Goal: Task Accomplishment & Management: Use online tool/utility

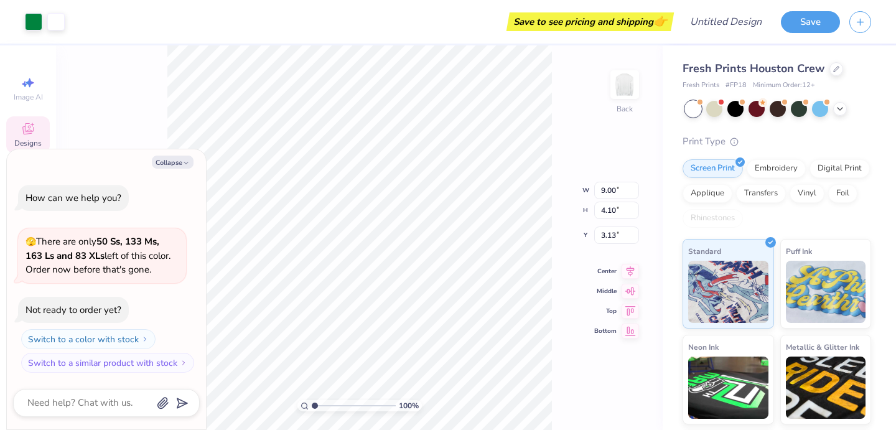
type textarea "x"
type input "3.00"
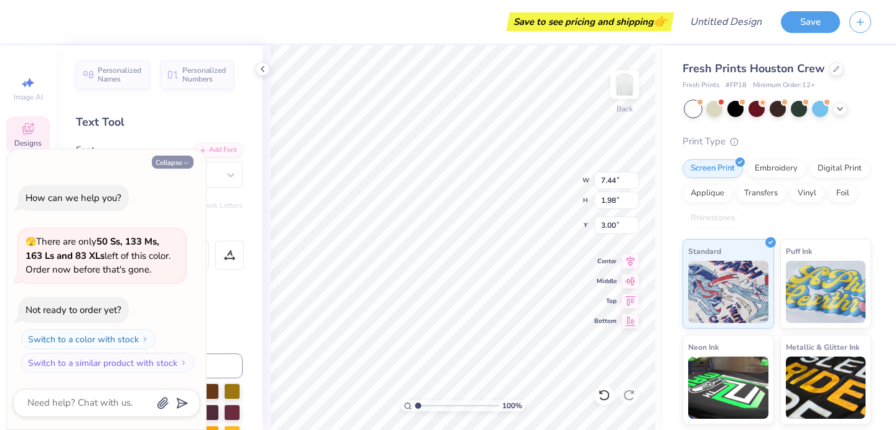
click at [185, 160] on icon "button" at bounding box center [185, 162] width 7 height 7
type textarea "x"
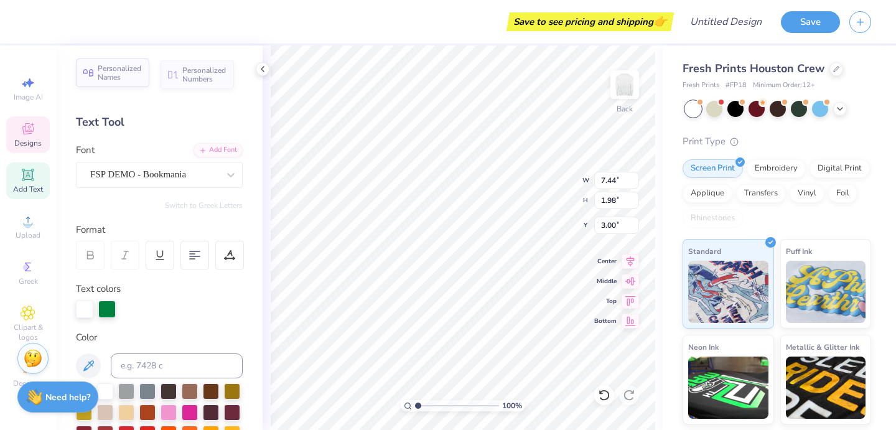
click at [118, 71] on span "Personalized Names" at bounding box center [120, 72] width 44 height 17
type input "12.43"
type input "2.00"
type input "10.25"
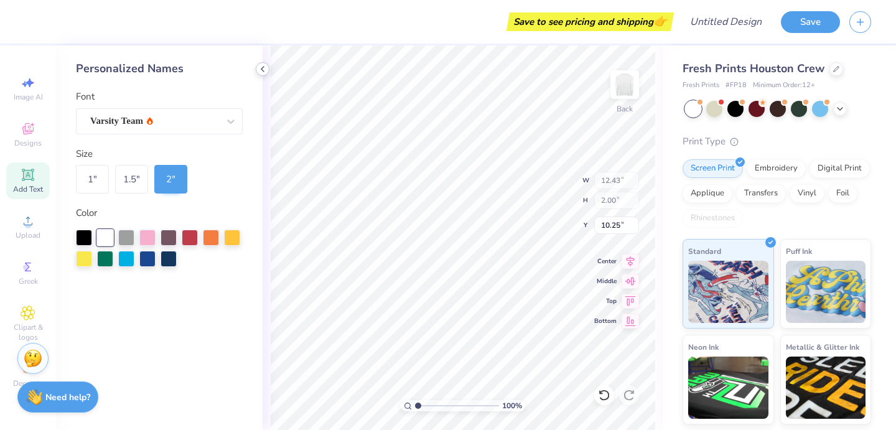
click at [263, 68] on polyline at bounding box center [262, 69] width 2 height 5
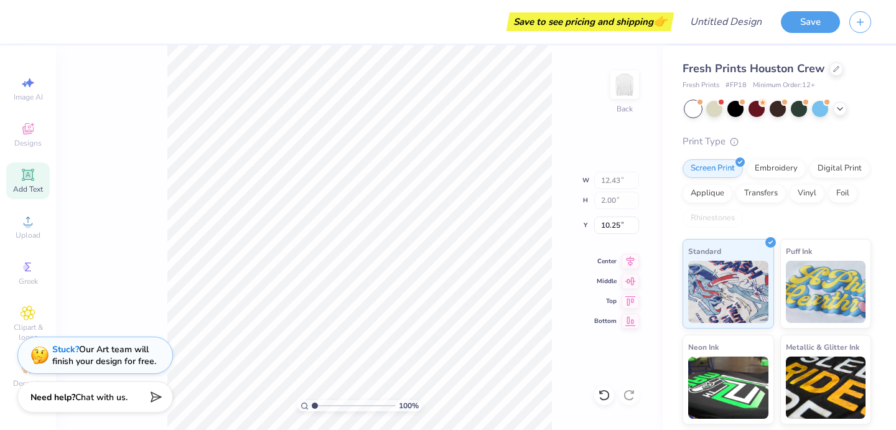
type input "7.44"
type input "1.98"
type input "3.00"
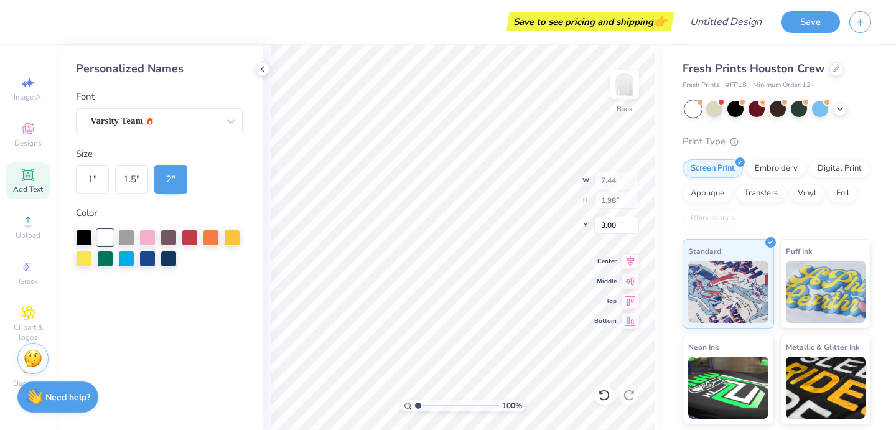
type input "12.43"
type input "2.00"
type input "10.25"
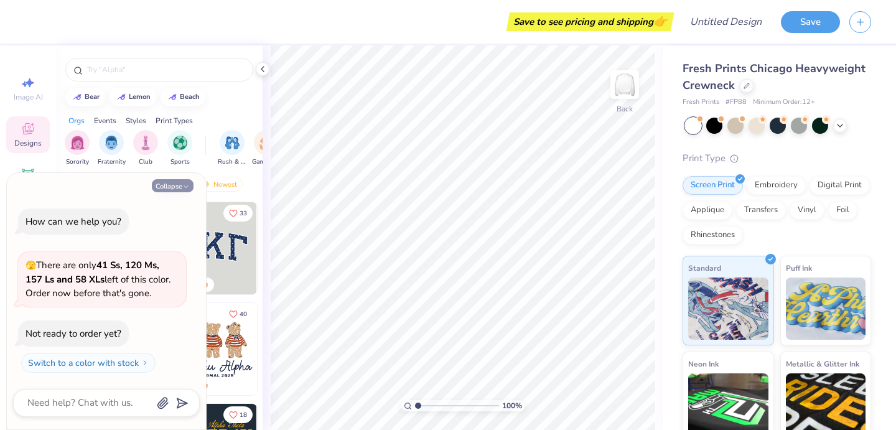
click at [180, 188] on button "Collapse" at bounding box center [173, 185] width 42 height 13
type textarea "x"
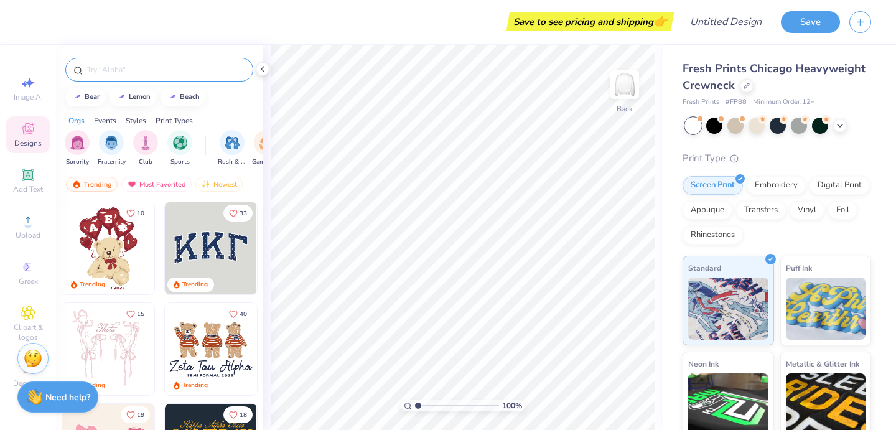
click at [129, 73] on input "text" at bounding box center [165, 69] width 159 height 12
type input "Society of Women Engineers"
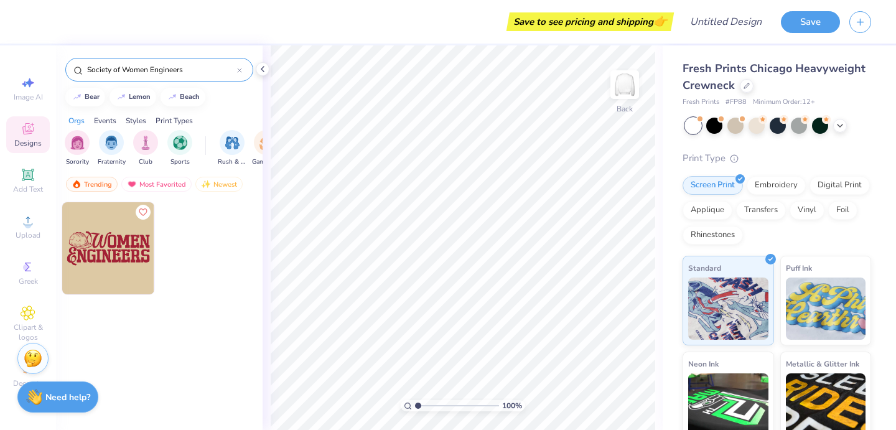
click at [238, 72] on icon at bounding box center [239, 70] width 5 height 5
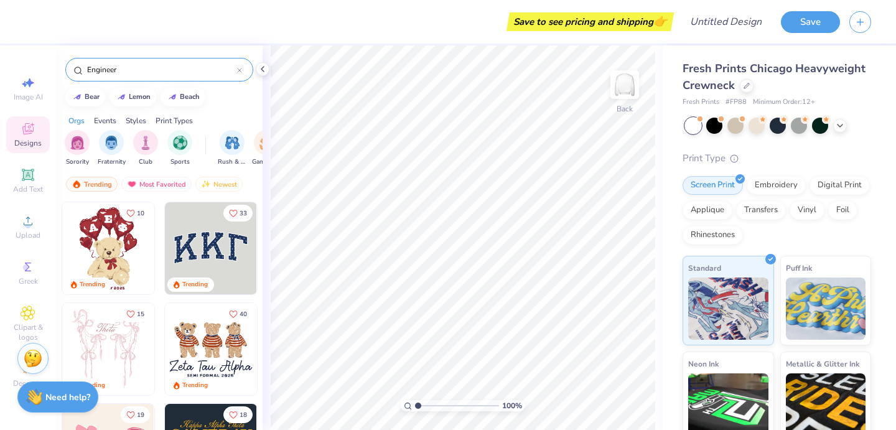
type input "Engineer"
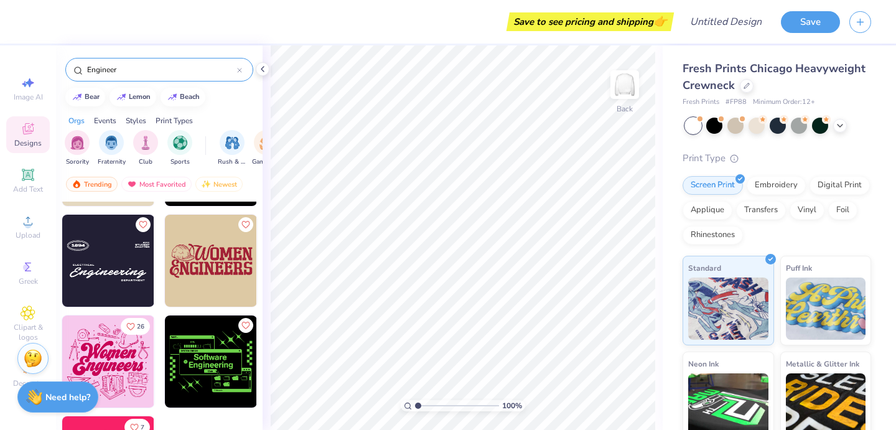
scroll to position [431, 0]
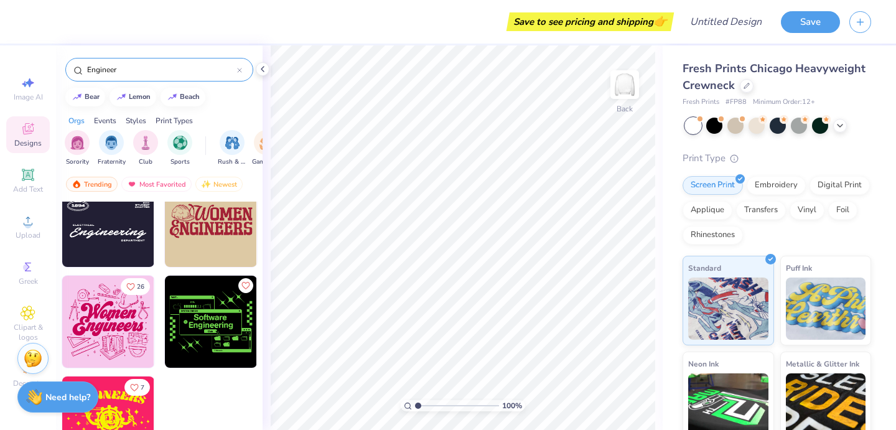
click at [239, 70] on icon at bounding box center [240, 70] width 4 height 4
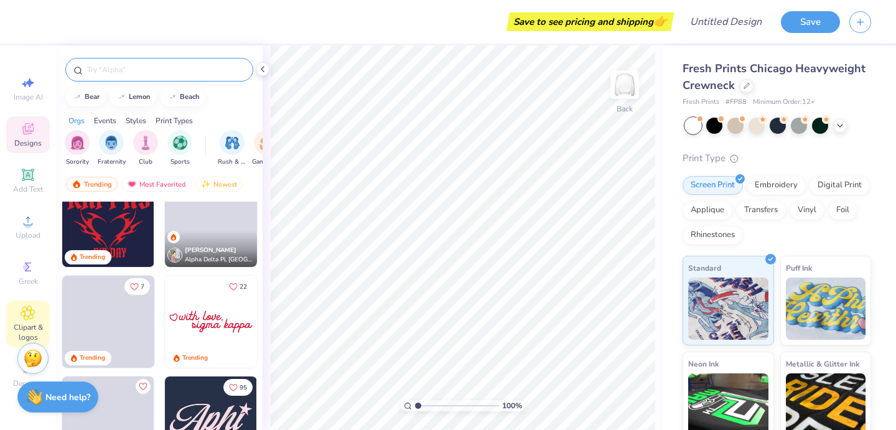
click at [29, 319] on icon at bounding box center [28, 313] width 14 height 15
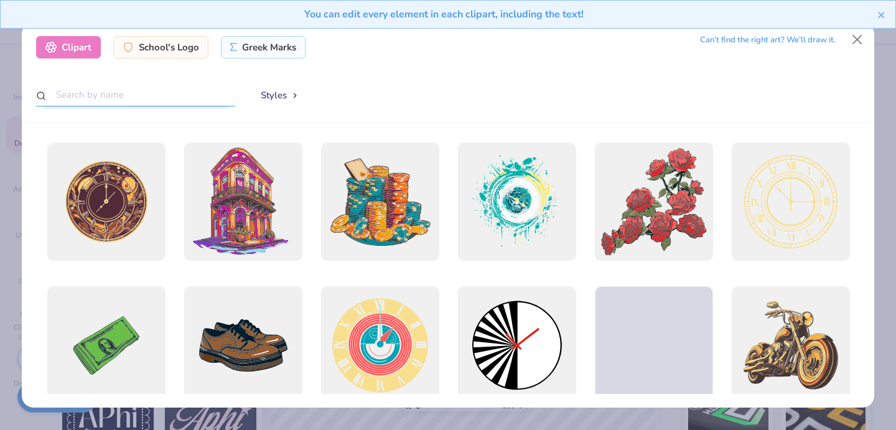
click at [123, 98] on input "text" at bounding box center [135, 94] width 199 height 23
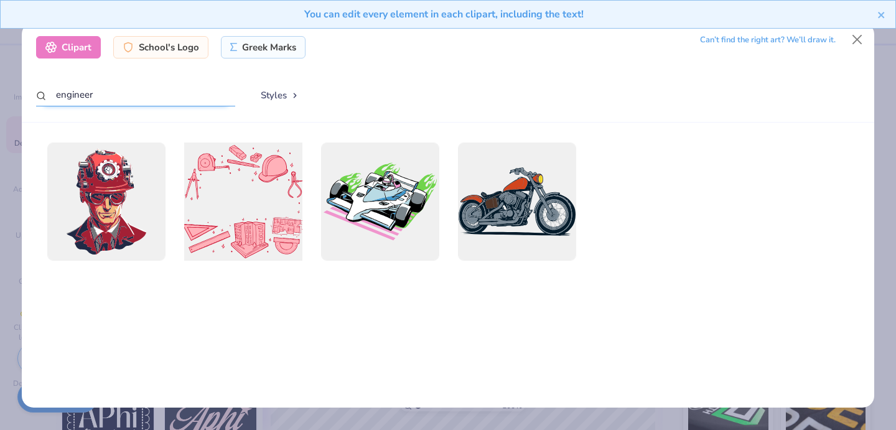
type input "engineer"
click at [240, 181] on div at bounding box center [243, 202] width 130 height 130
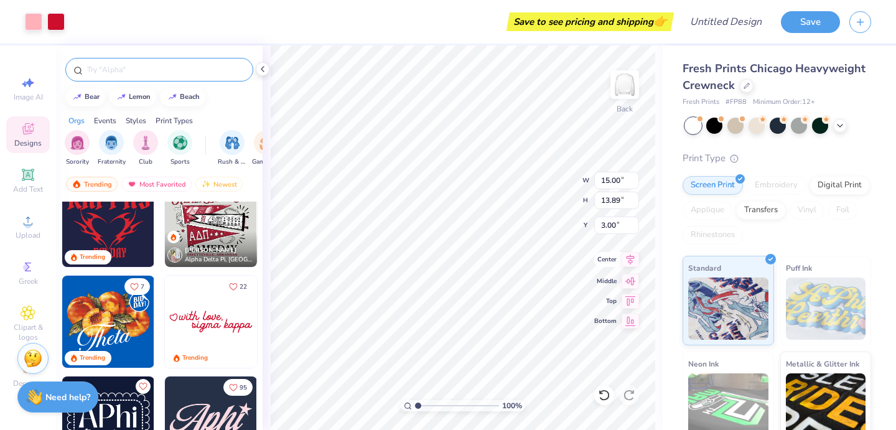
type input "10.81"
type input "10.01"
type input "3.00"
click at [26, 189] on span "Add Text" at bounding box center [28, 189] width 30 height 10
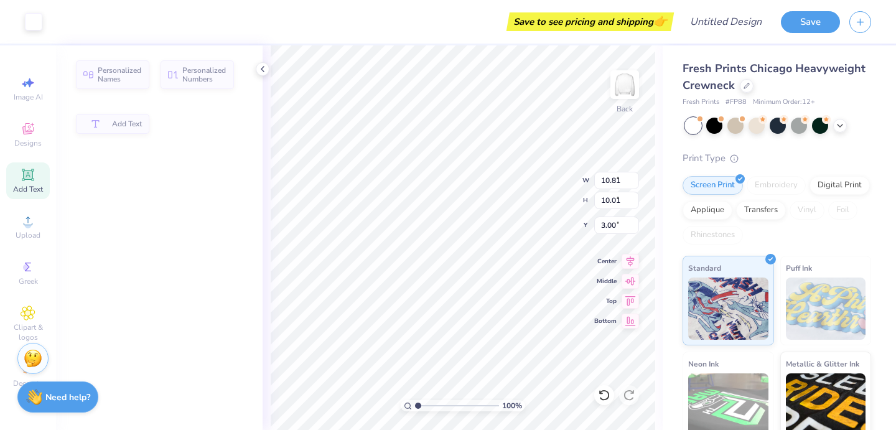
type input "5.95"
type input "1.72"
type input "9.64"
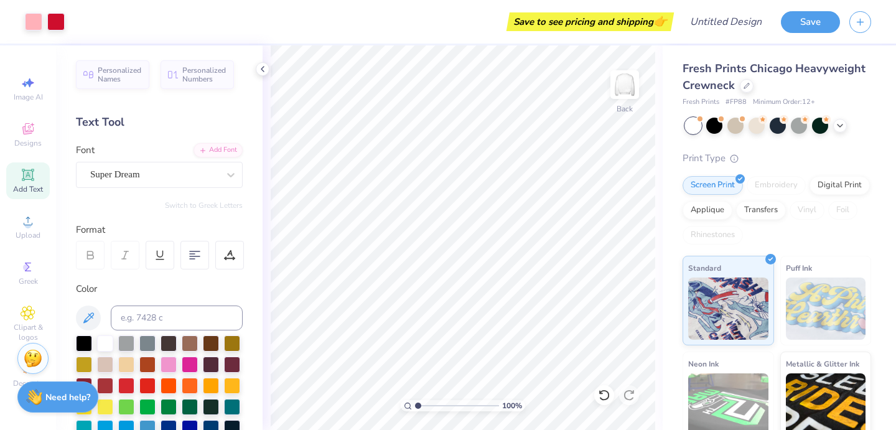
click at [42, 184] on span "Add Text" at bounding box center [28, 189] width 30 height 10
type textarea "E"
type textarea "Society of Women Engineers"
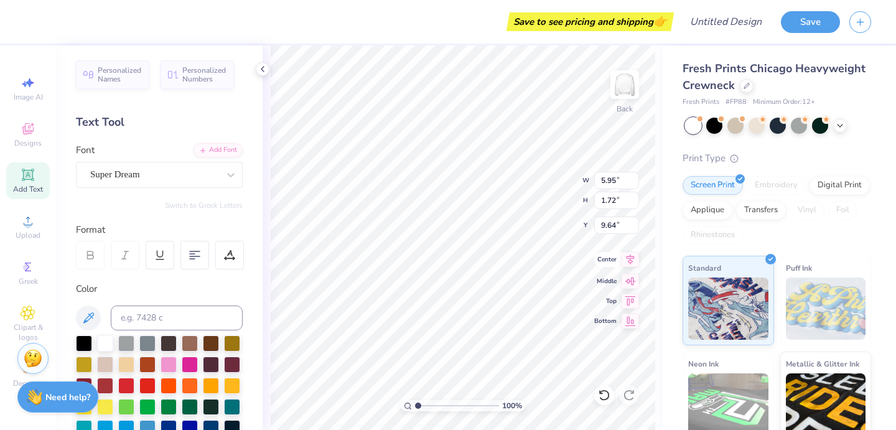
click at [633, 261] on icon at bounding box center [630, 259] width 17 height 15
type input "17.05"
type input "1.15"
type input "9.93"
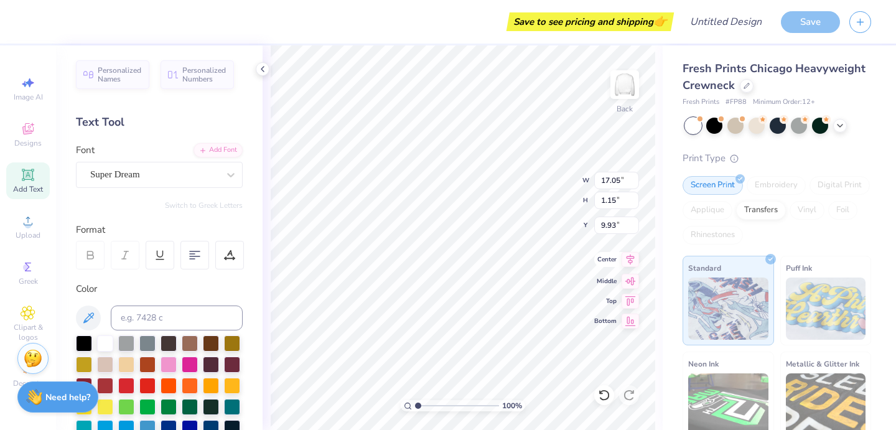
scroll to position [1, 1]
type textarea "Society of Women Engineers"
click at [628, 262] on icon at bounding box center [631, 259] width 8 height 11
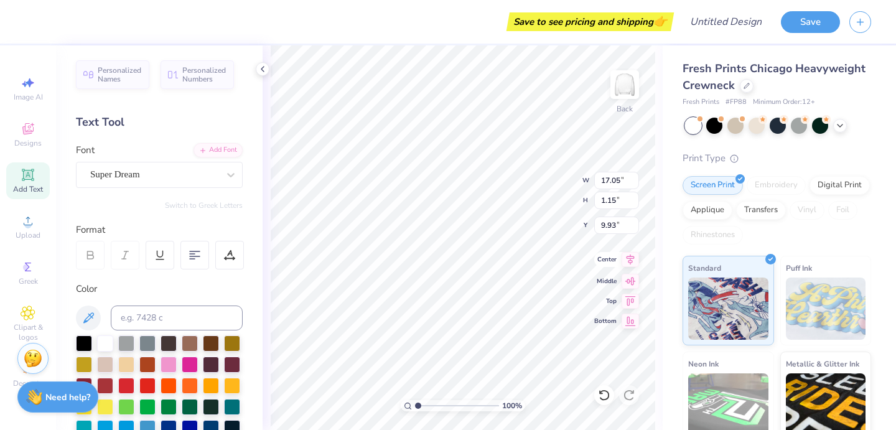
type input "10.62"
type input "2.71"
type input "9.15"
click at [628, 263] on icon at bounding box center [630, 259] width 17 height 15
click at [195, 261] on div at bounding box center [194, 255] width 29 height 29
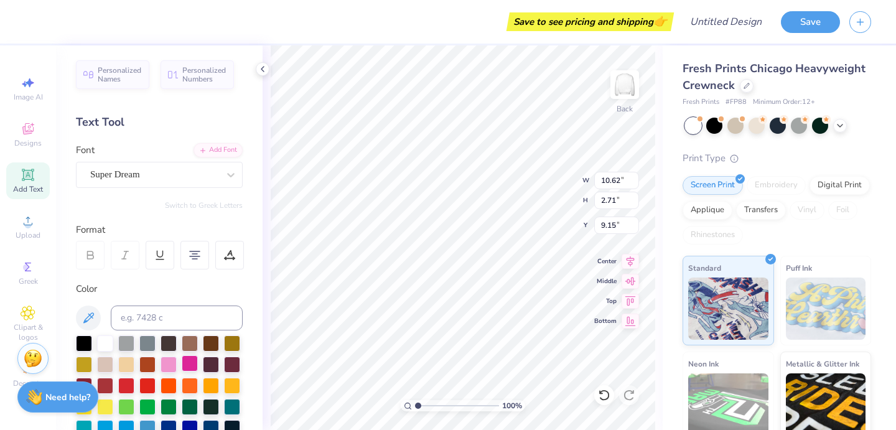
click at [189, 362] on div at bounding box center [190, 363] width 16 height 16
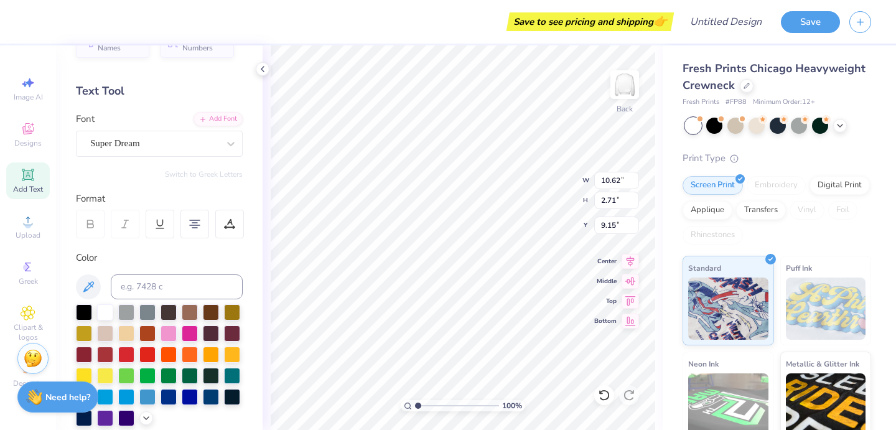
scroll to position [32, 0]
click at [162, 329] on div at bounding box center [169, 332] width 16 height 16
type input "8.89"
type input "2.26"
type input "6.87"
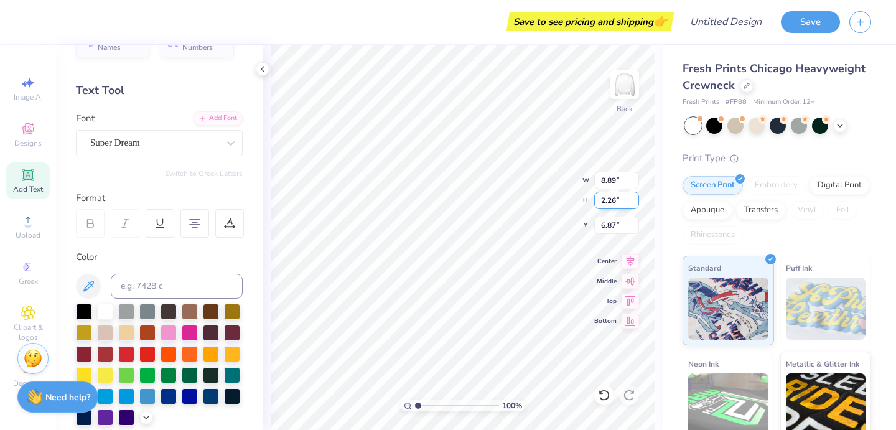
type input "6.58"
type input "1.68"
type input "7.46"
type input "10.81"
type input "10.01"
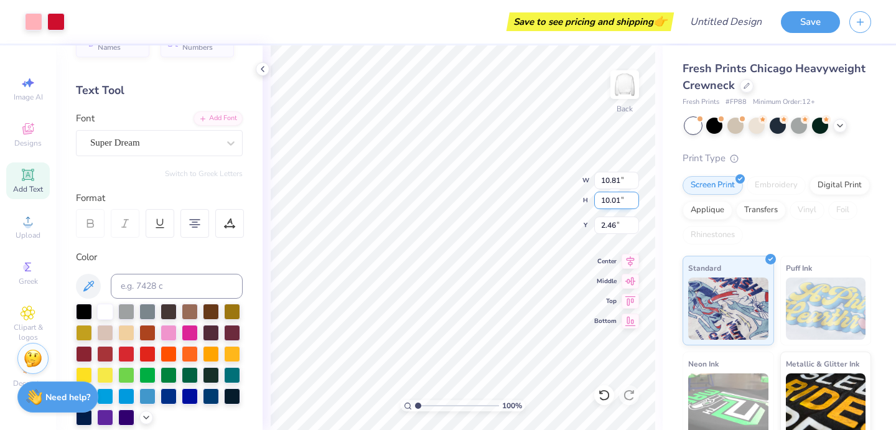
type input "3.00"
type input "6.58"
type input "1.68"
type input "7.16"
click at [658, 381] on div "100 % Back W 6.58 6.58 " H 1.68 1.68 " Y 7.16 7.16 " Center Middle Top Bottom" at bounding box center [463, 237] width 400 height 385
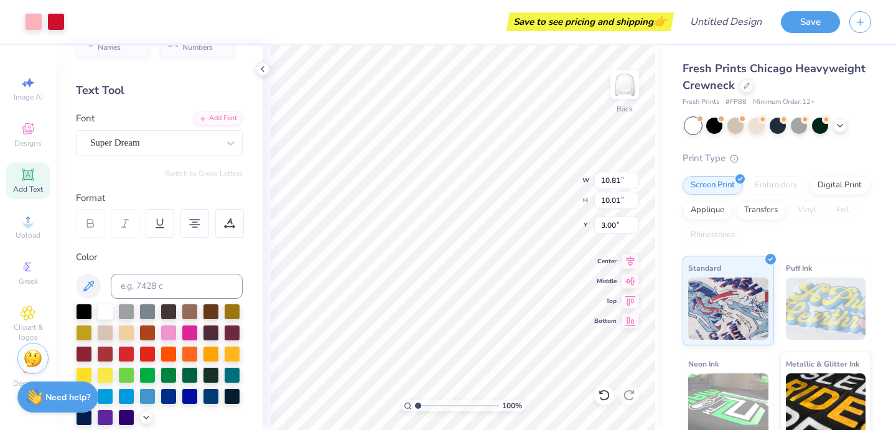
type input "9.92"
type input "9.19"
type input "3.00"
type input "6.58"
type input "1.68"
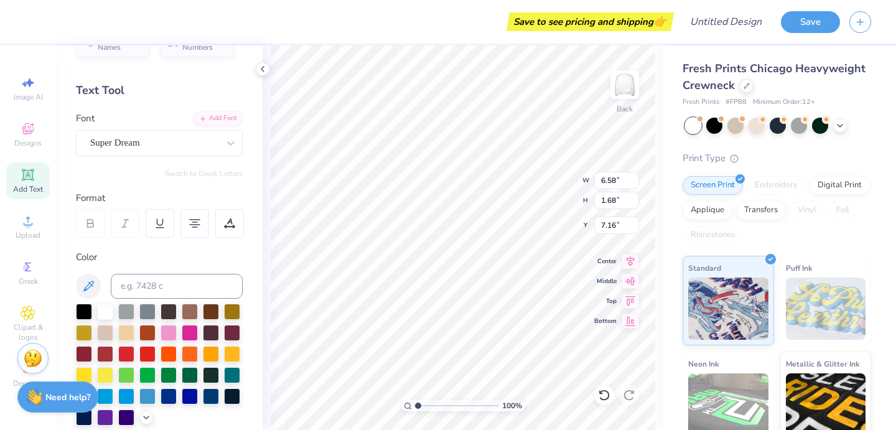
type input "6.76"
click at [90, 281] on icon at bounding box center [88, 286] width 15 height 15
click at [670, 144] on div "Fresh Prints Chicago Heavyweight Crewneck Fresh Prints # FP88 Minimum Order: 12…" at bounding box center [779, 291] width 233 height 492
type input "6.58"
type input "1.68"
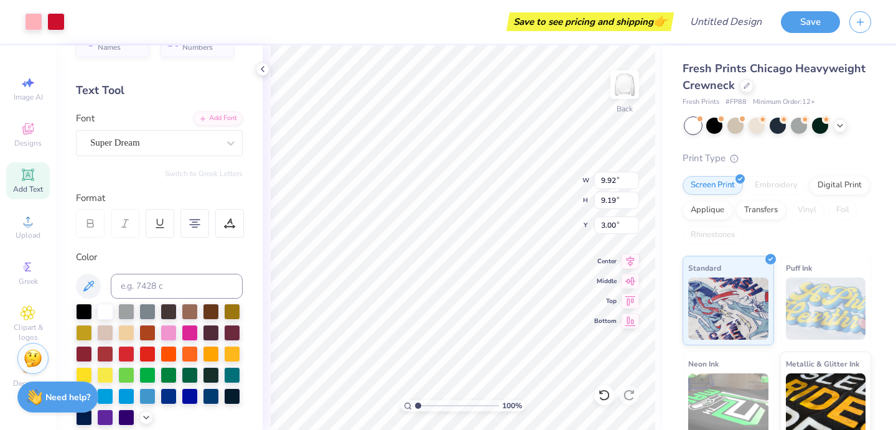
type input "6.76"
click at [188, 140] on div "Super Dream" at bounding box center [154, 142] width 131 height 19
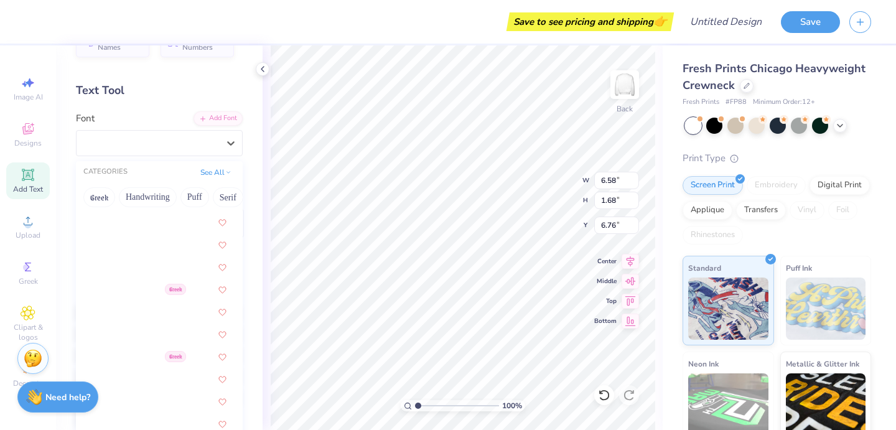
scroll to position [606, 0]
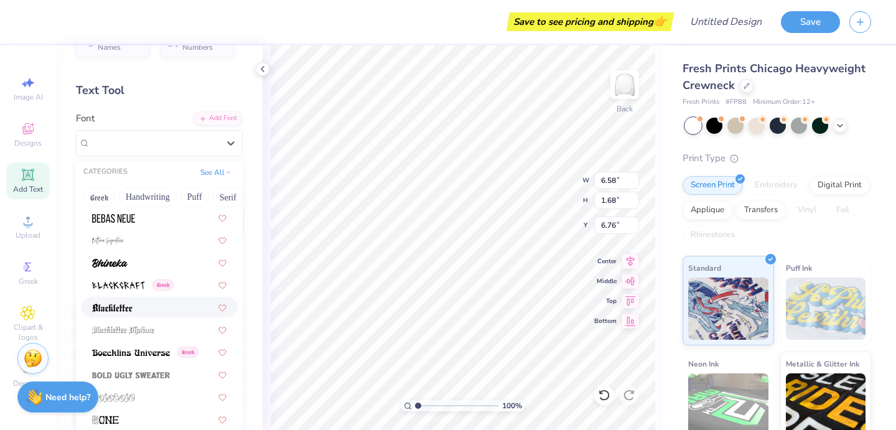
click at [136, 307] on div at bounding box center [159, 307] width 134 height 13
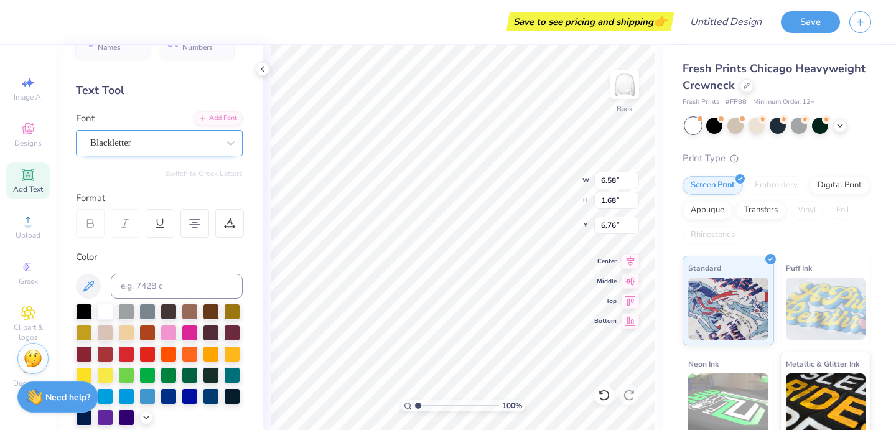
type input "5.74"
type input "1.79"
type input "6.70"
click at [225, 151] on div at bounding box center [231, 143] width 22 height 22
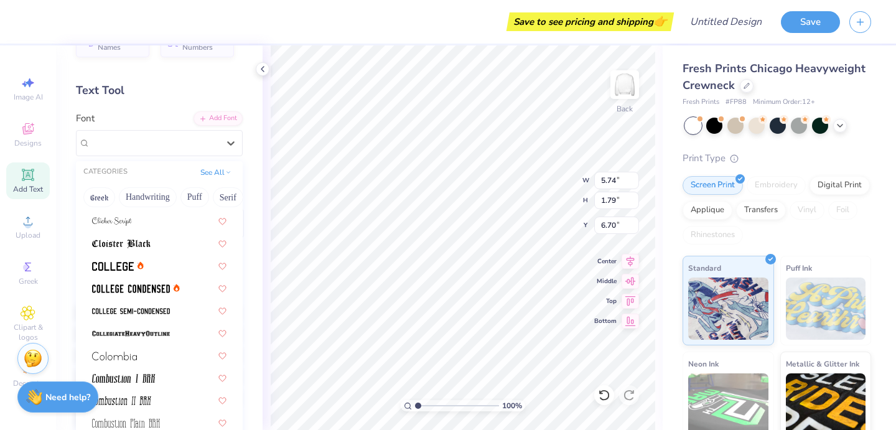
scroll to position [1594, 0]
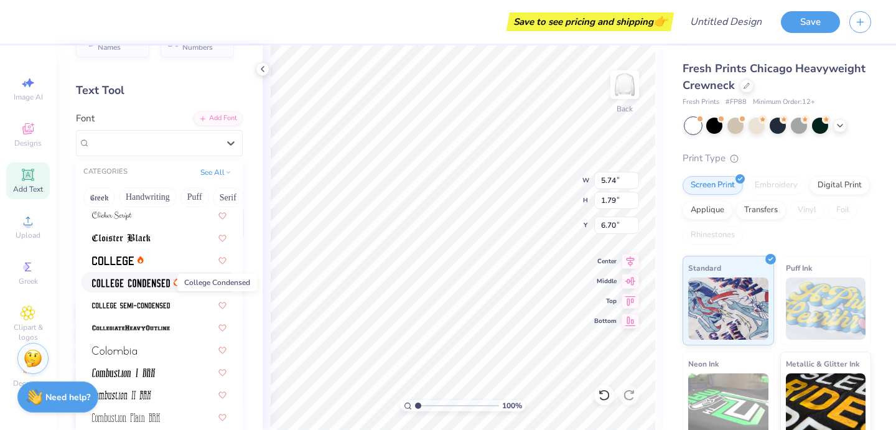
click at [141, 287] on img at bounding box center [131, 283] width 78 height 9
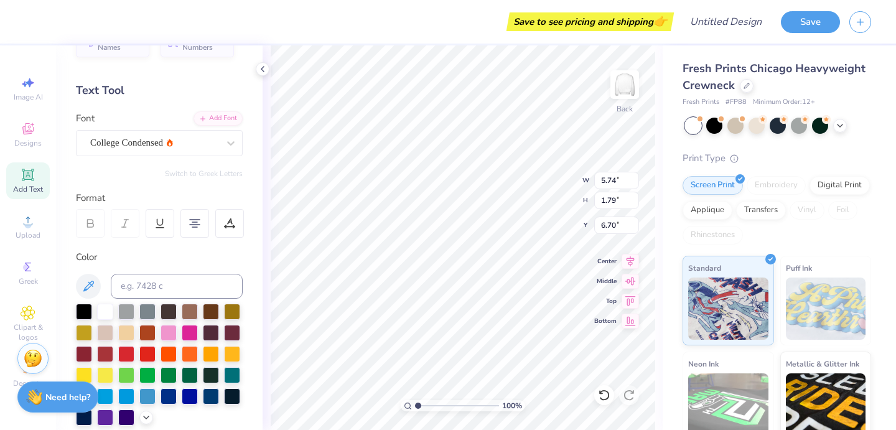
type input "5.10"
type input "1.51"
type input "6.84"
click at [197, 138] on div "College Condensed" at bounding box center [154, 142] width 131 height 19
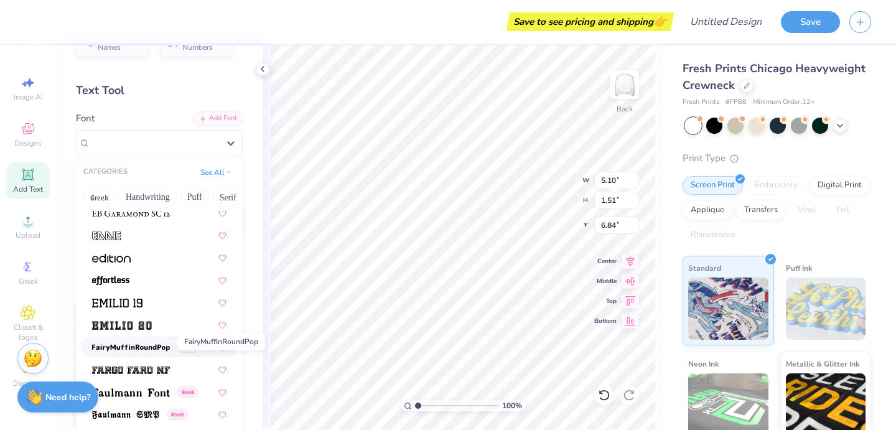
scroll to position [2480, 0]
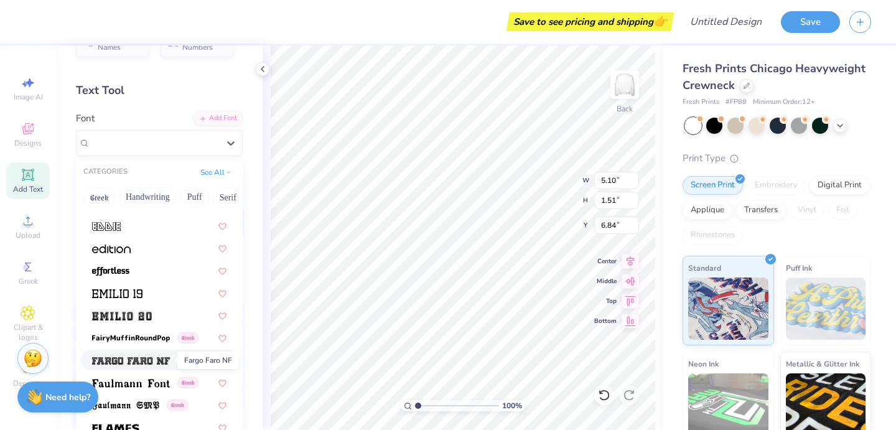
click at [148, 363] on img at bounding box center [131, 361] width 78 height 9
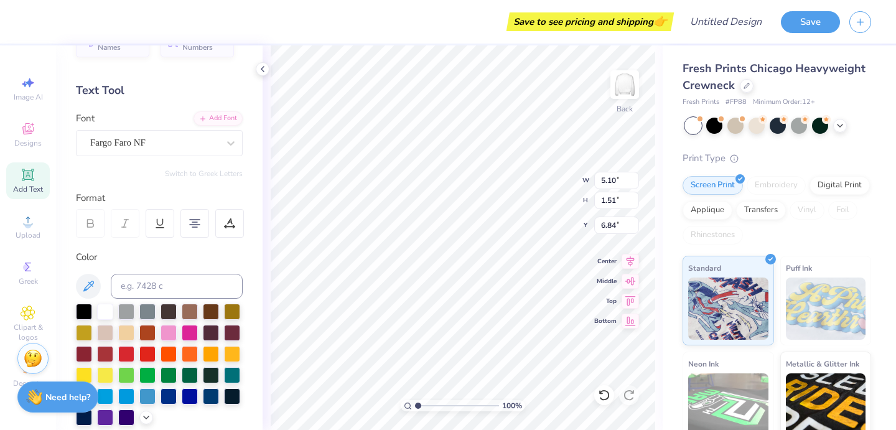
type input "8.39"
type input "1.58"
type input "6.81"
click at [660, 138] on div "100 % Back W 8.39 8.39 " H 1.58 1.58 " Y 6.81 6.81 " Center Middle Top Bottom" at bounding box center [463, 237] width 400 height 385
type input "6.65"
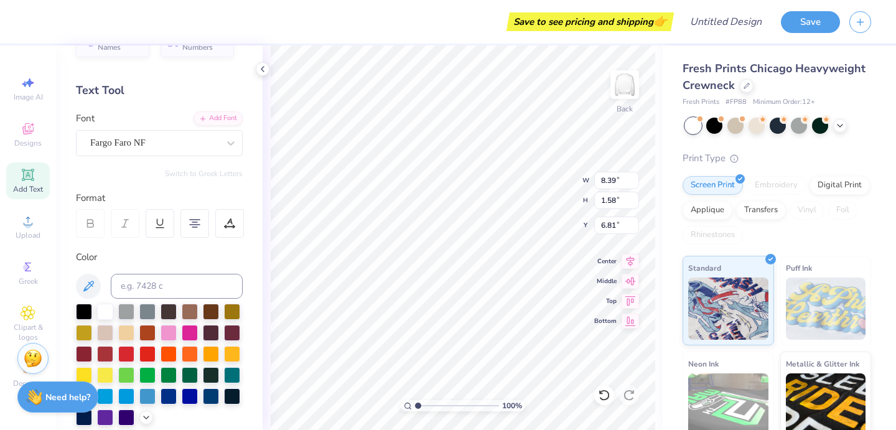
type input "1.25"
type input "6.97"
click at [668, 257] on div "Fresh Prints Chicago Heavyweight Crewneck Fresh Prints # FP88 Minimum Order: 12…" at bounding box center [779, 291] width 233 height 492
click at [666, 124] on div "Fresh Prints Chicago Heavyweight Crewneck Fresh Prints # FP88 Minimum Order: 12…" at bounding box center [779, 291] width 233 height 492
click at [263, 67] on icon at bounding box center [263, 69] width 10 height 10
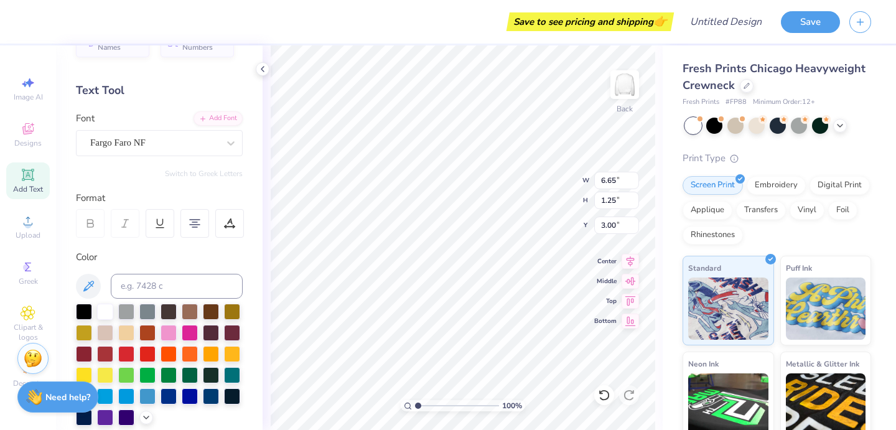
type input "3.00"
click at [671, 160] on div "Fresh Prints Chicago Heavyweight Crewneck Fresh Prints # FP88 Minimum Order: 12…" at bounding box center [779, 291] width 233 height 492
click at [656, 135] on div "100 % Back W 6.65 6.65 " H 1.25 1.25 " Y 3.00 3.00 " Center Middle Top Bottom" at bounding box center [463, 237] width 400 height 385
click at [634, 78] on img at bounding box center [625, 85] width 50 height 50
click at [28, 323] on span "Clipart & logos" at bounding box center [28, 332] width 44 height 20
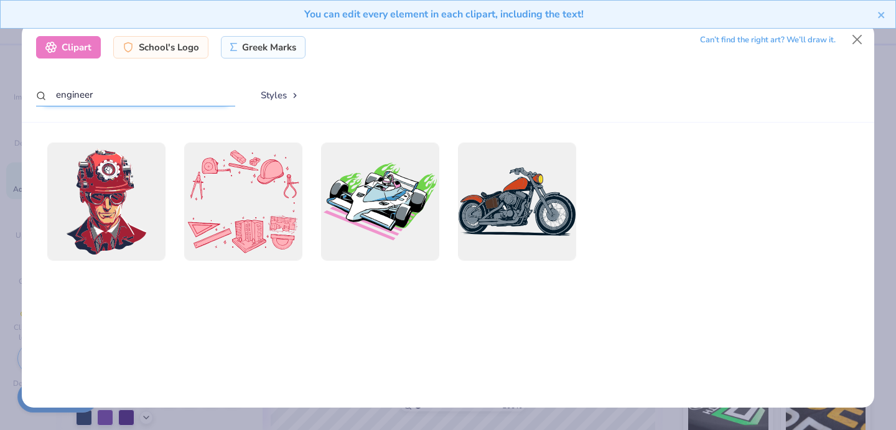
click at [190, 96] on input "engineer" at bounding box center [135, 94] width 199 height 23
drag, startPoint x: 190, startPoint y: 96, endPoint x: 31, endPoint y: 96, distance: 158.7
click at [31, 96] on div "Clipart School's Logo Greek Marks Can’t find the right art? We’ll draw it. engi…" at bounding box center [448, 72] width 852 height 100
click at [173, 49] on div "School's Logo" at bounding box center [160, 45] width 95 height 22
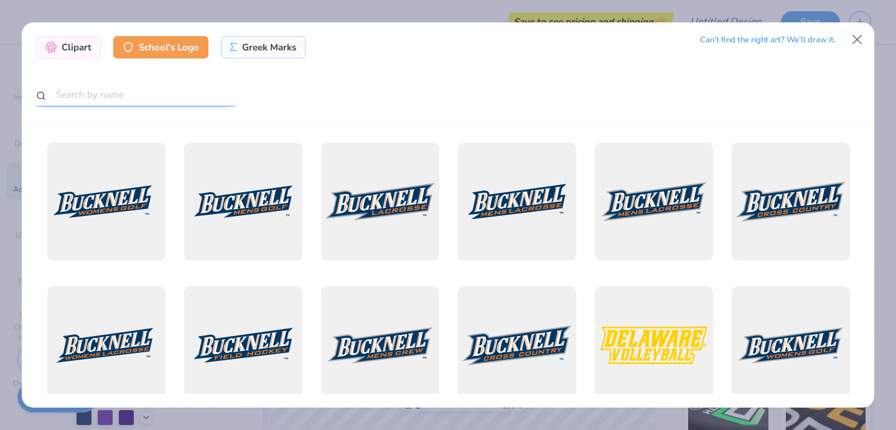
click at [145, 101] on input "text" at bounding box center [135, 94] width 199 height 23
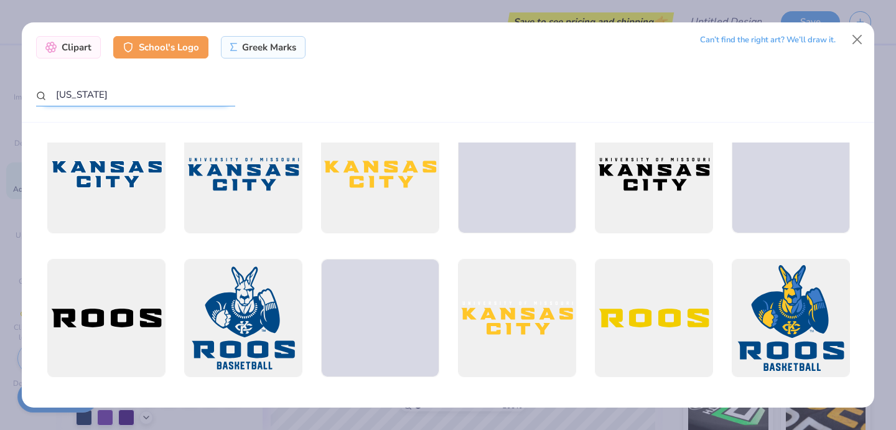
scroll to position [0, 0]
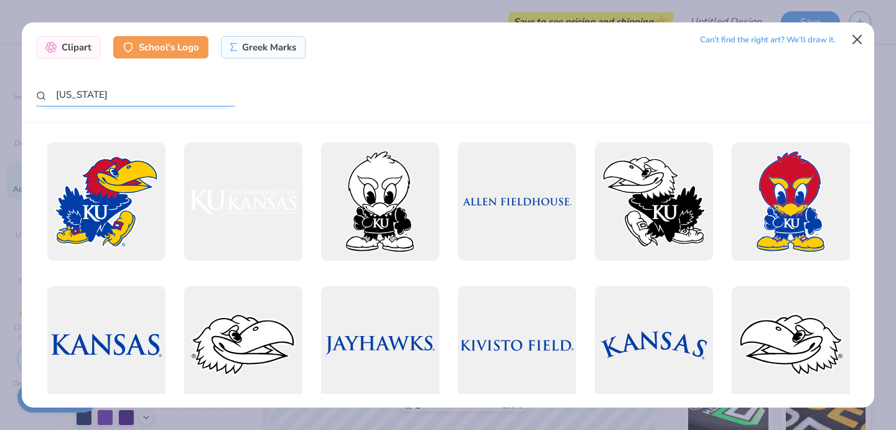
type input "kansas"
click at [857, 40] on button "Close" at bounding box center [858, 39] width 24 height 24
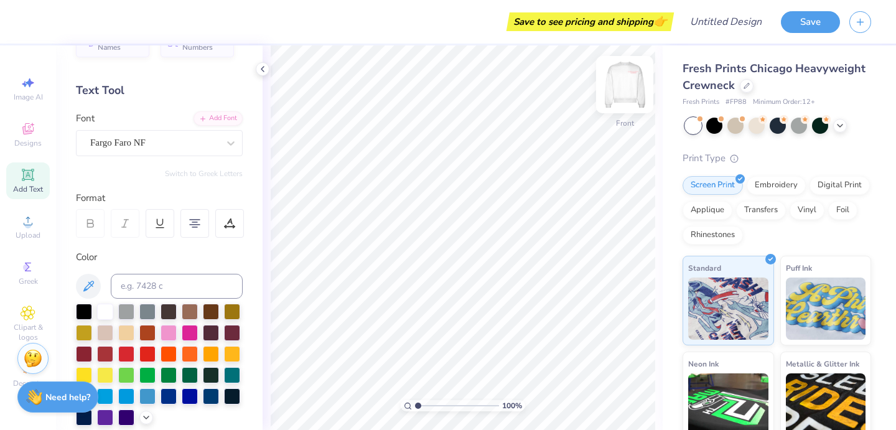
click at [623, 83] on img at bounding box center [625, 85] width 50 height 50
click at [678, 147] on div "Fresh Prints Chicago Heavyweight Crewneck Fresh Prints # FP88 Minimum Order: 12…" at bounding box center [779, 291] width 233 height 492
click at [666, 141] on div "Fresh Prints Chicago Heavyweight Crewneck Fresh Prints # FP88 Minimum Order: 12…" at bounding box center [779, 291] width 233 height 492
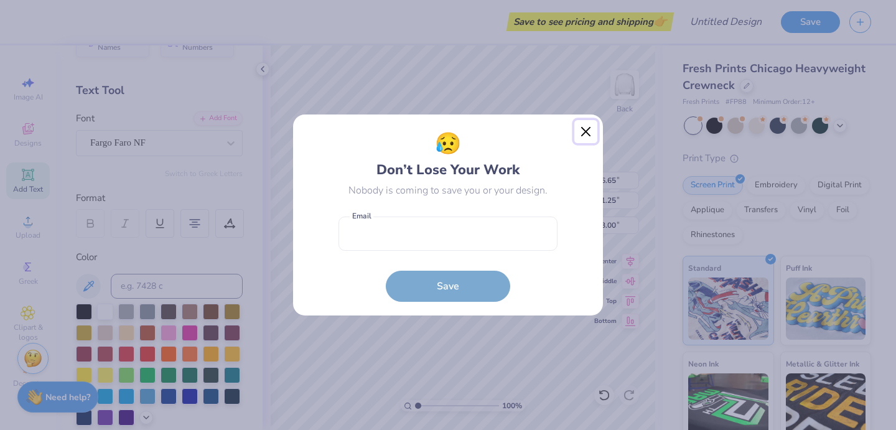
click at [584, 131] on button "Close" at bounding box center [586, 132] width 24 height 24
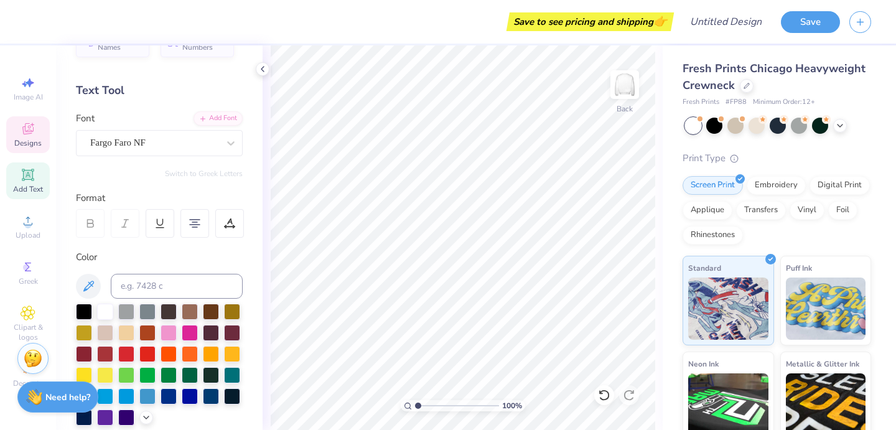
click at [29, 147] on span "Designs" at bounding box center [27, 143] width 27 height 10
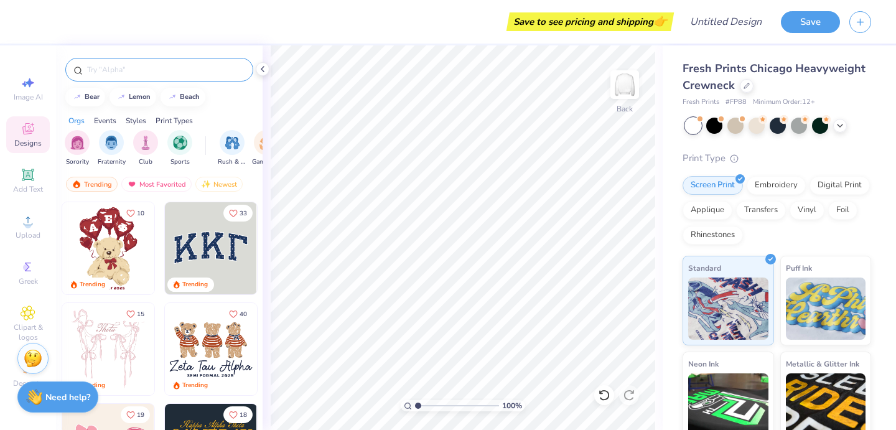
click at [163, 68] on input "text" at bounding box center [165, 69] width 159 height 12
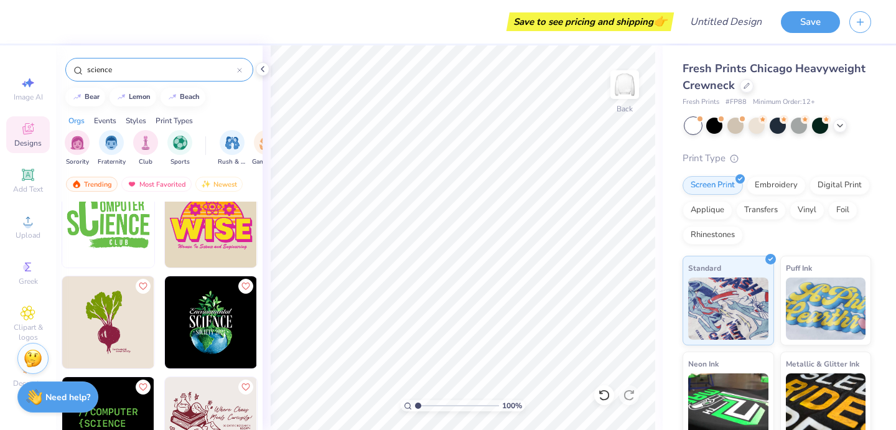
scroll to position [432, 0]
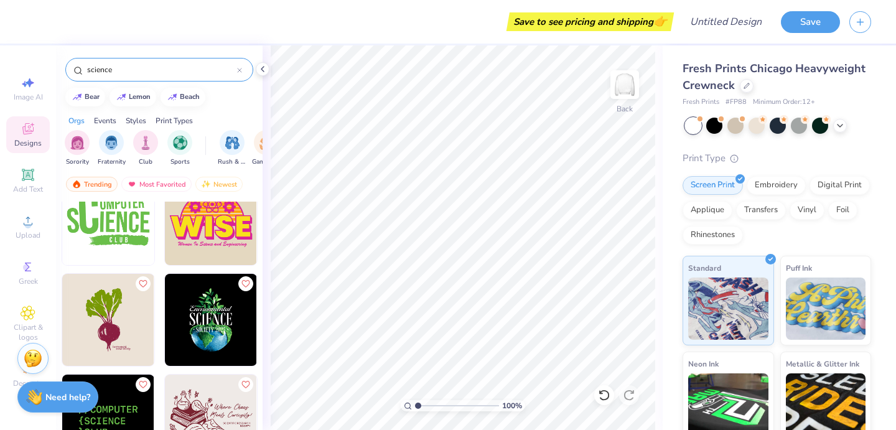
drag, startPoint x: 124, startPoint y: 68, endPoint x: 72, endPoint y: 67, distance: 51.7
click at [72, 67] on div "science" at bounding box center [159, 70] width 188 height 24
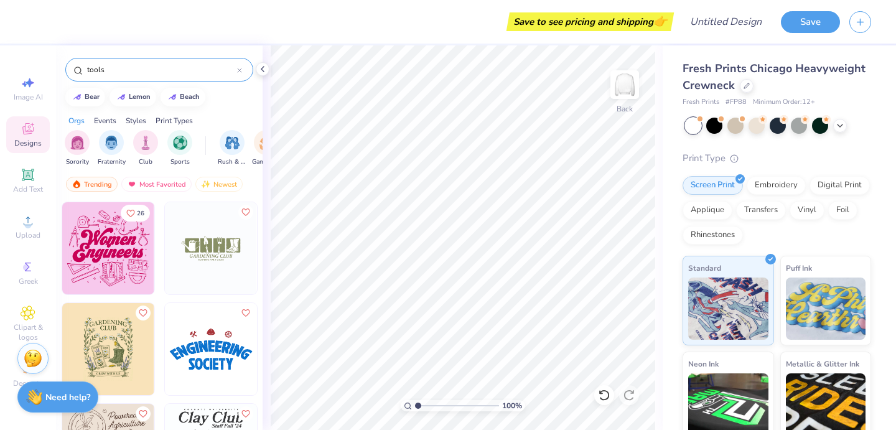
type input "tools"
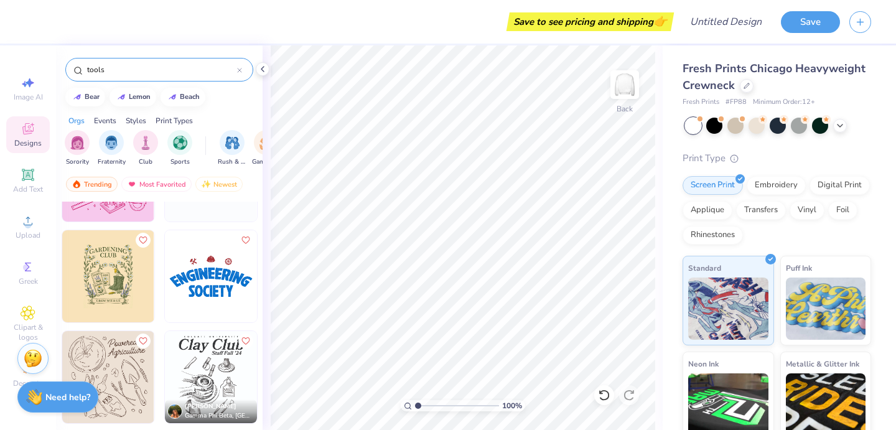
scroll to position [128, 0]
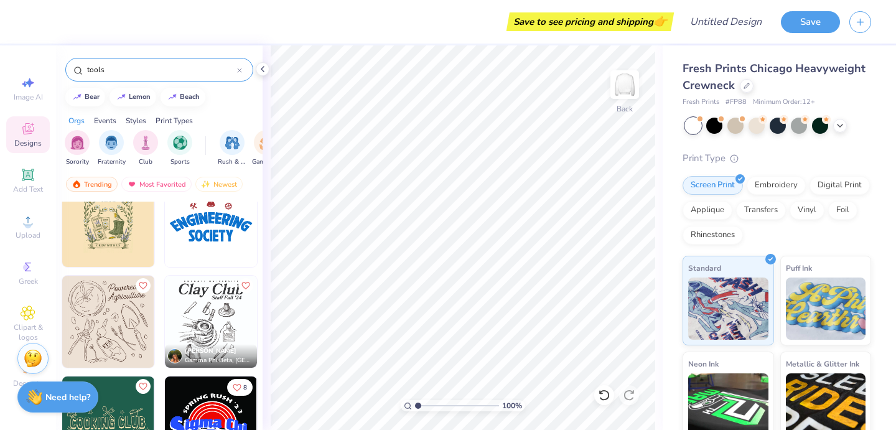
click at [202, 234] on img at bounding box center [211, 221] width 92 height 92
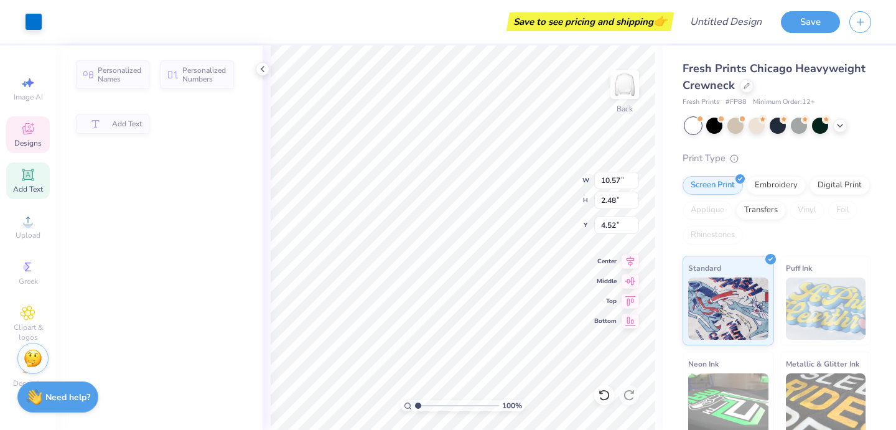
type input "2.48"
type input "4.52"
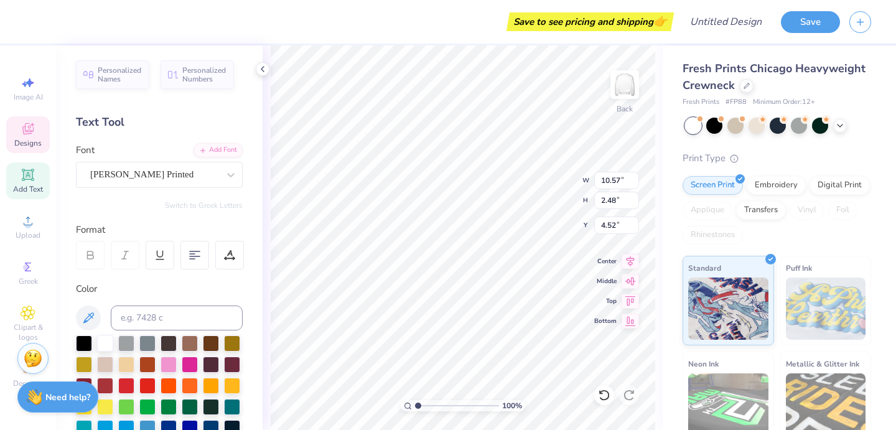
scroll to position [0, 0]
type textarea "Society of women"
click at [264, 71] on icon at bounding box center [263, 69] width 10 height 10
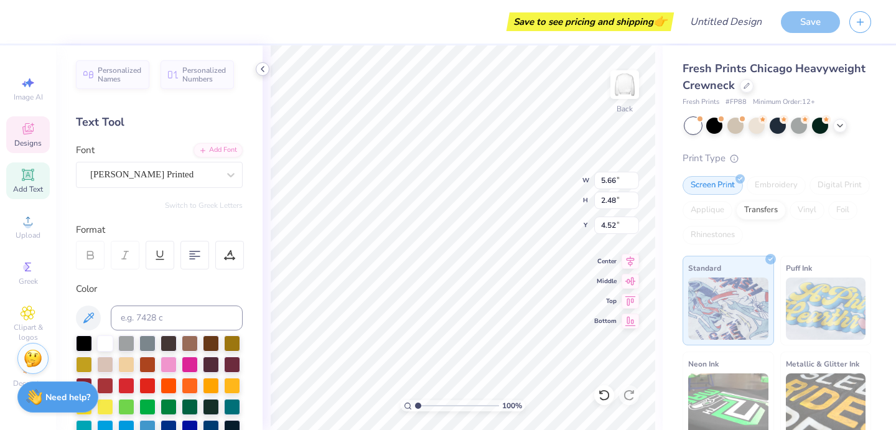
type input "5.66"
type input "1.49"
type input "6.53"
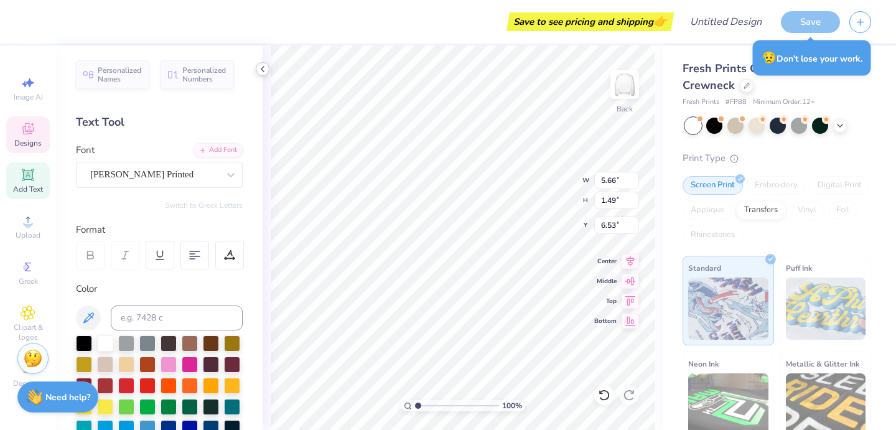
type textarea "S"
type textarea "Engineers"
click at [675, 131] on div "Fresh Prints Chicago Heavyweight Crewneck Fresh Prints # FP88 Minimum Order: 12…" at bounding box center [779, 291] width 233 height 492
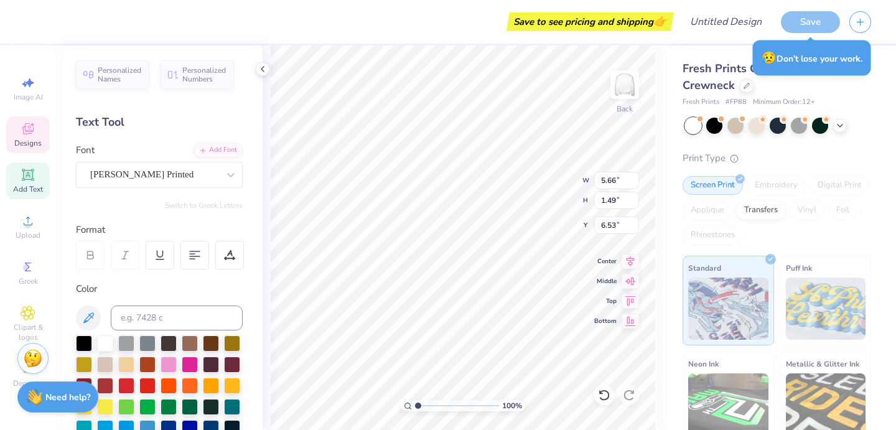
click at [666, 137] on div "Fresh Prints Chicago Heavyweight Crewneck Fresh Prints # FP88 Minimum Order: 12…" at bounding box center [779, 291] width 233 height 492
type input "0.89"
type input "3.29"
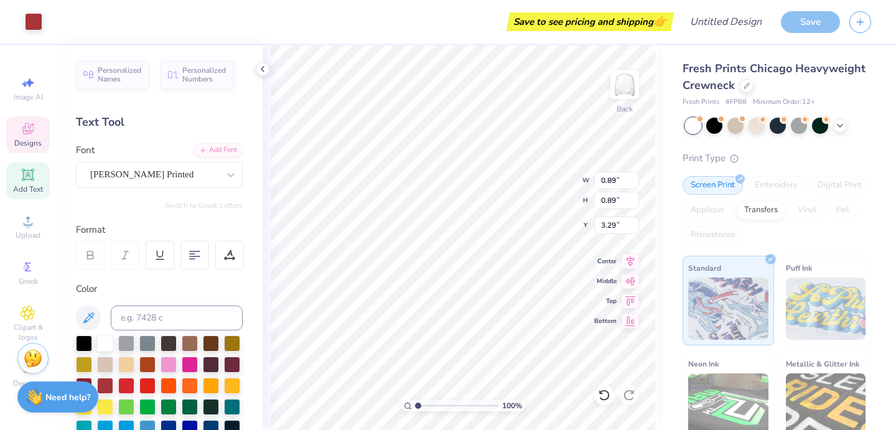
click at [38, 123] on div "Designs" at bounding box center [28, 134] width 44 height 37
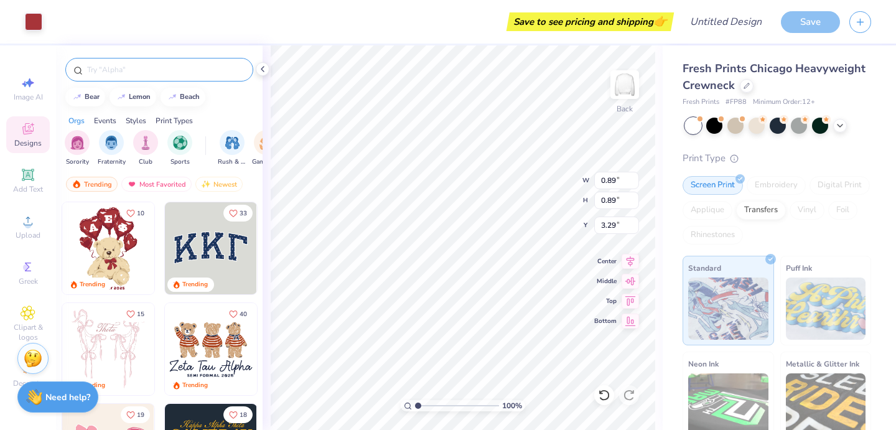
click at [167, 71] on input "text" at bounding box center [165, 69] width 159 height 12
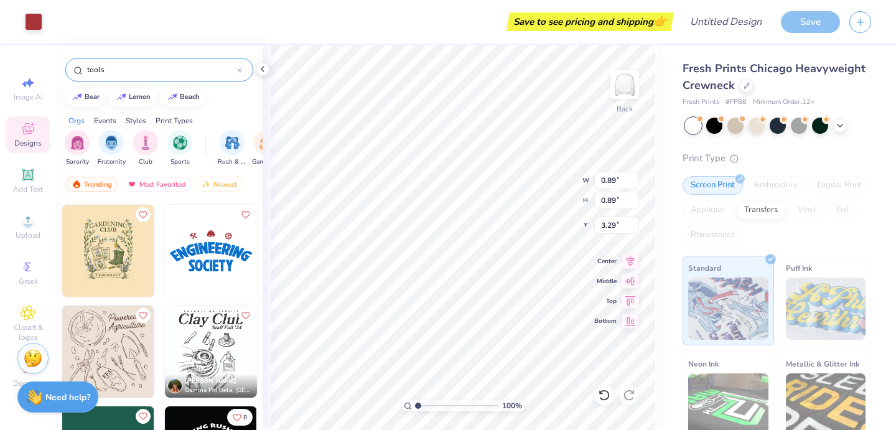
scroll to position [128, 0]
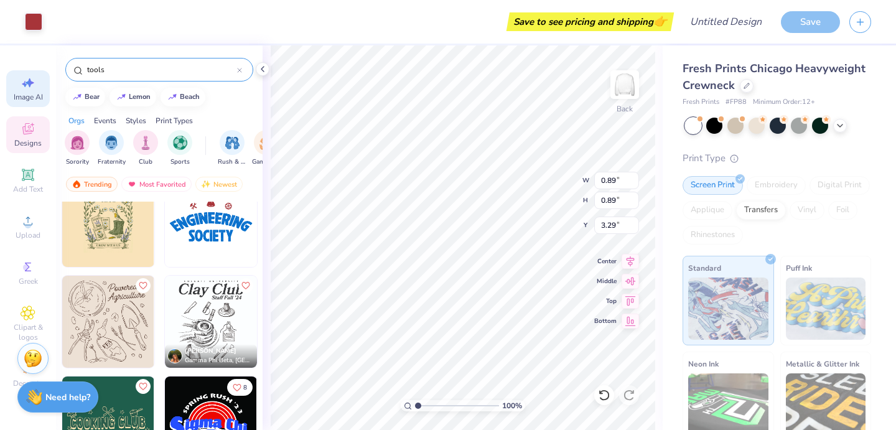
drag, startPoint x: 122, startPoint y: 73, endPoint x: 38, endPoint y: 73, distance: 84.0
click at [38, 73] on div "Art colors Save to see pricing and shipping 👉 Design Title Save Image AI Design…" at bounding box center [448, 215] width 896 height 430
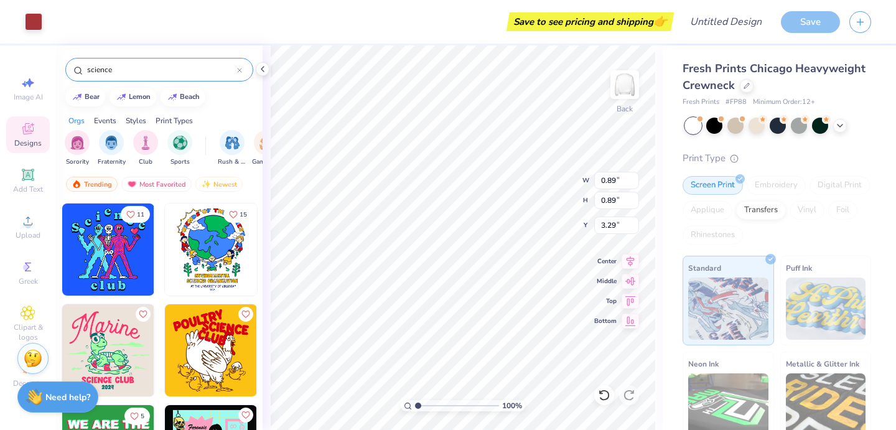
scroll to position [1035, 0]
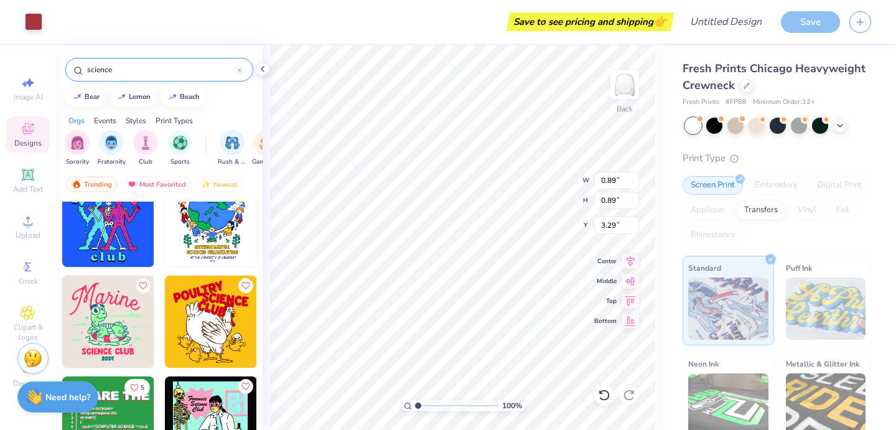
type input "science"
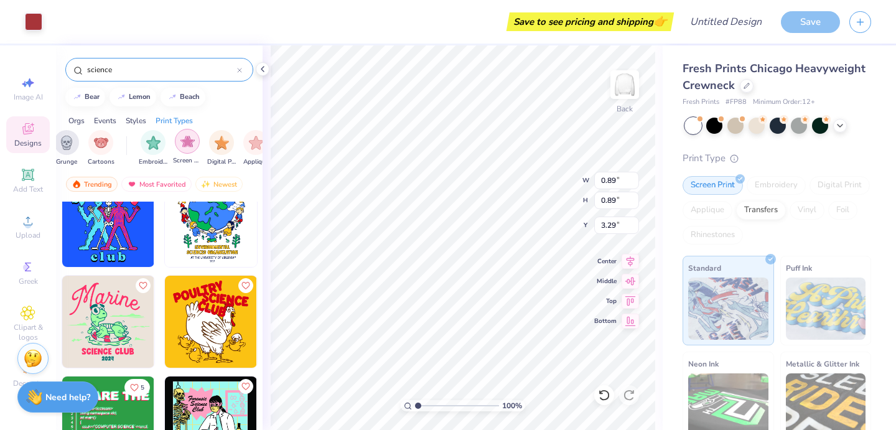
scroll to position [0, 939]
click at [93, 139] on img "filter for Cartoons" at bounding box center [98, 141] width 14 height 14
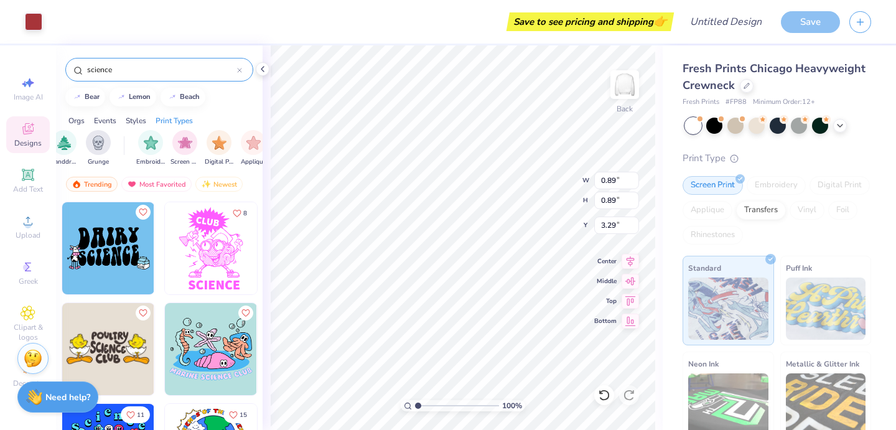
scroll to position [229, 0]
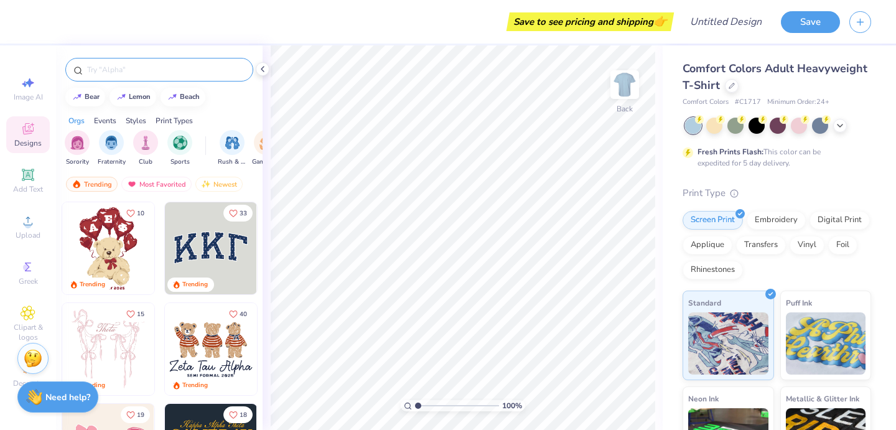
click at [140, 72] on input "text" at bounding box center [165, 69] width 159 height 12
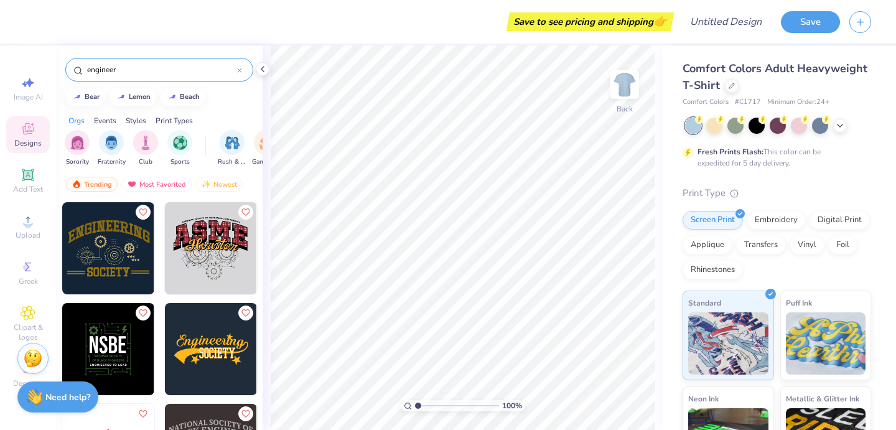
type input "engineer"
click at [212, 266] on img at bounding box center [211, 248] width 92 height 92
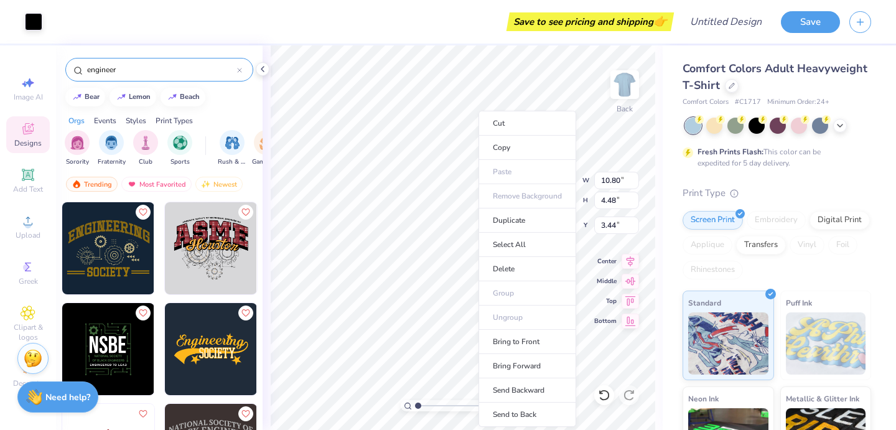
type input "10.66"
type input "3.92"
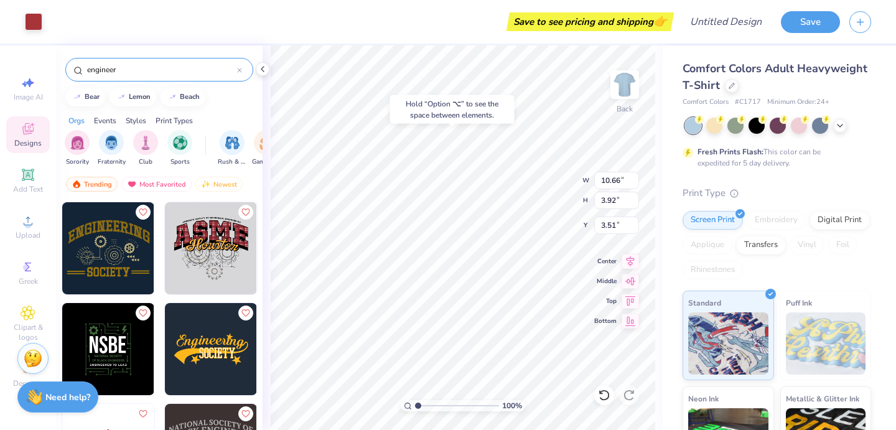
type input "3.44"
type input "10.80"
type input "4.48"
type input "8.48"
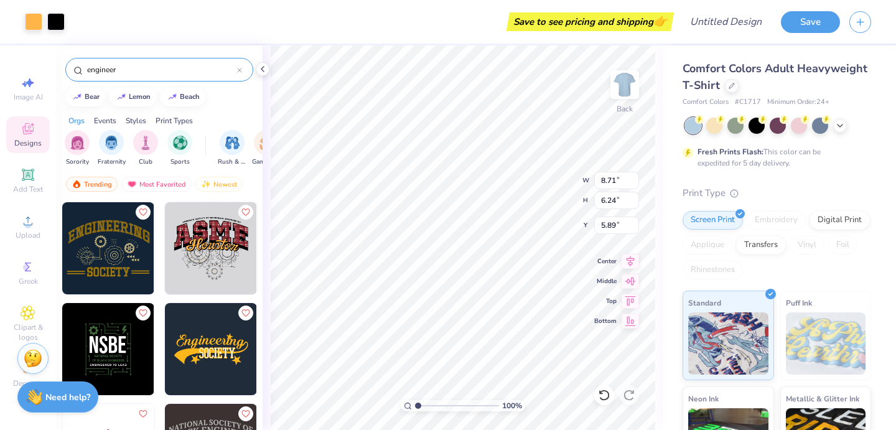
type input "0.87"
type input "3.00"
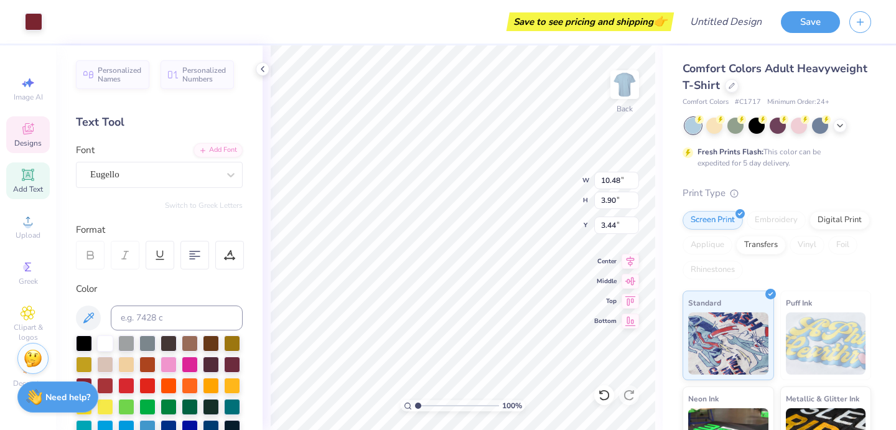
click at [121, 189] on div "Personalized Names Personalized Numbers Text Tool Add Font Font Eugello Switch …" at bounding box center [159, 237] width 207 height 385
click at [121, 185] on div "Eugello" at bounding box center [159, 175] width 167 height 26
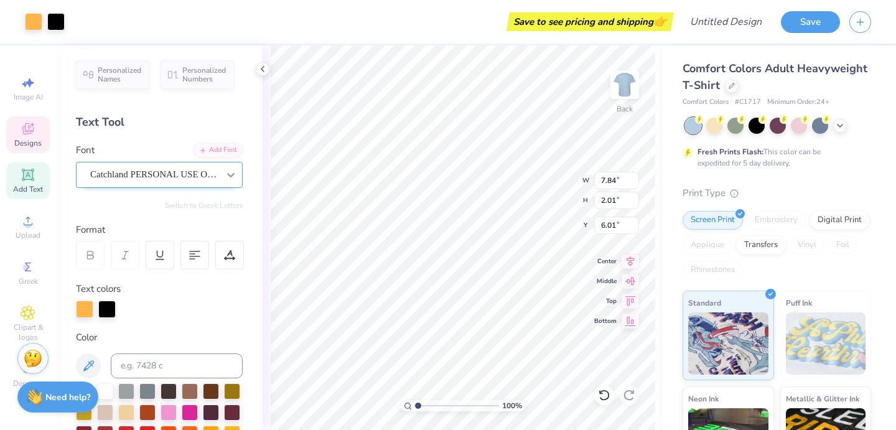
type input "7.84"
type input "2.01"
type input "6.01"
type textarea "Hou"
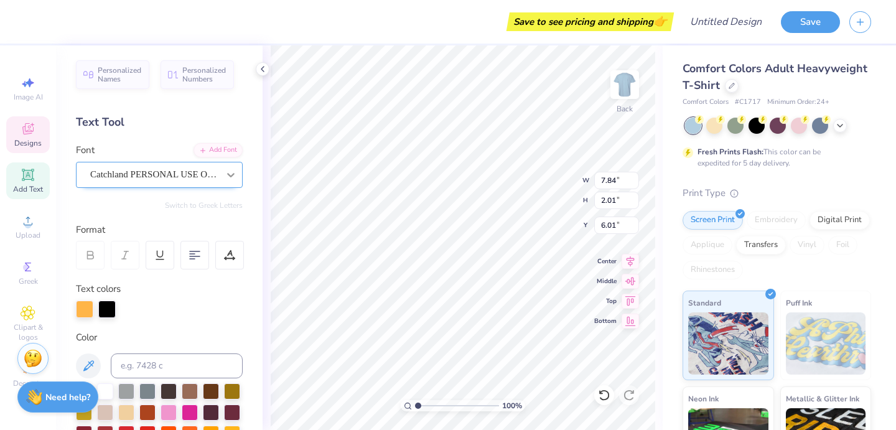
scroll to position [0, 0]
type input "10.48"
type input "3.90"
type input "3.44"
type input "6.04"
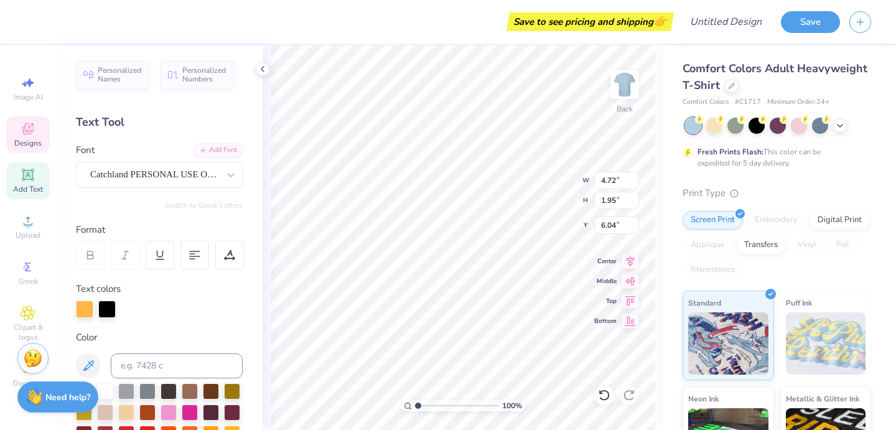
type textarea "H"
type textarea "Kansas"
type input "7.90"
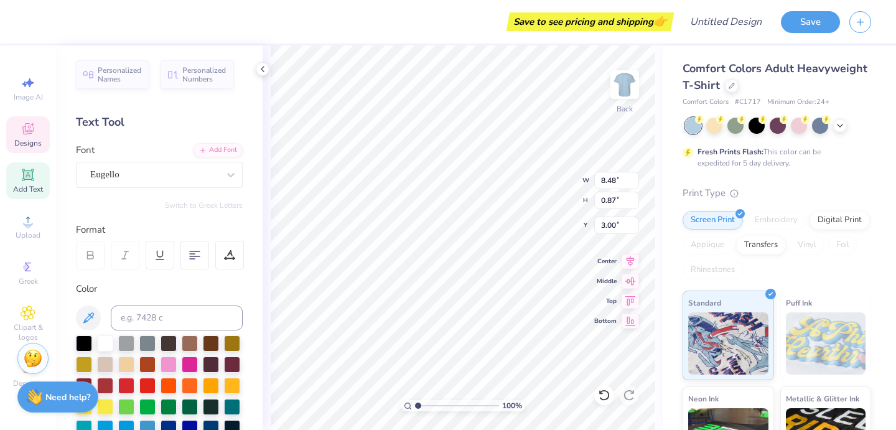
scroll to position [0, 0]
type textarea "A"
type textarea "Society of Women Engineers"
click at [661, 145] on div "100 % Back W 8.48 8.48 " H 0.87 0.87 " Y 3.00 3.00 " Center Middle Top Bottom" at bounding box center [463, 237] width 400 height 385
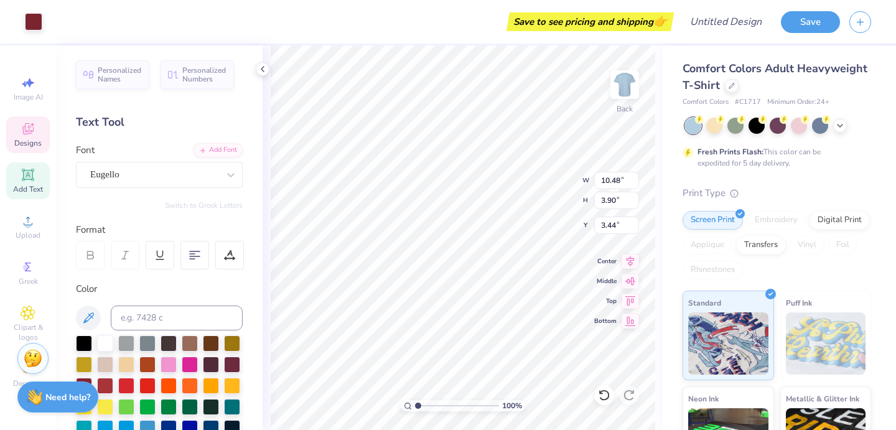
type input "4.01"
type input "4.73"
type input "0.56"
type input "3.00"
type input "10.48"
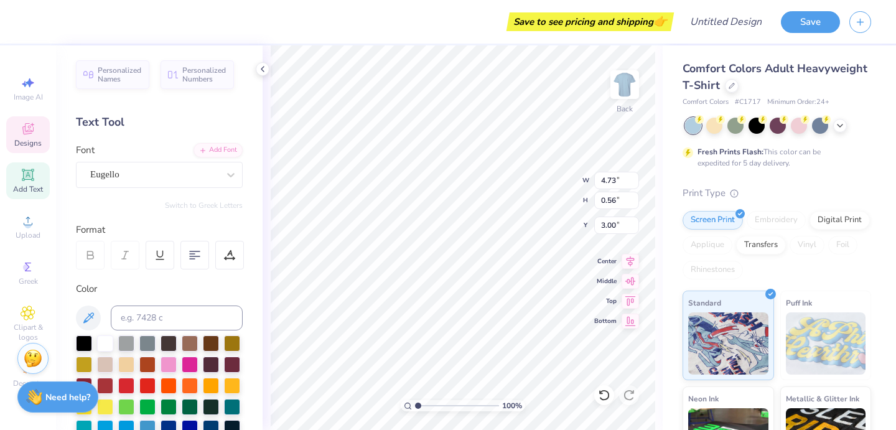
type input "3.90"
type input "4.01"
click at [28, 126] on icon at bounding box center [27, 128] width 11 height 11
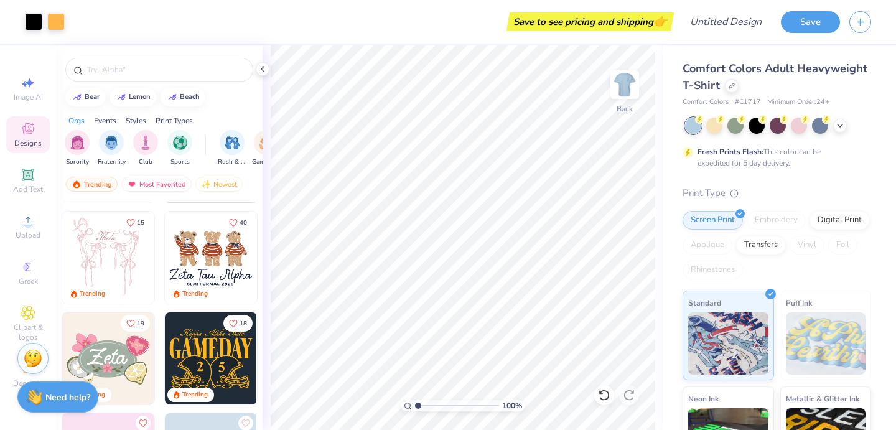
scroll to position [0, 0]
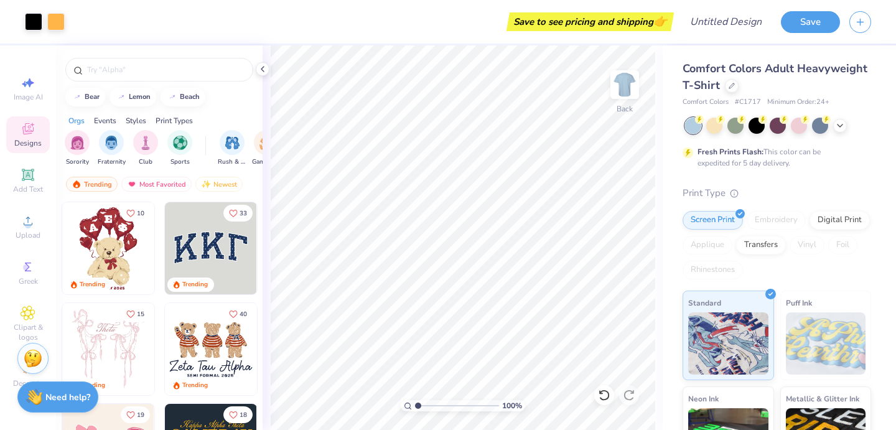
click at [203, 238] on img at bounding box center [211, 248] width 92 height 92
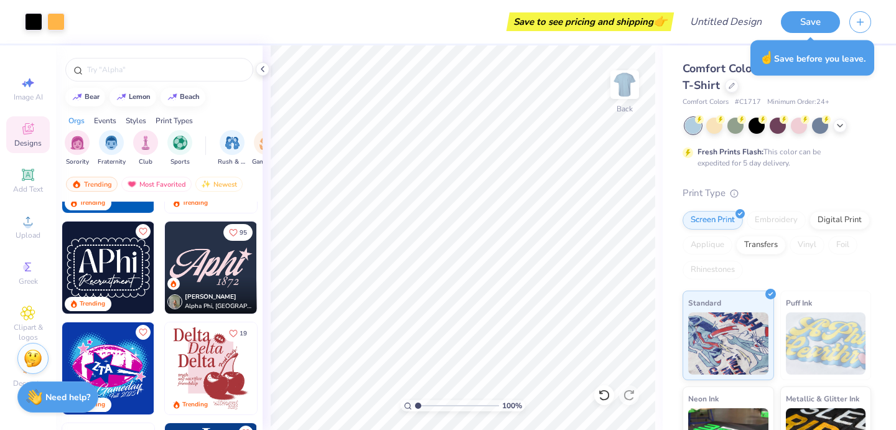
scroll to position [590, 0]
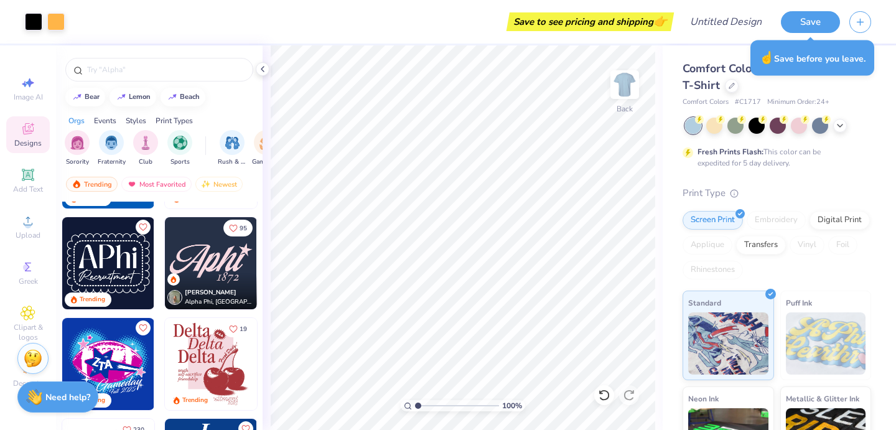
click at [207, 262] on img at bounding box center [211, 263] width 92 height 92
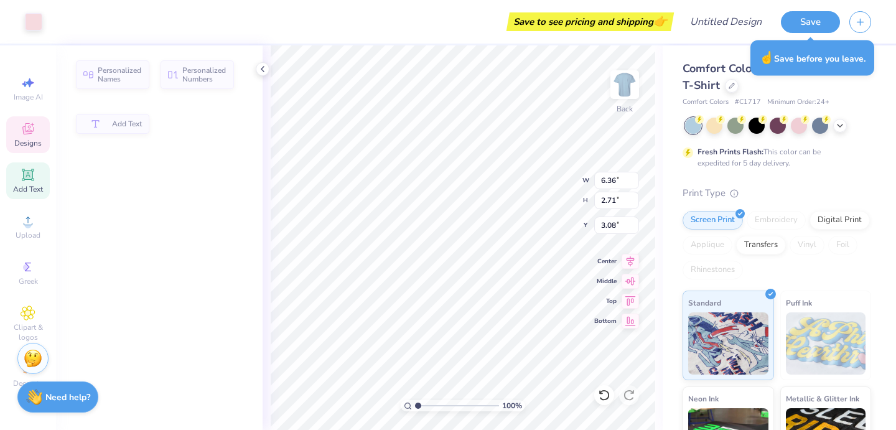
type input "6.36"
type input "2.71"
type input "3.08"
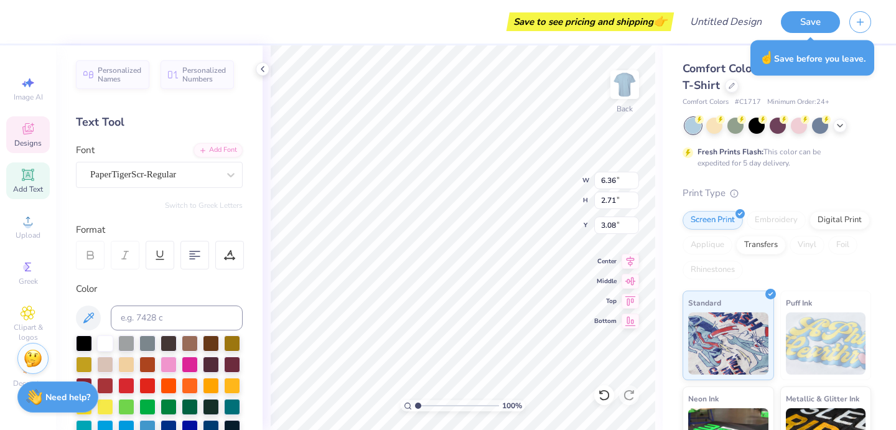
type textarea "SWE"
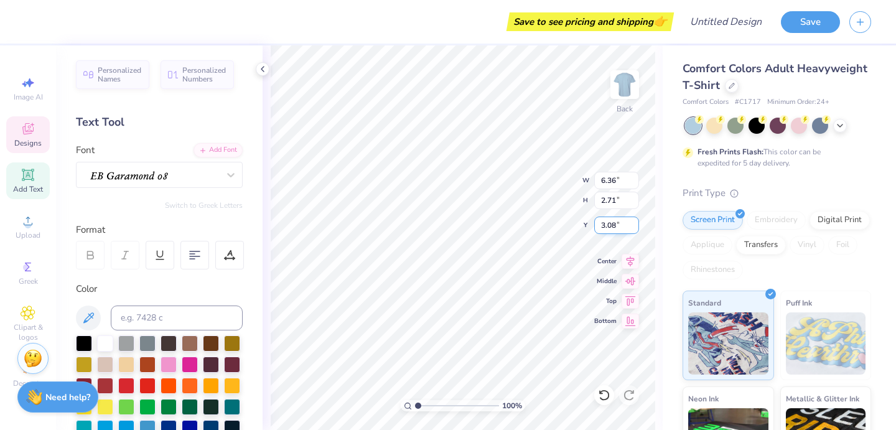
type input "1.82"
type input "0.94"
type input "7.43"
type input "6.68"
type input "2.35"
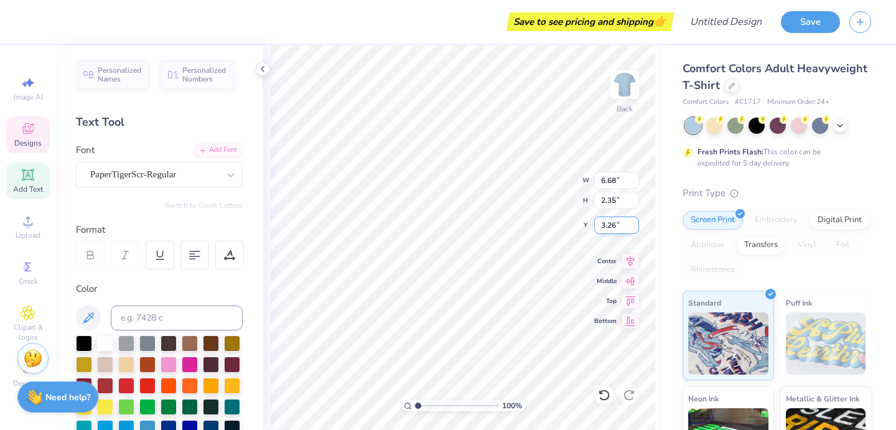
type input "4.04"
type input "1.07"
type input "1.04"
type input "3.52"
click at [665, 134] on div "Comfort Colors Adult Heavyweight T-Shirt Comfort Colors # C1717 Minimum Order: …" at bounding box center [779, 308] width 233 height 526
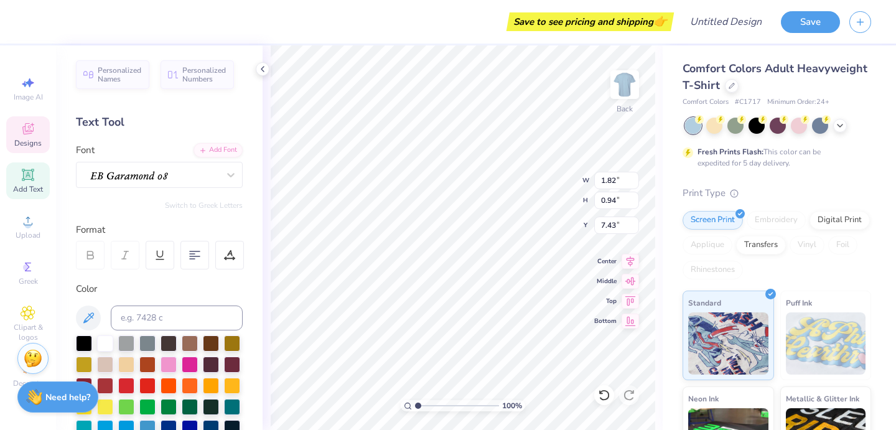
type input "1.82"
type input "0.94"
click at [666, 131] on div "Comfort Colors Adult Heavyweight T-Shirt Comfort Colors # C1717 Minimum Order: …" at bounding box center [779, 308] width 233 height 526
click at [663, 125] on div "Comfort Colors Adult Heavyweight T-Shirt Comfort Colors # C1717 Minimum Order: …" at bounding box center [779, 308] width 233 height 526
type input "12.03"
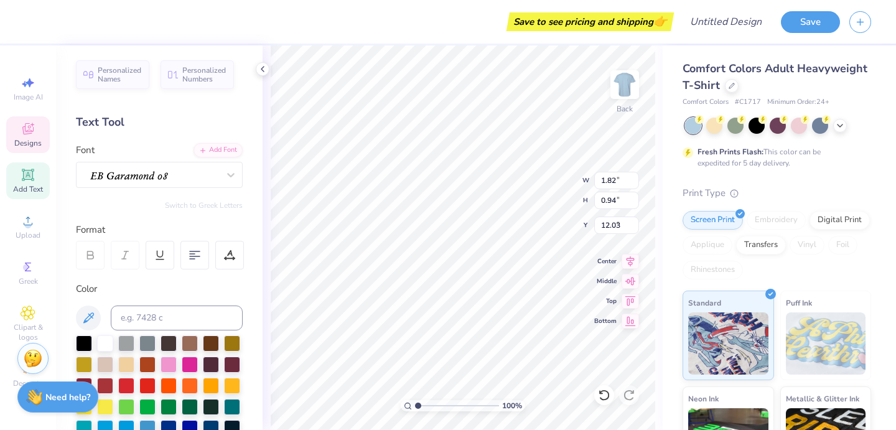
type input "6.95"
type input "1.97"
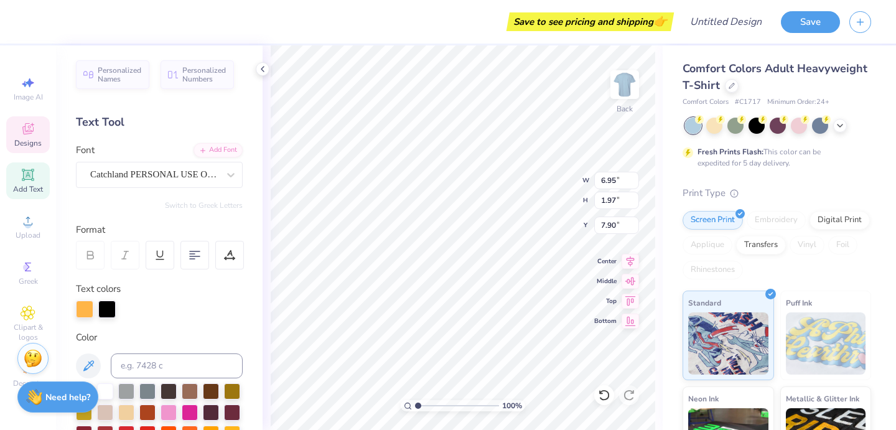
type input "6.40"
click at [671, 213] on div "Comfort Colors Adult Heavyweight T-Shirt Comfort Colors # C1717 Minimum Order: …" at bounding box center [779, 308] width 233 height 526
type input "6.68"
type input "2.35"
type input "4.04"
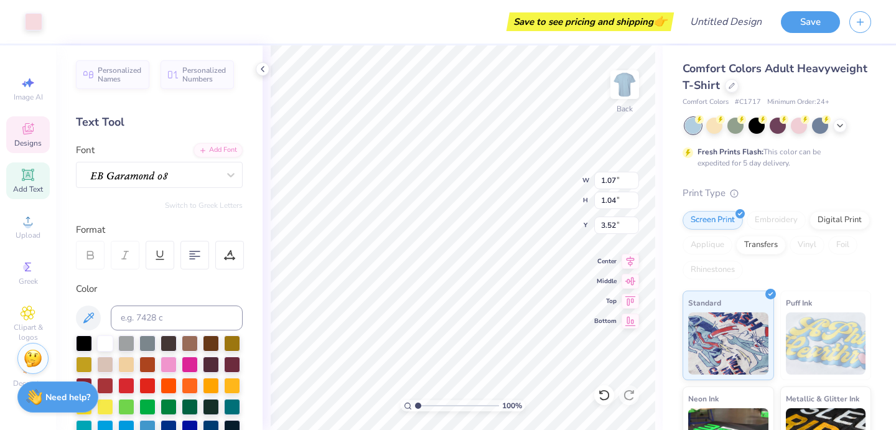
type input "3.56"
click at [33, 142] on span "Designs" at bounding box center [27, 143] width 27 height 10
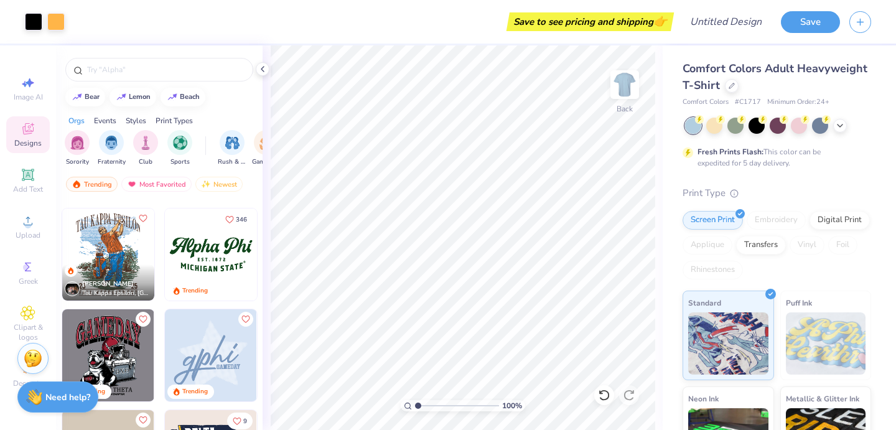
scroll to position [1310, 0]
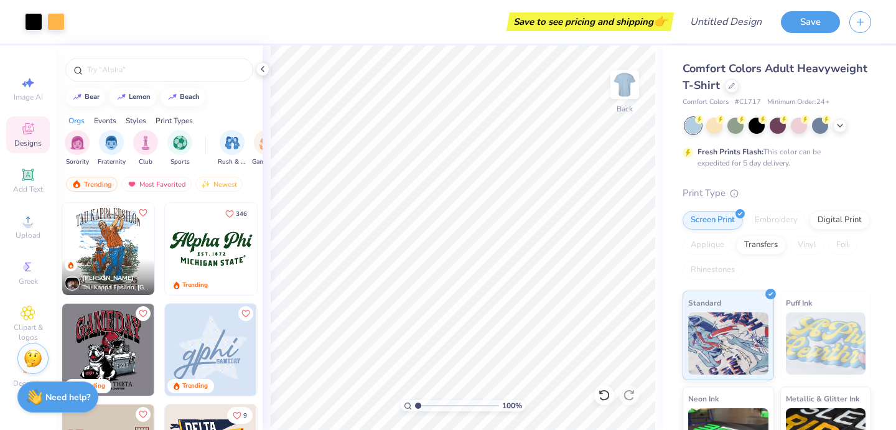
click at [223, 231] on img at bounding box center [211, 249] width 92 height 92
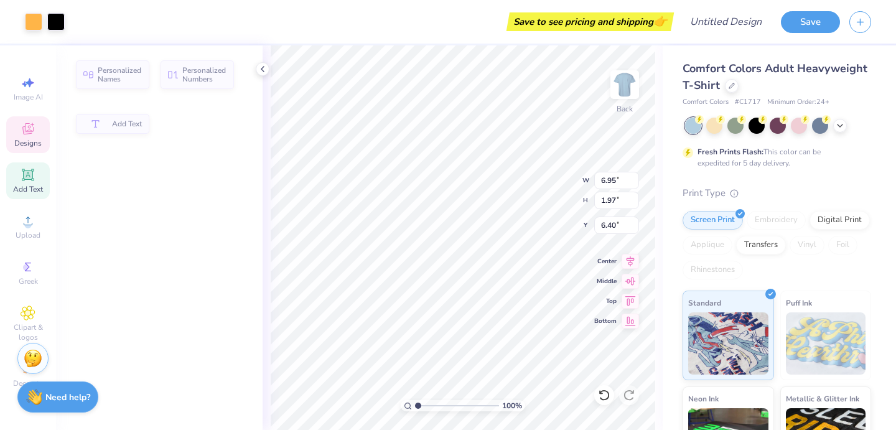
type input "6.95"
type input "1.97"
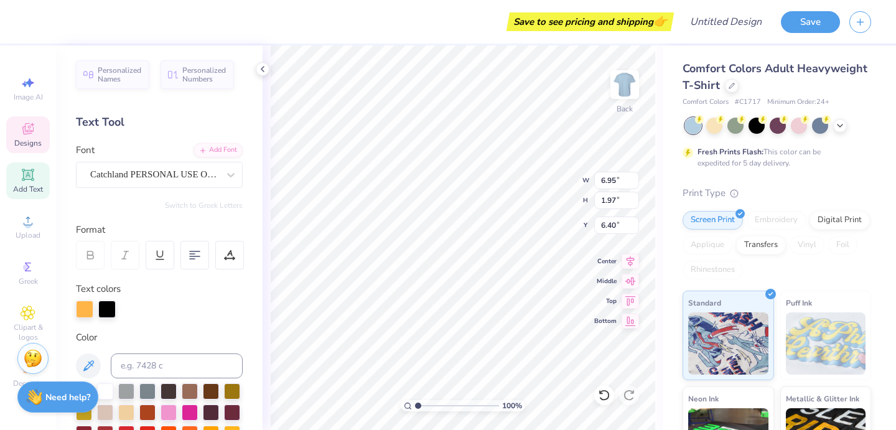
type input "15.55"
type input "7.66"
type input "3.26"
type input "3.83"
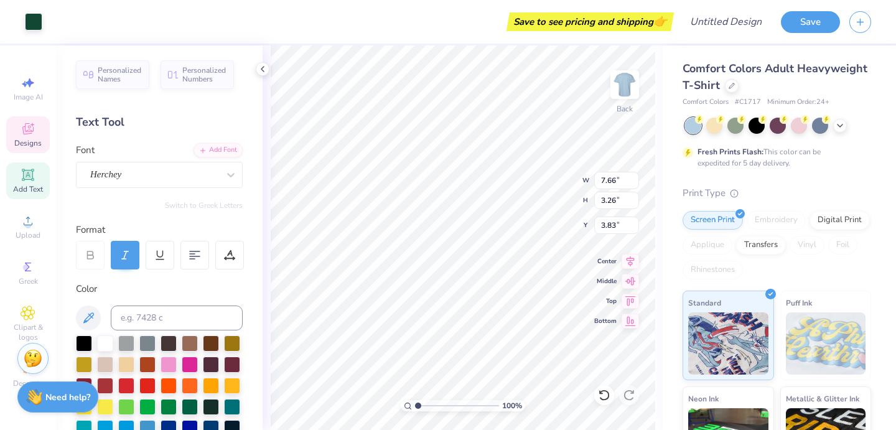
type input "1.92"
type input "3.86"
type textarea "A"
type textarea "SWE"
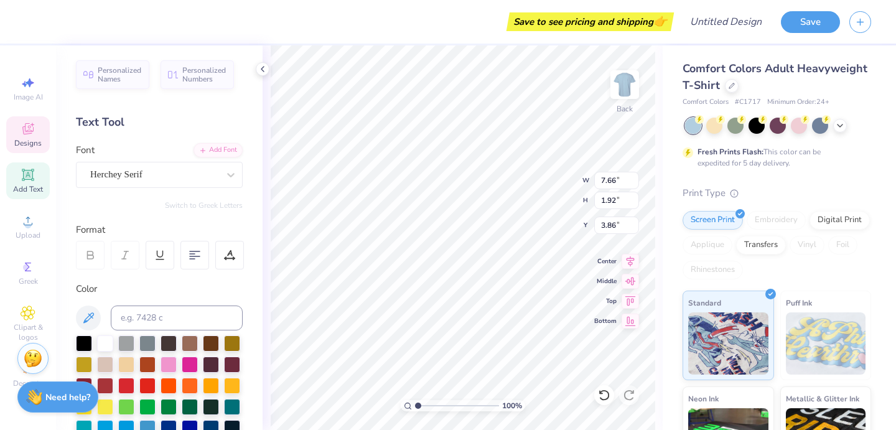
type input "5.85"
type input "0.87"
type input "6.28"
type textarea "M"
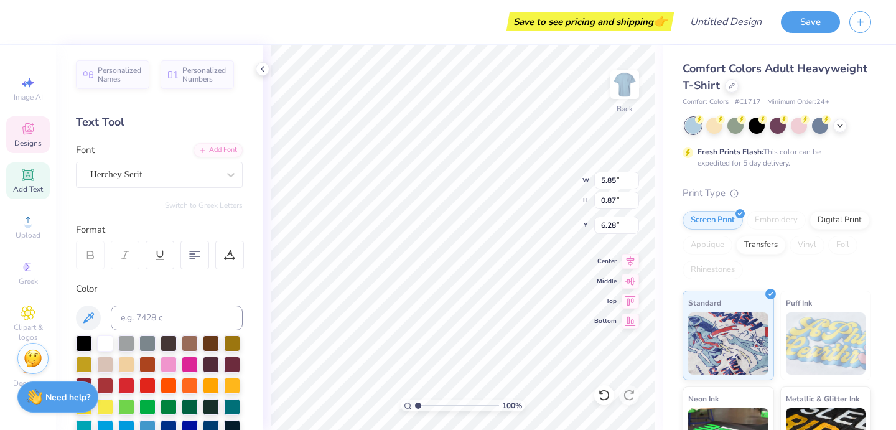
type textarea "University of Kanasas"
click at [668, 245] on div "Comfort Colors Adult Heavyweight T-Shirt Comfort Colors # C1717 Minimum Order: …" at bounding box center [779, 308] width 233 height 526
click at [658, 253] on div "100 % Back W 5.85 5.85 " H 0.87 0.87 " Y 6.28 6.28 " Center Middle Top Bottom" at bounding box center [463, 237] width 400 height 385
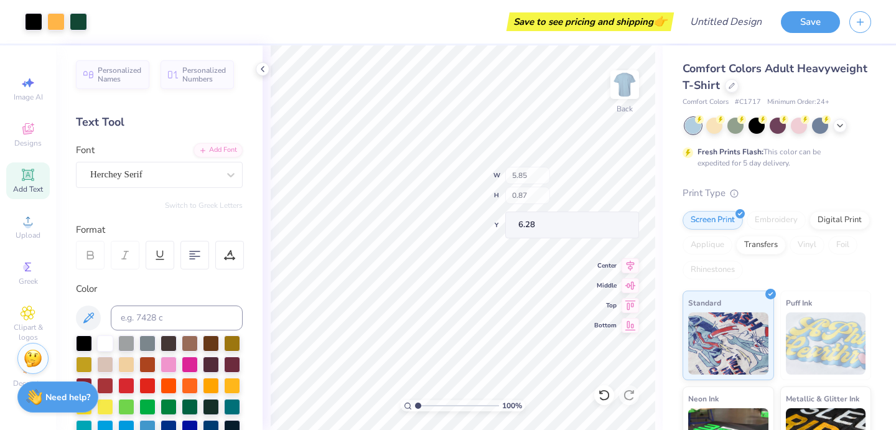
type input "8.79"
type input "1.04"
type input "6.20"
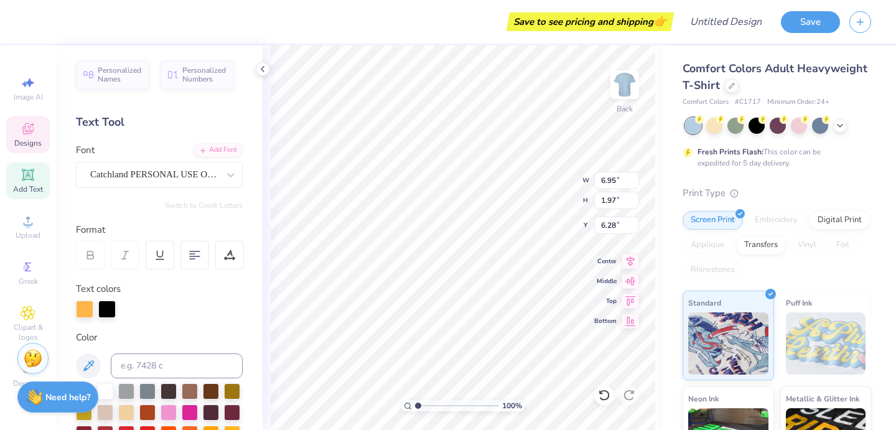
type input "6.28"
type input "4.27"
type input "1.75"
type input "3.80"
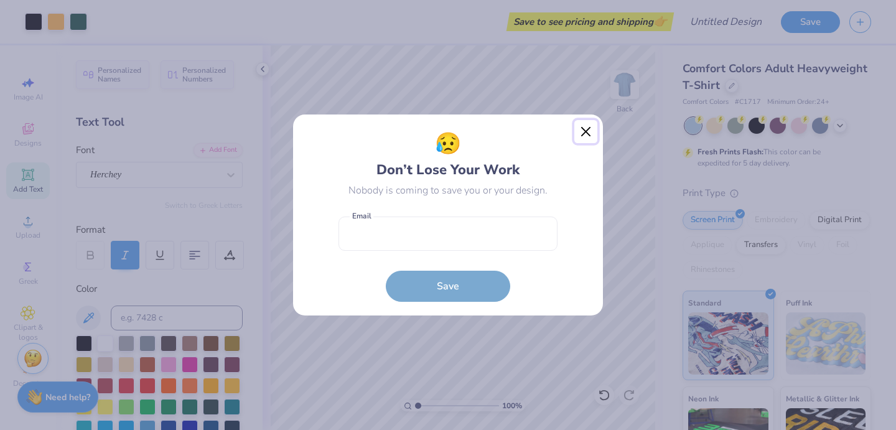
click at [587, 132] on button "Close" at bounding box center [586, 132] width 24 height 24
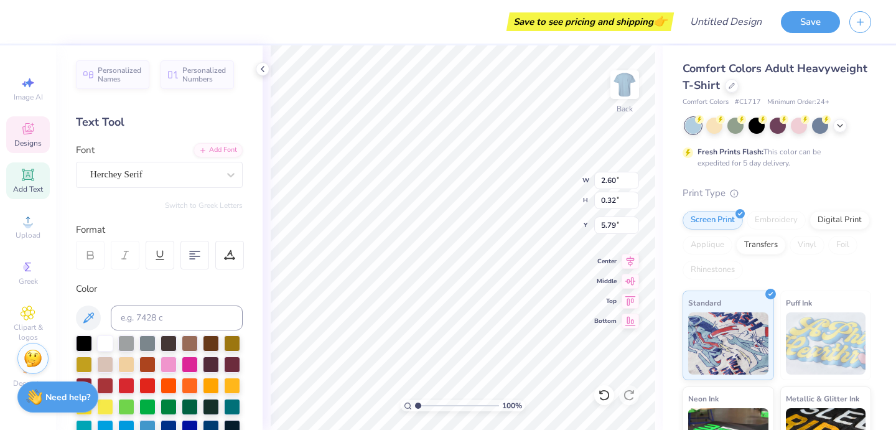
type input "8.25"
type input "0.20"
type input "6.07"
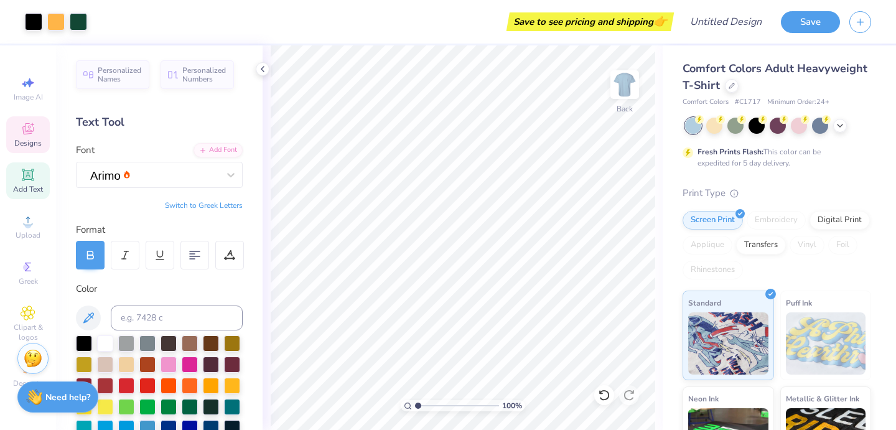
click at [23, 141] on span "Designs" at bounding box center [27, 143] width 27 height 10
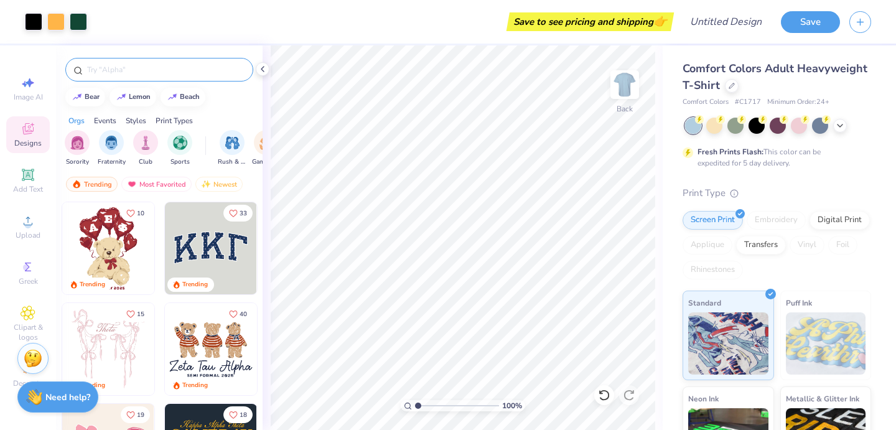
click at [139, 68] on input "text" at bounding box center [165, 69] width 159 height 12
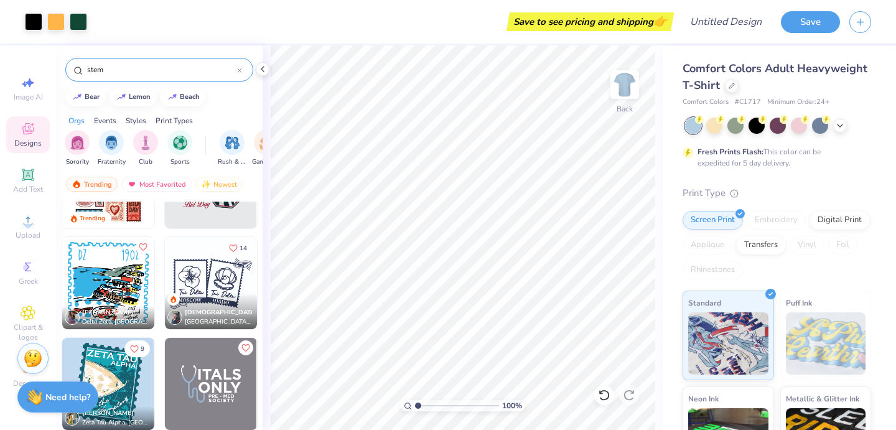
scroll to position [838, 0]
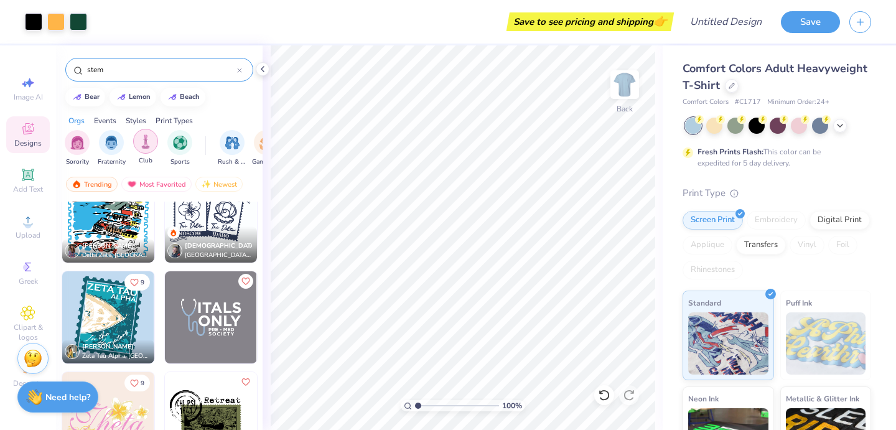
type input "stem"
click at [143, 151] on div "filter for Club" at bounding box center [145, 141] width 25 height 25
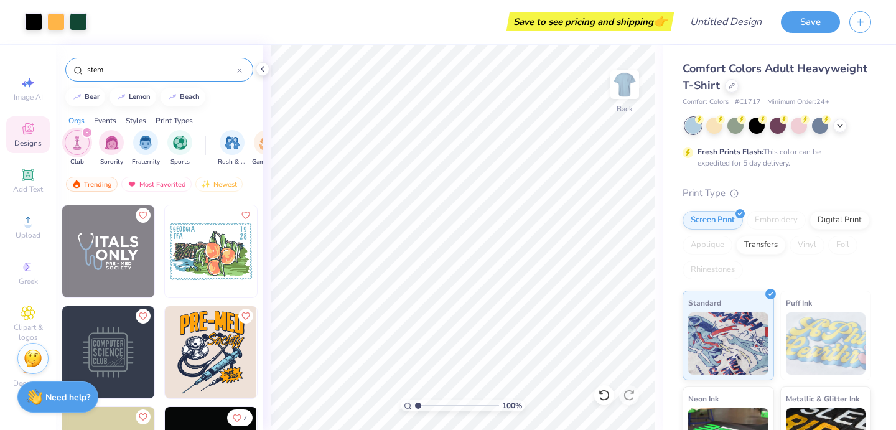
scroll to position [302, 0]
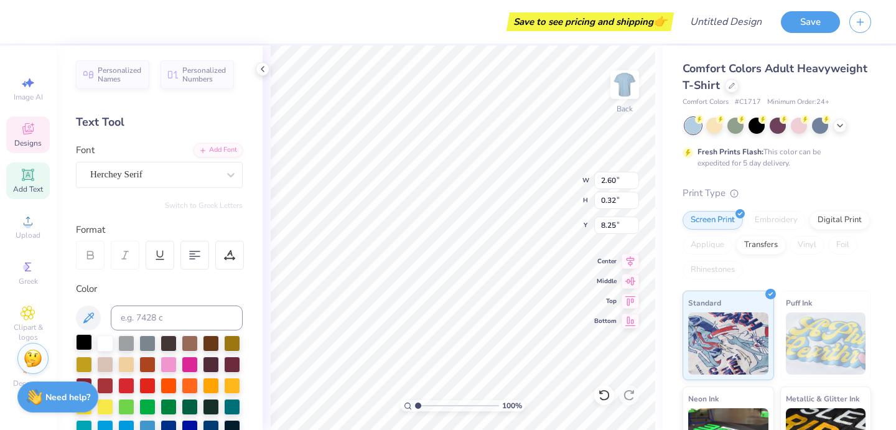
click at [86, 344] on div at bounding box center [84, 342] width 16 height 16
type input "0.31"
type input "8.28"
click at [668, 311] on div "Comfort Colors Adult Heavyweight T-Shirt Comfort Colors # C1717 Minimum Order: …" at bounding box center [779, 308] width 233 height 526
click at [676, 284] on div "Comfort Colors Adult Heavyweight T-Shirt Comfort Colors # C1717 Minimum Order: …" at bounding box center [779, 308] width 233 height 526
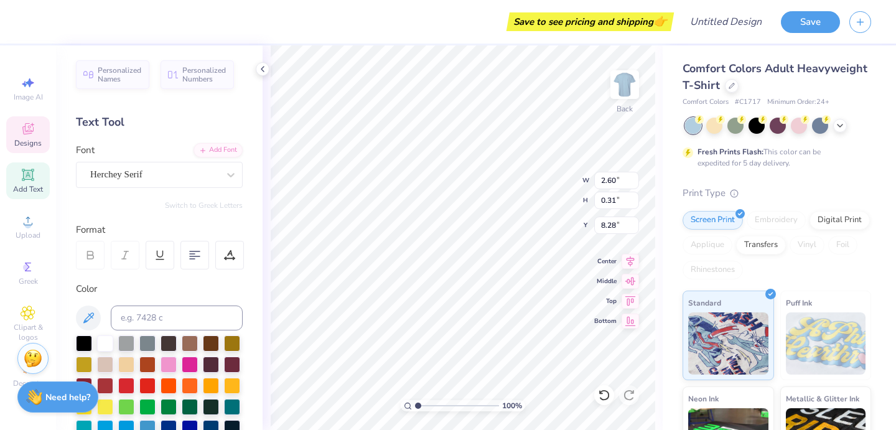
click at [28, 141] on span "Designs" at bounding box center [27, 143] width 27 height 10
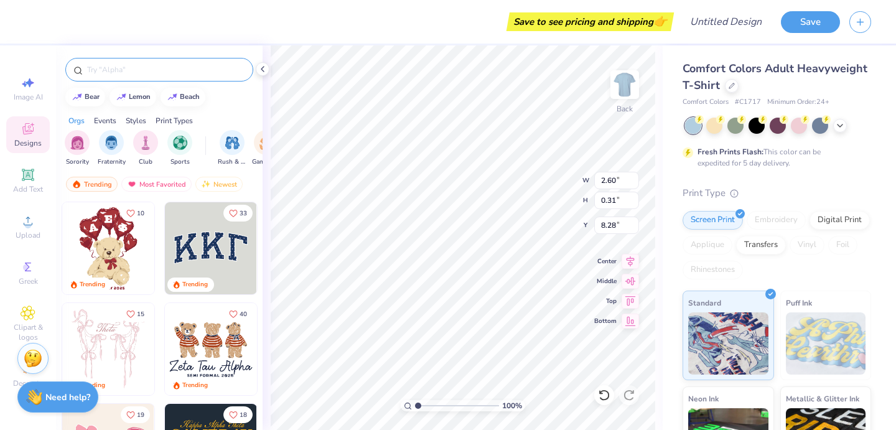
click at [153, 78] on div at bounding box center [159, 70] width 188 height 24
click at [147, 68] on input "text" at bounding box center [165, 69] width 159 height 12
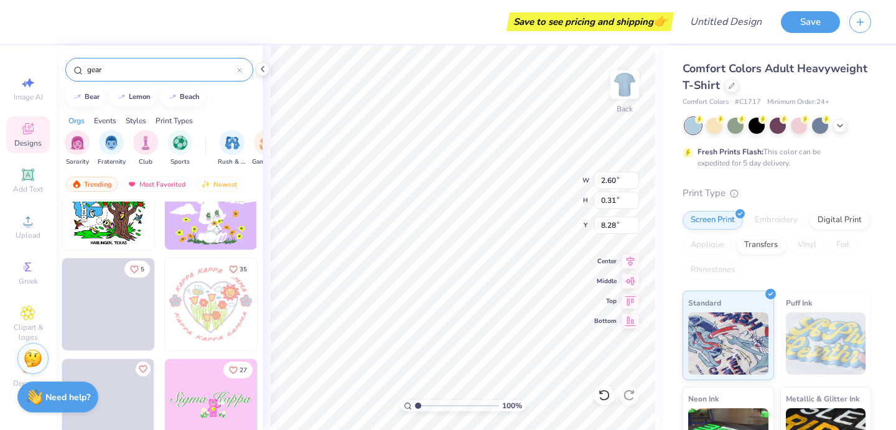
scroll to position [2264, 0]
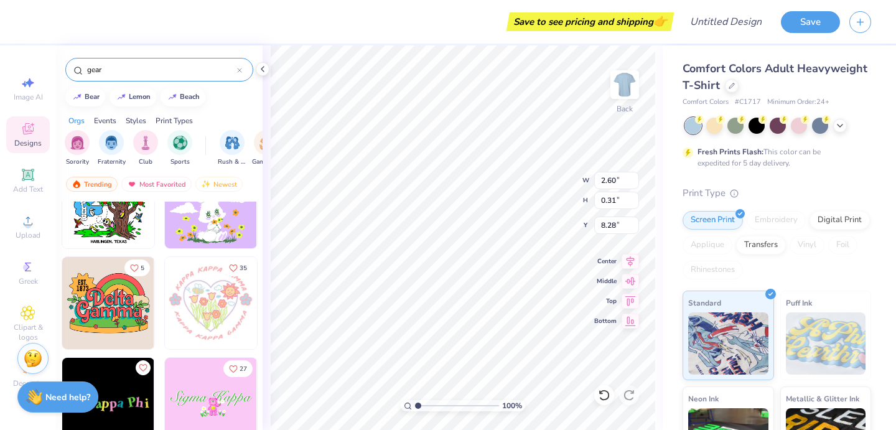
drag, startPoint x: 111, startPoint y: 70, endPoint x: 65, endPoint y: 70, distance: 45.4
click at [65, 70] on div "gear" at bounding box center [159, 70] width 188 height 24
type input "science"
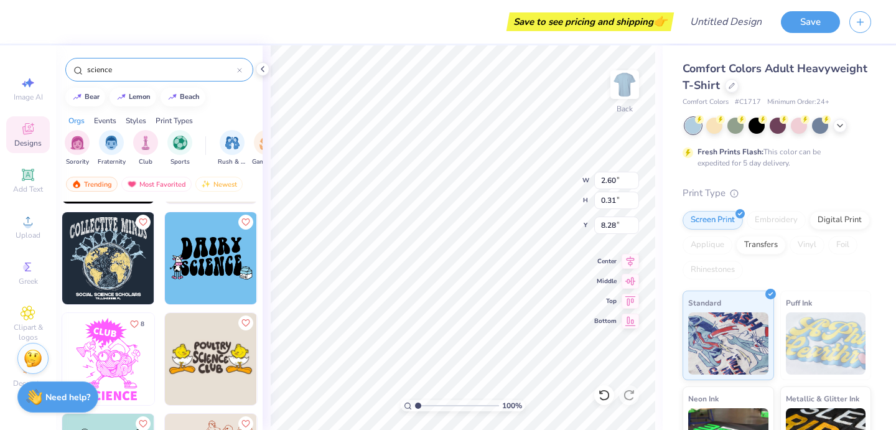
scroll to position [694, 0]
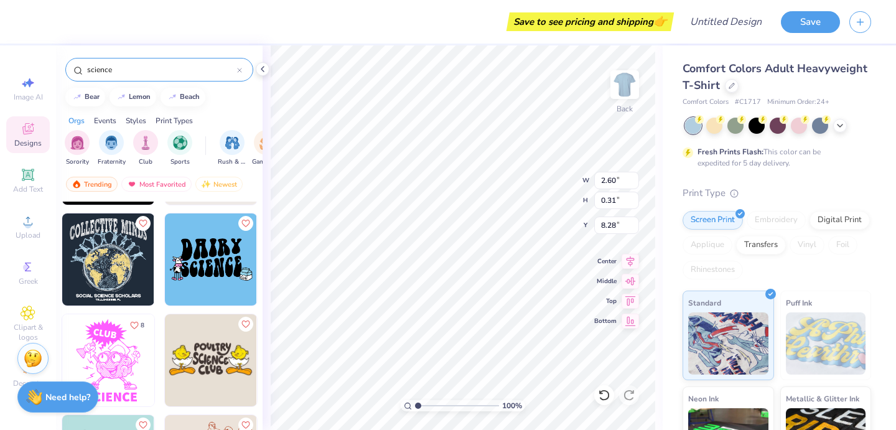
click at [116, 249] on img at bounding box center [108, 259] width 92 height 92
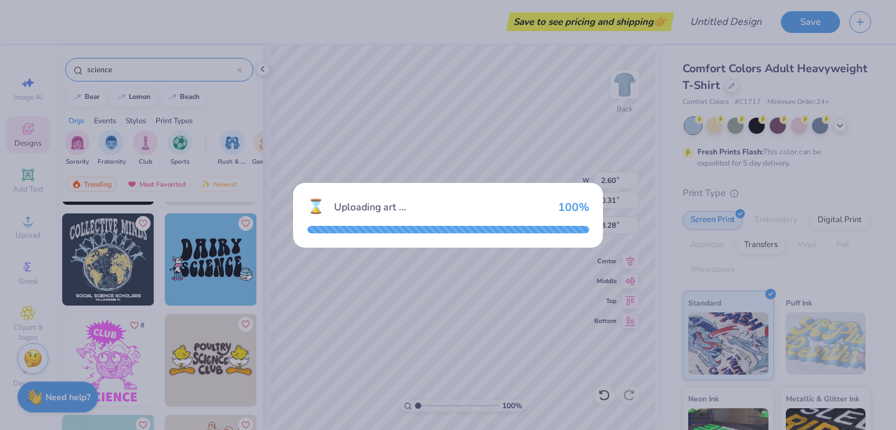
type input "11.69"
type input "12.60"
type input "3.00"
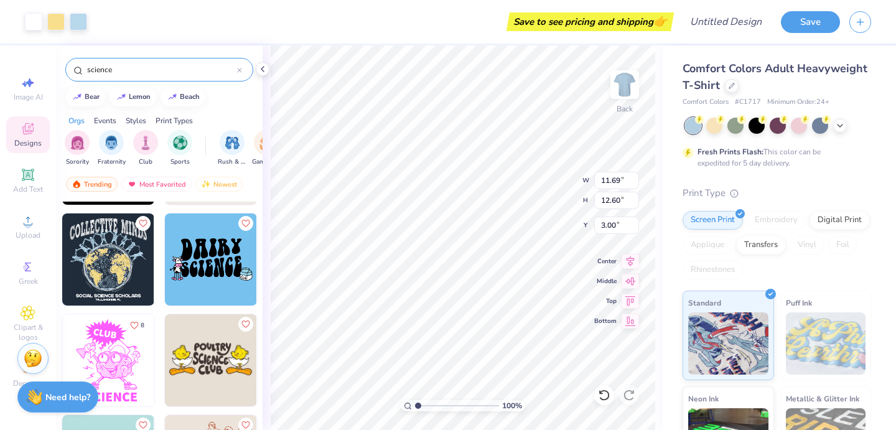
click at [656, 144] on div "100 % Back W 11.69 11.69 " H 12.60 12.60 " Y 3.00 3.00 " Center Middle Top Bott…" at bounding box center [463, 237] width 400 height 385
click at [374, 44] on div "Art colors Save to see pricing and shipping 👉 Design Title Save Image AI Design…" at bounding box center [448, 215] width 896 height 430
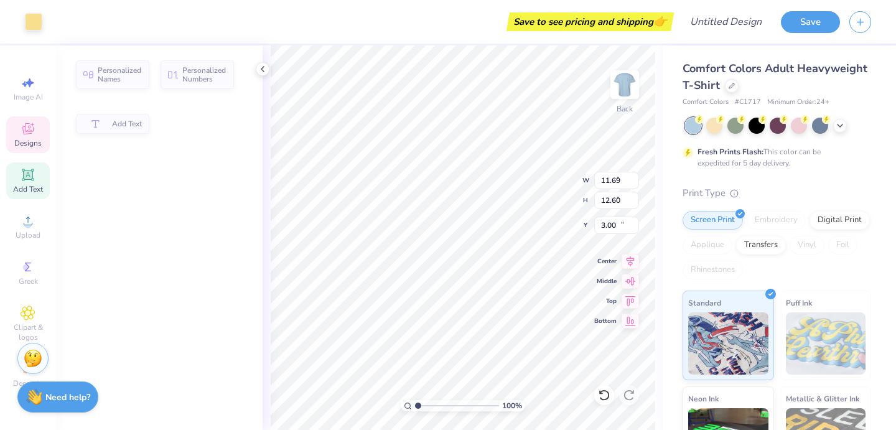
type input "6.89"
type input "5.85"
type input "10.03"
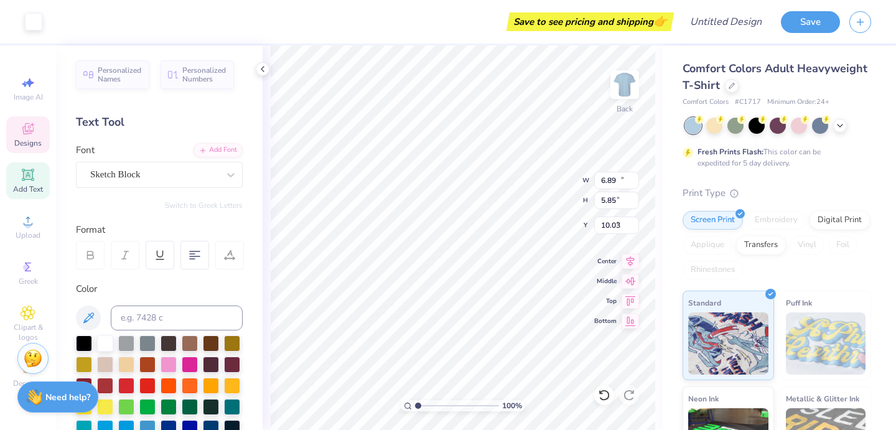
type input "11.69"
type input "3.37"
type input "3.00"
type textarea "Society of Women Engineers"
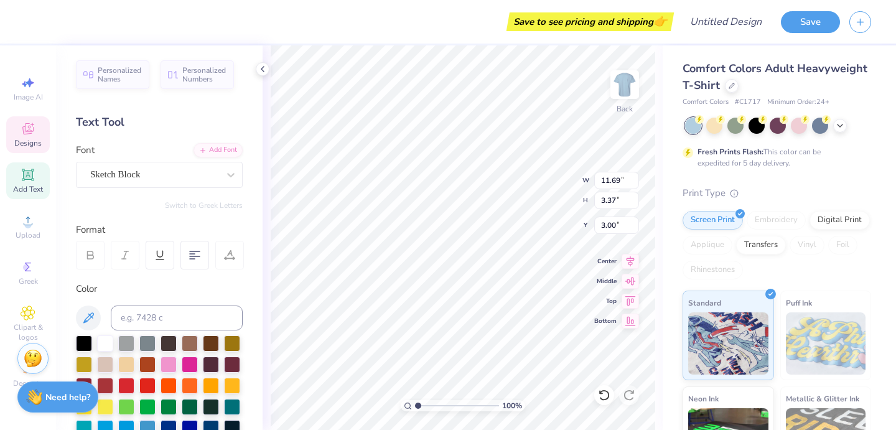
scroll to position [0, 7]
click at [667, 163] on div "Comfort Colors Adult Heavyweight T-Shirt Comfort Colors # C1717 Minimum Order: …" at bounding box center [779, 308] width 233 height 526
type input "6.89"
type input "5.85"
type input "10.03"
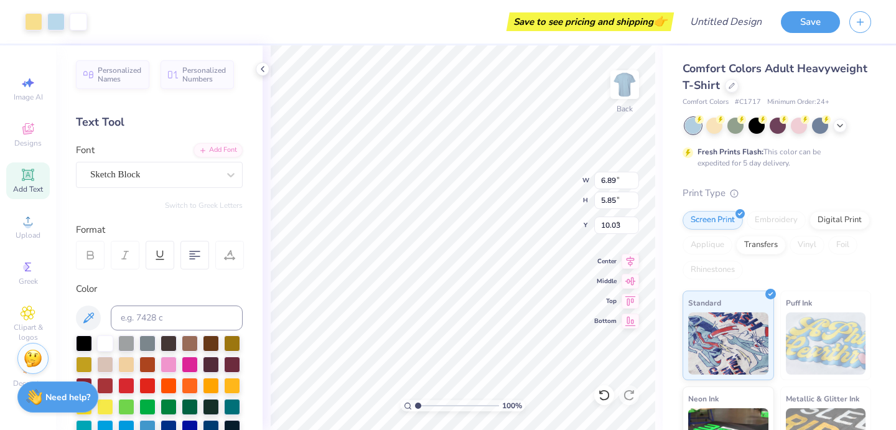
type input "7.76"
type input "9.03"
type input "6.85"
type input "9.91"
type input "0.52"
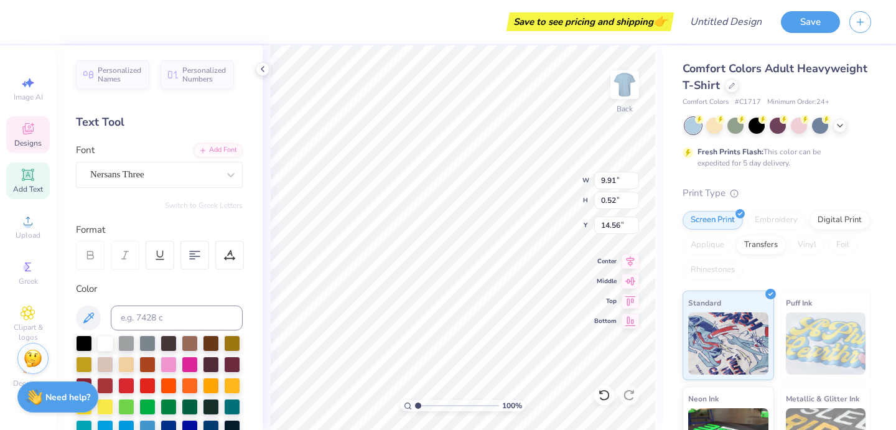
type input "14.56"
type input "3.85"
type input "0.35"
type input "19.02"
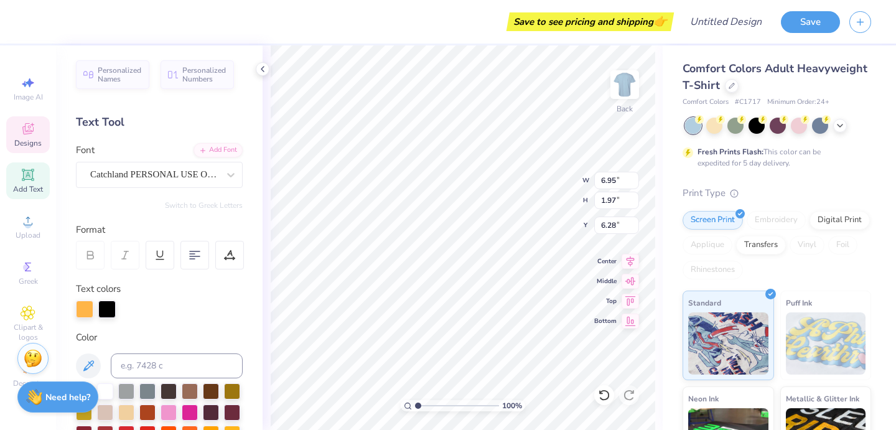
type input "6.95"
type input "1.97"
type input "4.50"
type input "2.60"
type input "0.31"
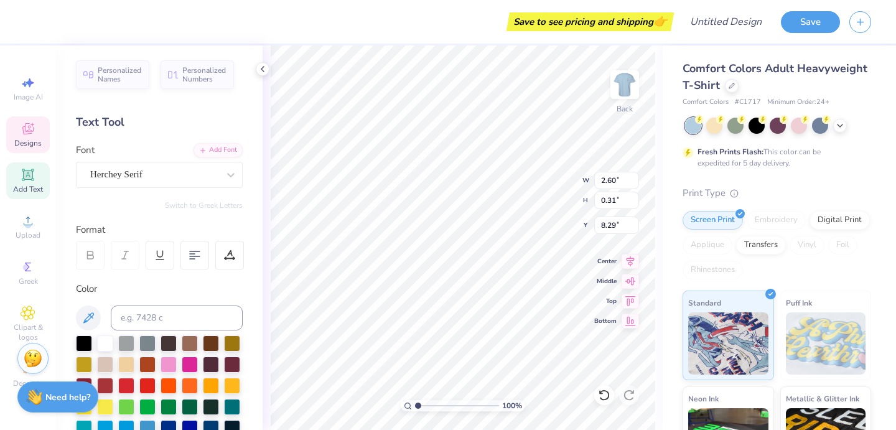
click at [675, 138] on div "Comfort Colors Adult Heavyweight T-Shirt Comfort Colors # C1717 Minimum Order: …" at bounding box center [779, 308] width 233 height 526
type input "6.10"
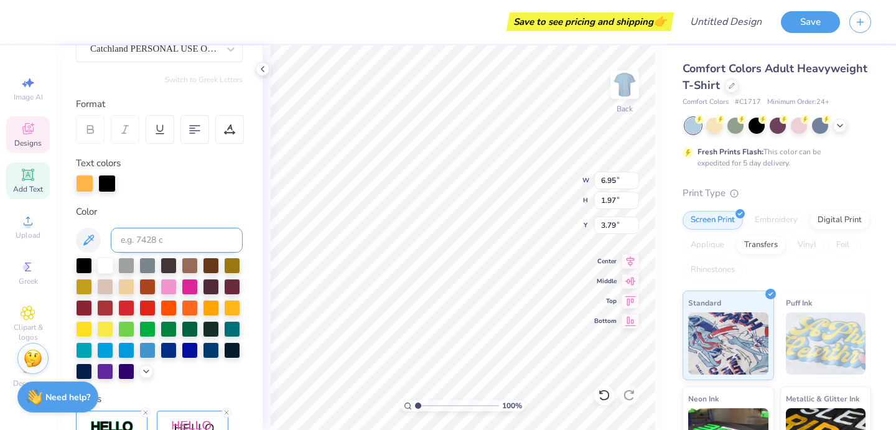
scroll to position [126, 0]
click at [212, 349] on div at bounding box center [211, 348] width 16 height 16
click at [87, 309] on div at bounding box center [84, 306] width 16 height 16
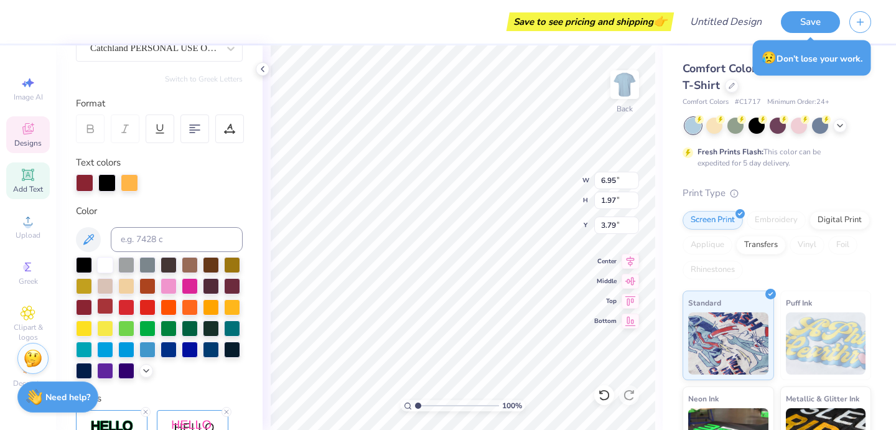
click at [108, 308] on div at bounding box center [105, 306] width 16 height 16
click at [125, 304] on div at bounding box center [126, 307] width 16 height 16
click at [255, 223] on div "Personalized Names Personalized Numbers Text Tool Add Font Font Catchland PERSO…" at bounding box center [159, 237] width 207 height 385
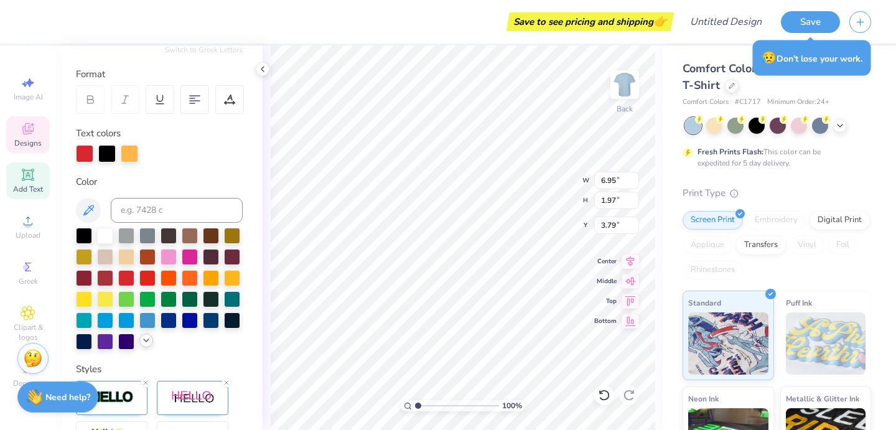
click at [139, 340] on div at bounding box center [146, 341] width 14 height 14
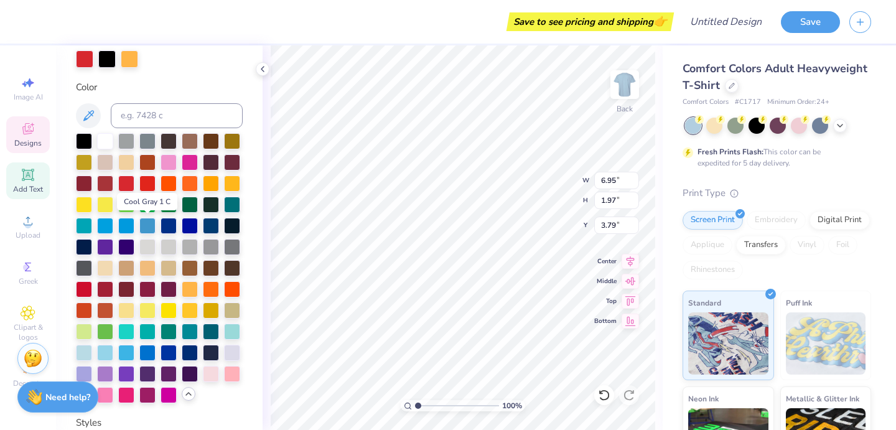
scroll to position [271, 0]
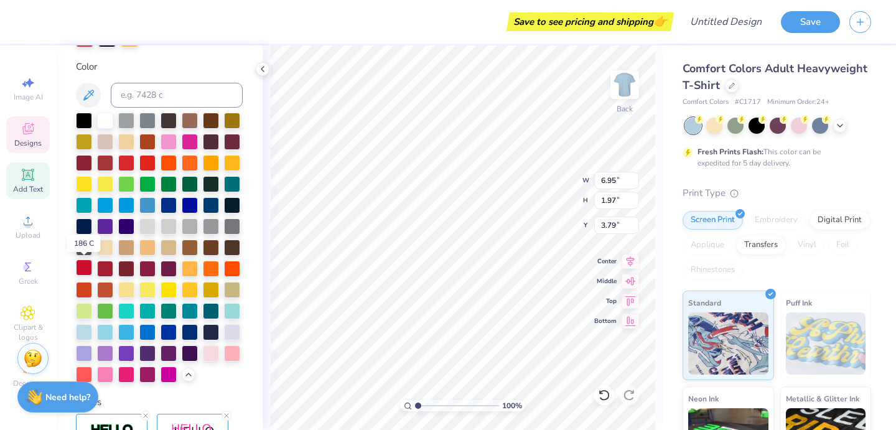
click at [83, 266] on div at bounding box center [84, 267] width 16 height 16
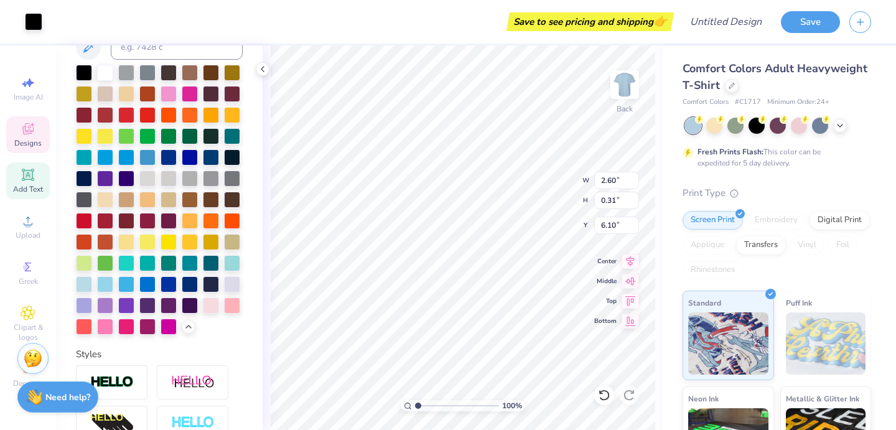
scroll to position [222, 0]
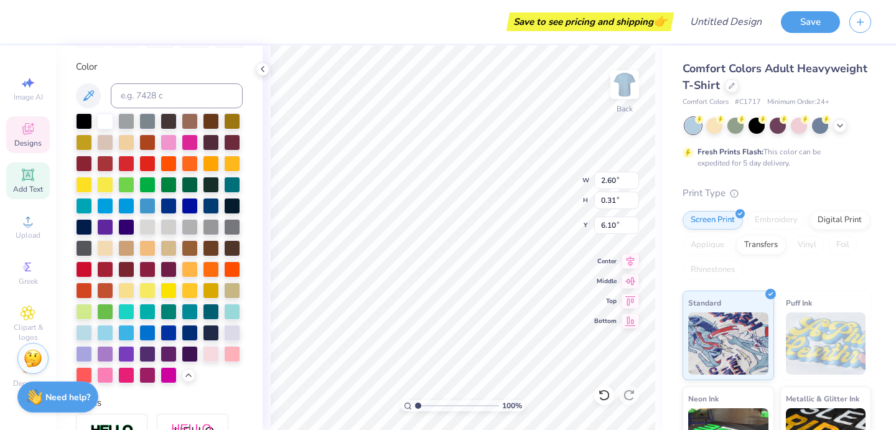
type textarea "E S T . 1 950"
click at [675, 172] on div "Comfort Colors Adult Heavyweight T-Shirt Comfort Colors # C1717 Minimum Order: …" at bounding box center [779, 308] width 233 height 526
click at [666, 170] on div "Comfort Colors Adult Heavyweight T-Shirt Comfort Colors # C1717 Minimum Order: …" at bounding box center [779, 308] width 233 height 526
click at [716, 24] on input "Design Title" at bounding box center [741, 21] width 61 height 25
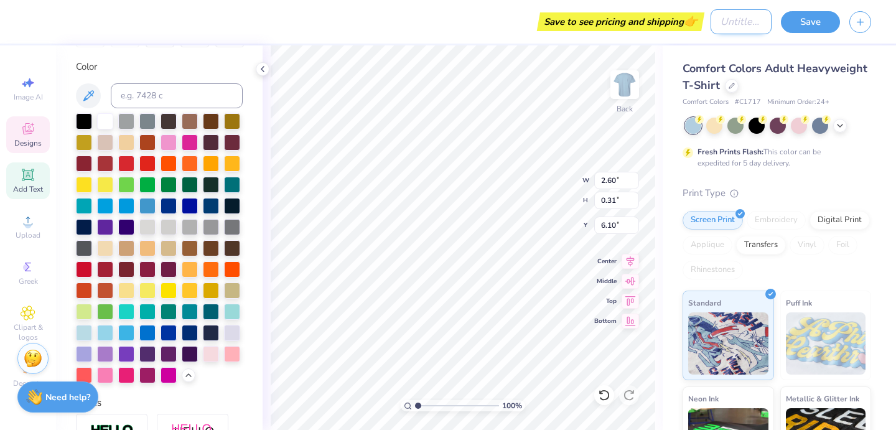
click at [716, 24] on input "Design Title" at bounding box center [741, 21] width 61 height 25
type input "2.39"
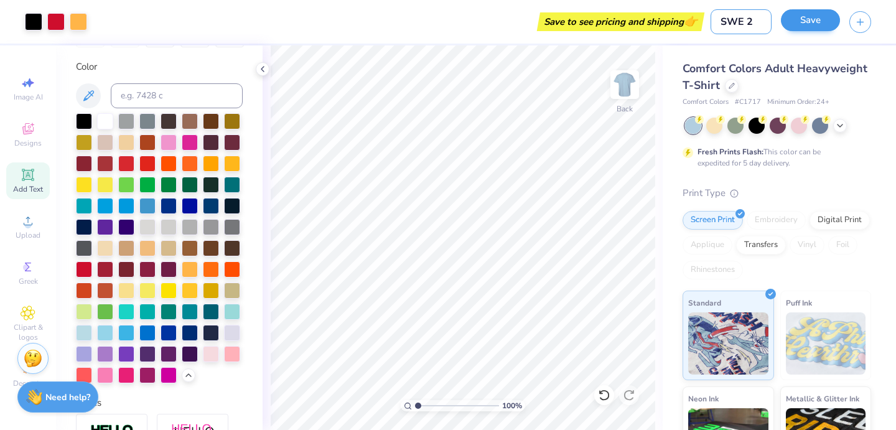
type input "SWE 2"
click at [811, 27] on button "Save" at bounding box center [810, 20] width 59 height 22
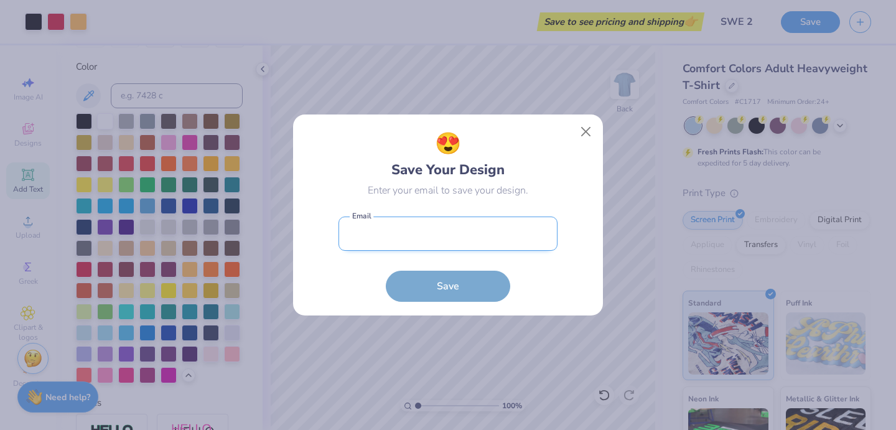
click at [477, 222] on input "email" at bounding box center [448, 234] width 219 height 34
type input "clmccray.cm@gmail.com"
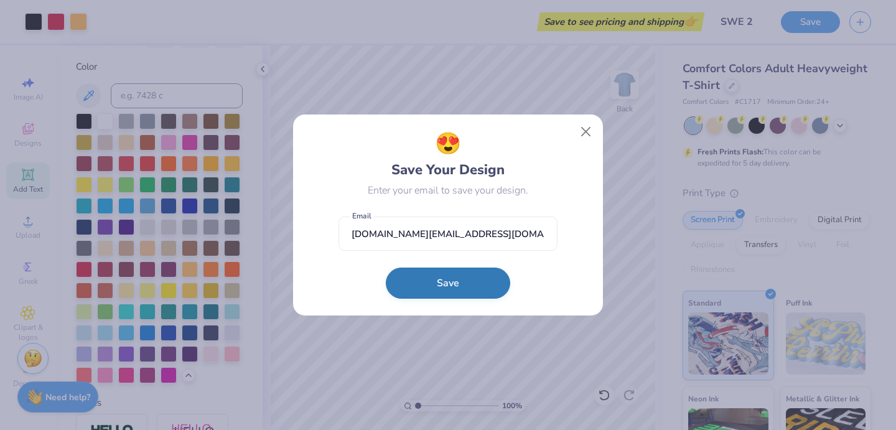
click at [455, 287] on button "Save" at bounding box center [448, 283] width 124 height 31
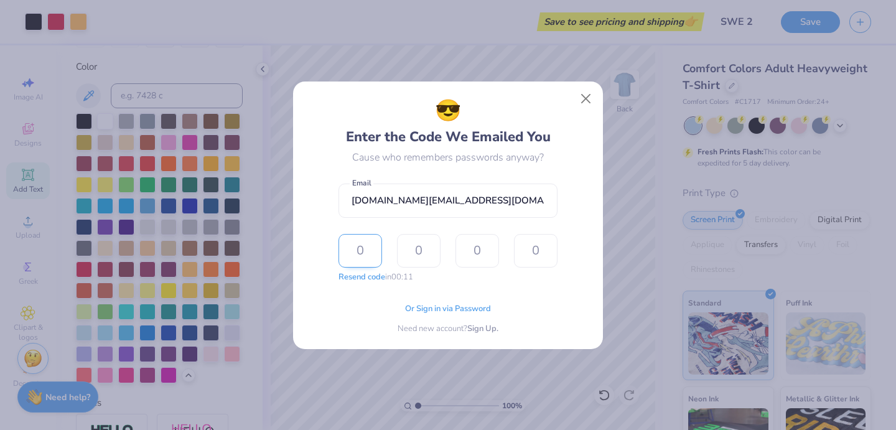
type input "1"
type input "5"
type input "2"
type input "0"
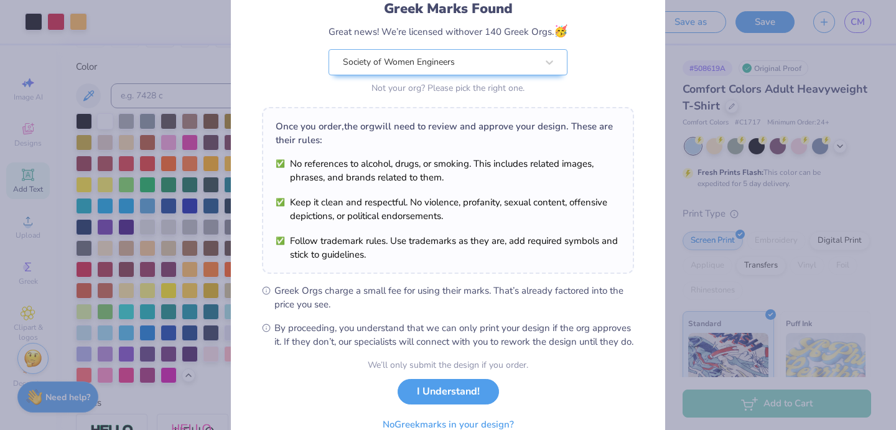
scroll to position [152, 0]
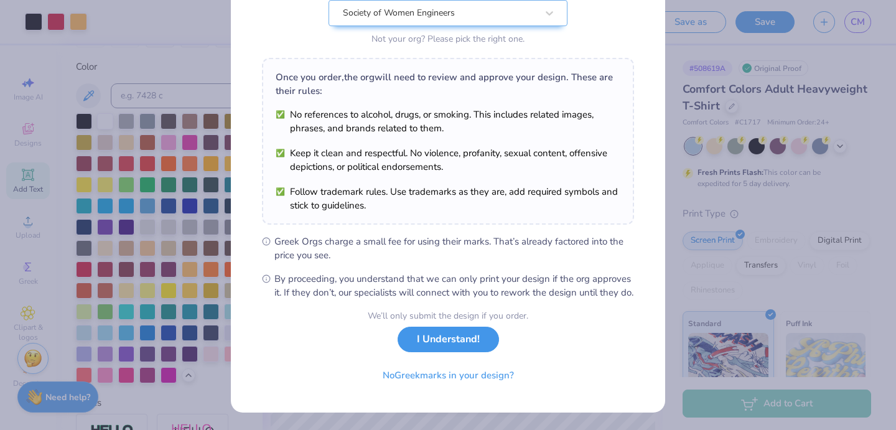
click at [455, 345] on button "I Understand!" at bounding box center [448, 340] width 101 height 26
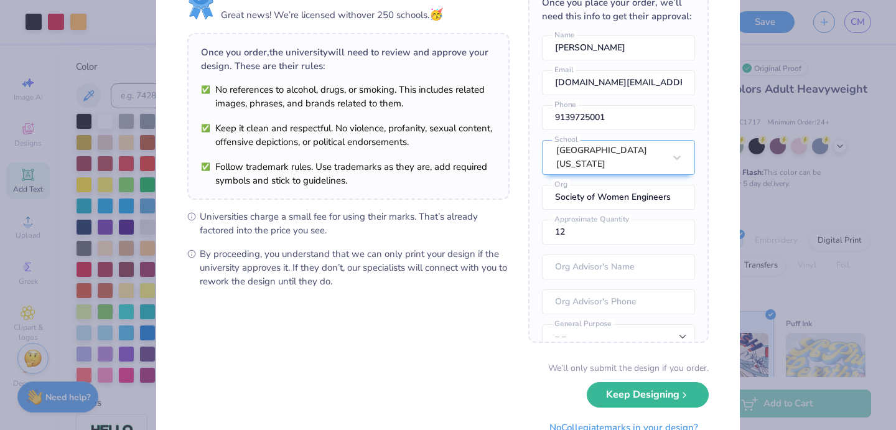
scroll to position [61, 0]
click at [645, 396] on button "Keep Designing" at bounding box center [648, 391] width 122 height 26
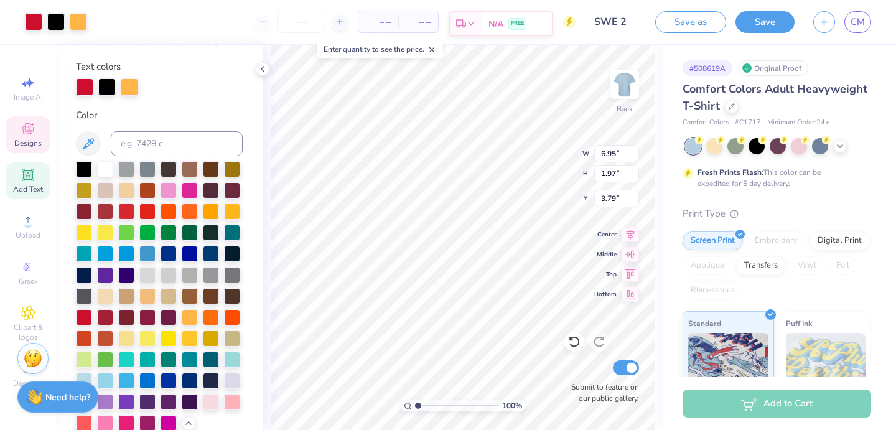
scroll to position [271, 0]
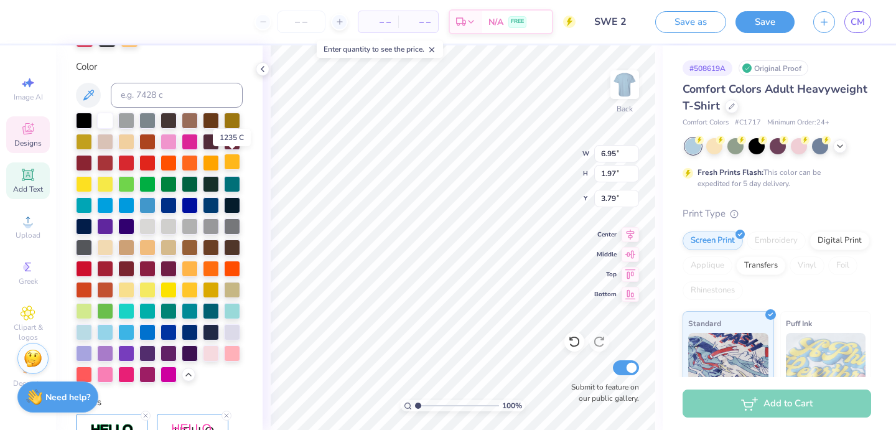
click at [235, 162] on div at bounding box center [232, 162] width 16 height 16
click at [243, 381] on div "Personalized Names Personalized Numbers Text Tool Add Font Font Catchland PERSO…" at bounding box center [159, 237] width 207 height 385
click at [212, 355] on div at bounding box center [211, 352] width 16 height 16
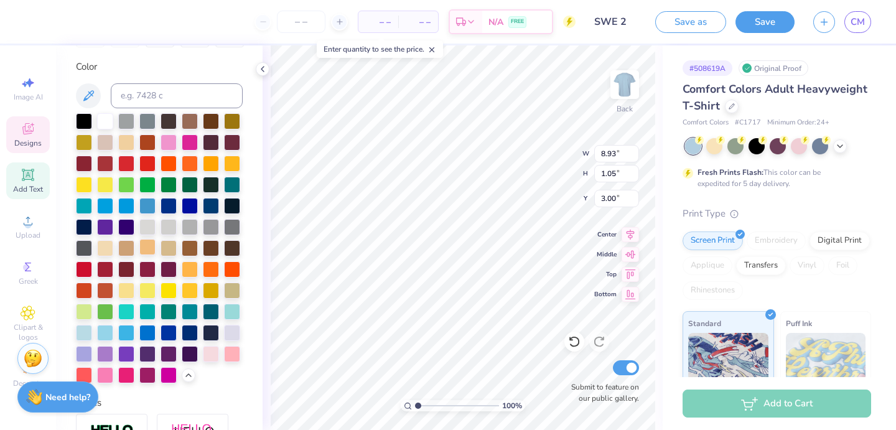
scroll to position [0, 0]
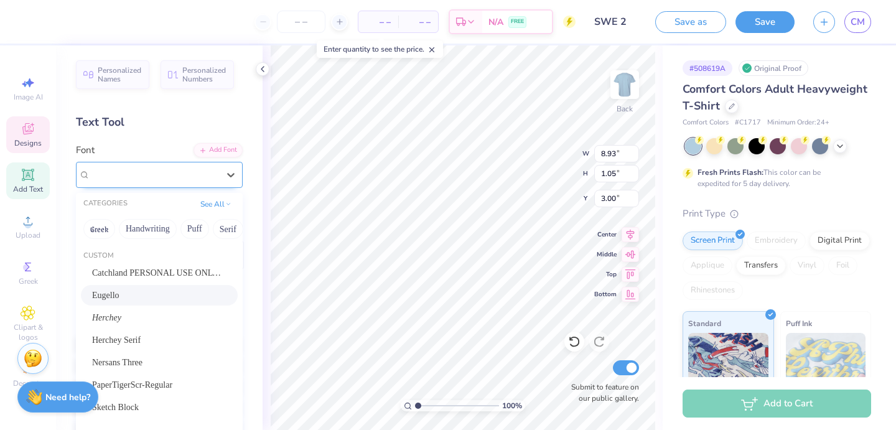
click at [182, 179] on div "Eugello" at bounding box center [154, 174] width 131 height 19
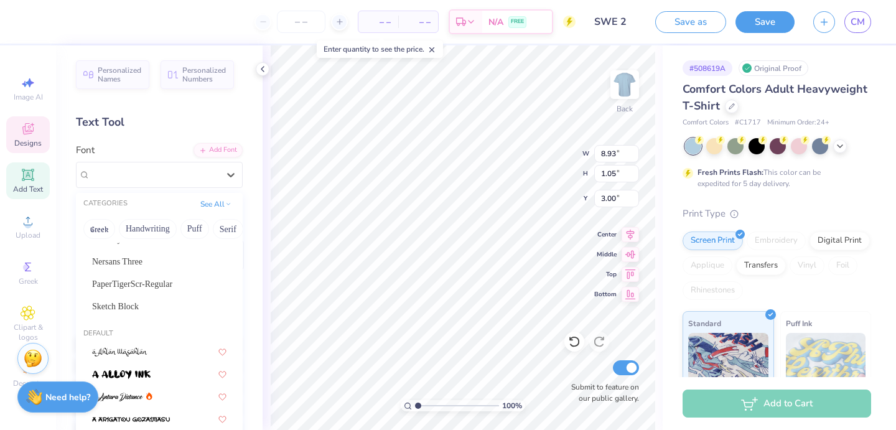
scroll to position [102, 0]
click at [139, 302] on span "Sketch Block" at bounding box center [115, 305] width 47 height 13
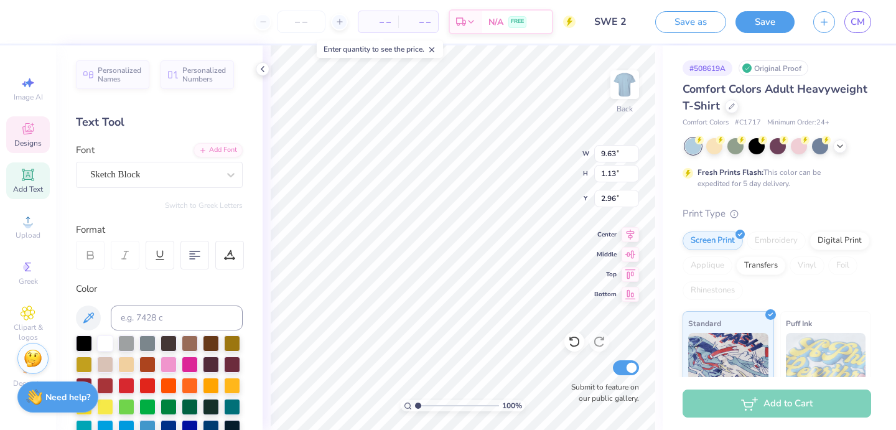
type input "9.63"
type input "1.13"
type input "2.96"
click at [663, 275] on div "# 508619A Original Proof Comfort Colors Adult Heavyweight T-Shirt Comfort Color…" at bounding box center [779, 318] width 233 height 547
click at [655, 268] on div "100 % Back W 9.63 9.63 " H 1.13 1.13 " Y 2.96 2.96 " Center Middle Top Bottom S…" at bounding box center [463, 237] width 400 height 385
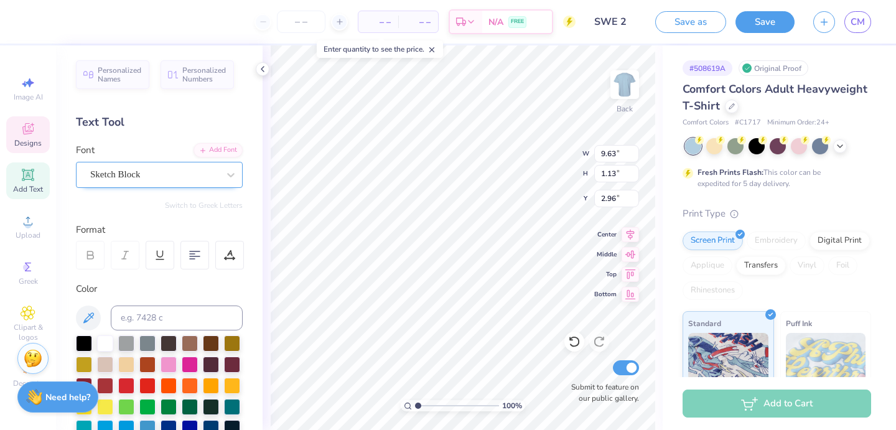
click at [170, 175] on div "Sketch Block" at bounding box center [154, 174] width 131 height 19
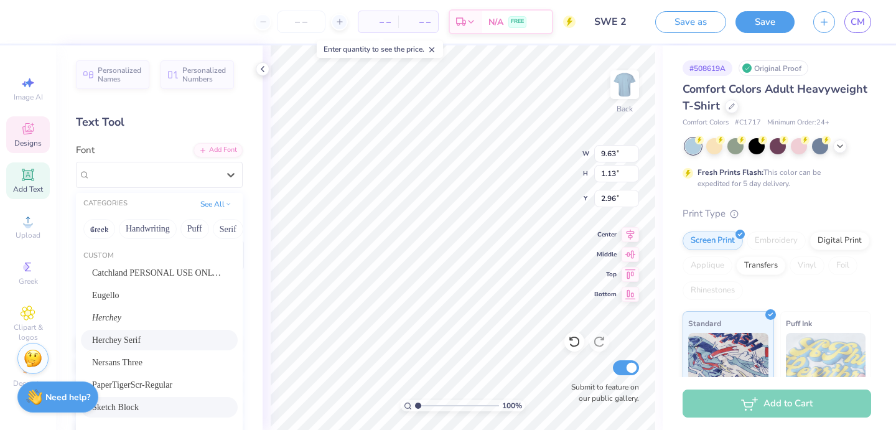
click at [157, 343] on div "Herchey Serif" at bounding box center [159, 340] width 134 height 13
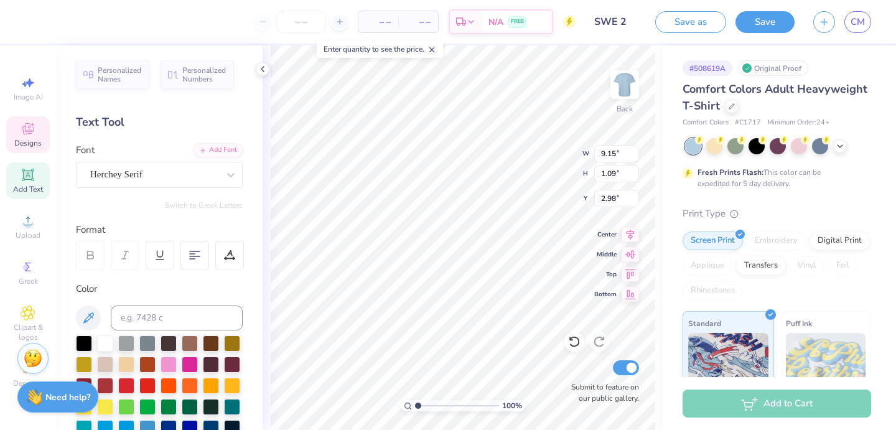
type input "9.15"
type input "1.09"
type input "2.98"
click at [664, 218] on div "# 508619A Original Proof Comfort Colors Adult Heavyweight T-Shirt Comfort Color…" at bounding box center [779, 318] width 233 height 547
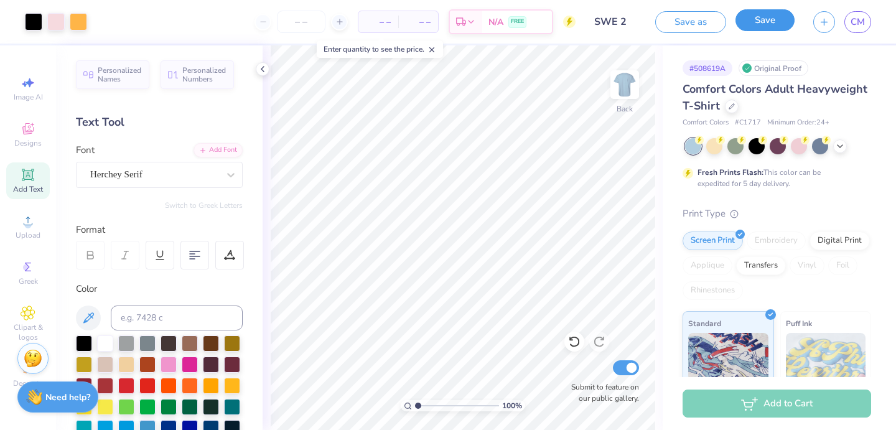
click at [772, 24] on button "Save" at bounding box center [765, 20] width 59 height 22
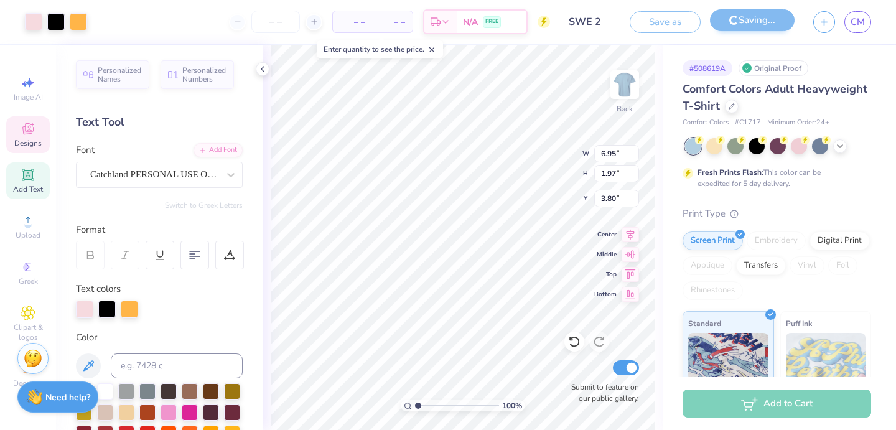
type input "3.80"
click at [235, 259] on div at bounding box center [229, 255] width 29 height 29
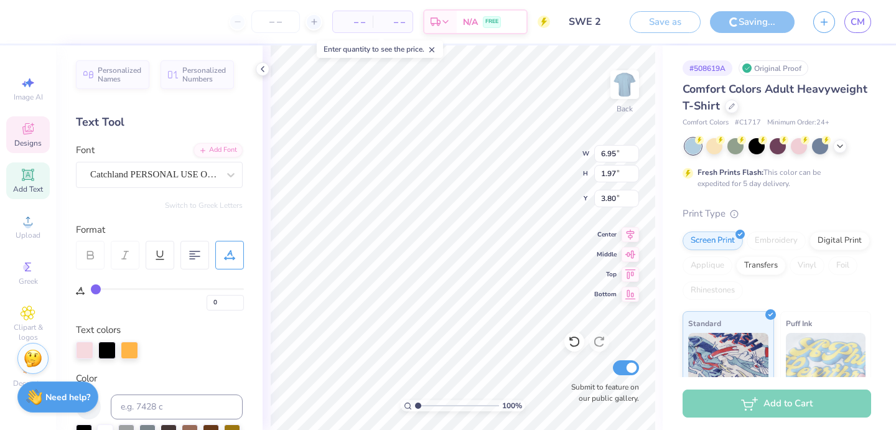
type input "2"
type input "5"
type input "6"
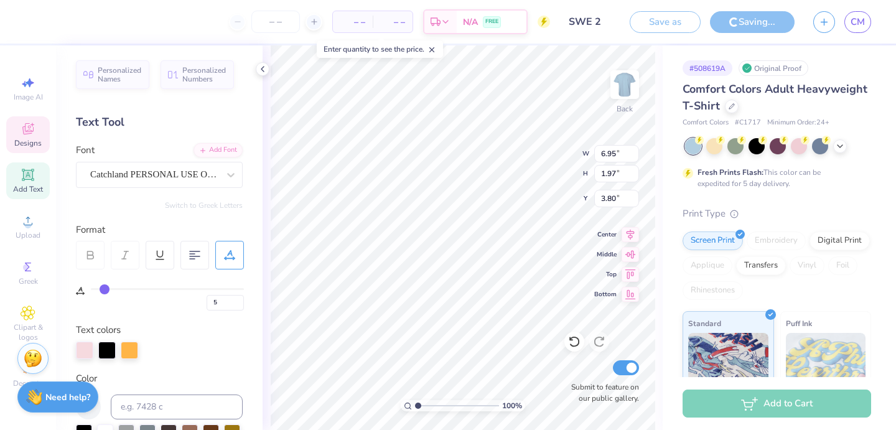
type input "6"
type input "7"
drag, startPoint x: 96, startPoint y: 287, endPoint x: 106, endPoint y: 289, distance: 9.4
click at [106, 289] on input "range" at bounding box center [167, 289] width 153 height 2
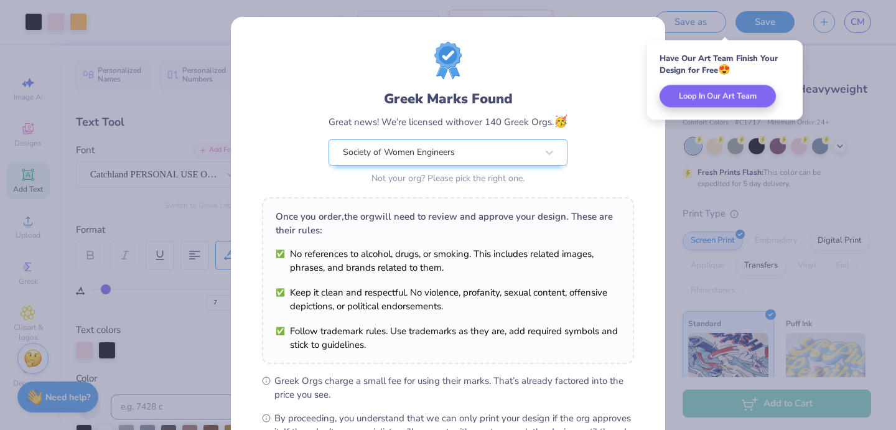
scroll to position [152, 0]
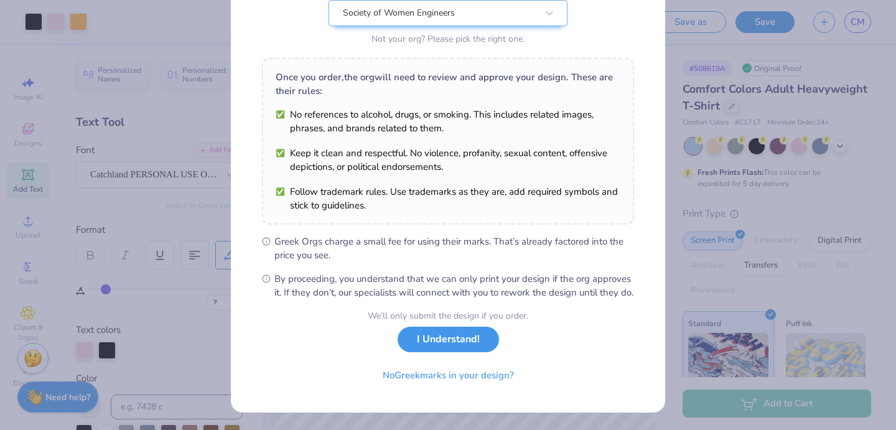
click at [451, 347] on button "I Understand!" at bounding box center [448, 340] width 101 height 26
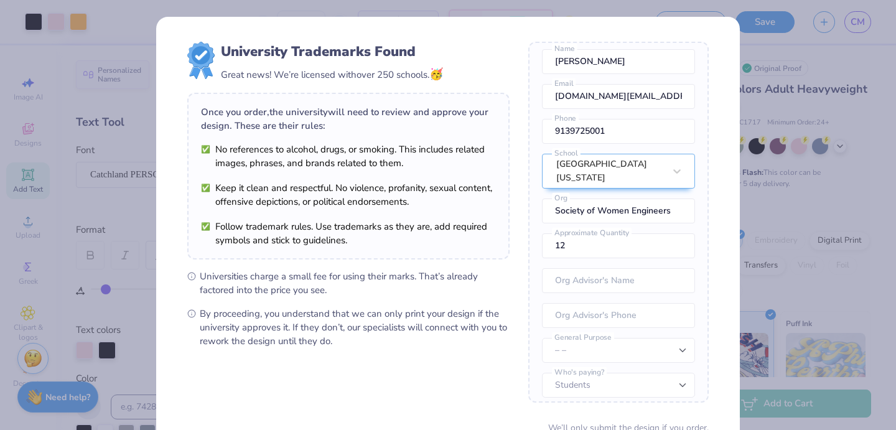
scroll to position [111, 0]
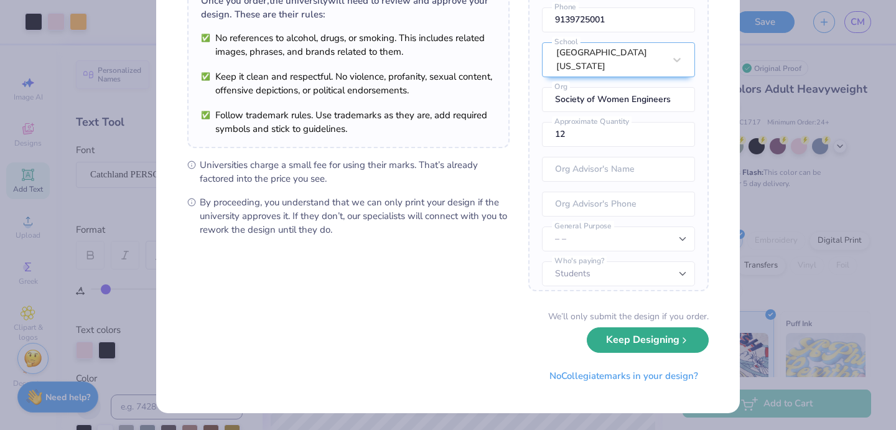
click at [640, 343] on button "Keep Designing" at bounding box center [648, 340] width 122 height 26
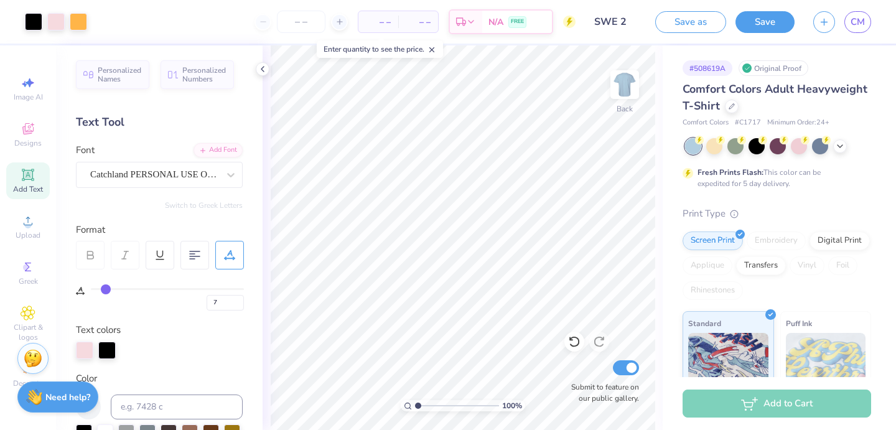
scroll to position [0, 0]
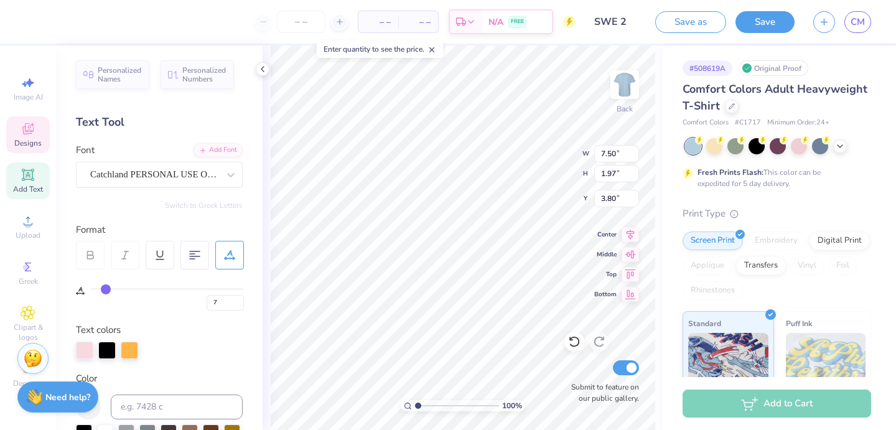
type input "6"
type input "5"
type input "4"
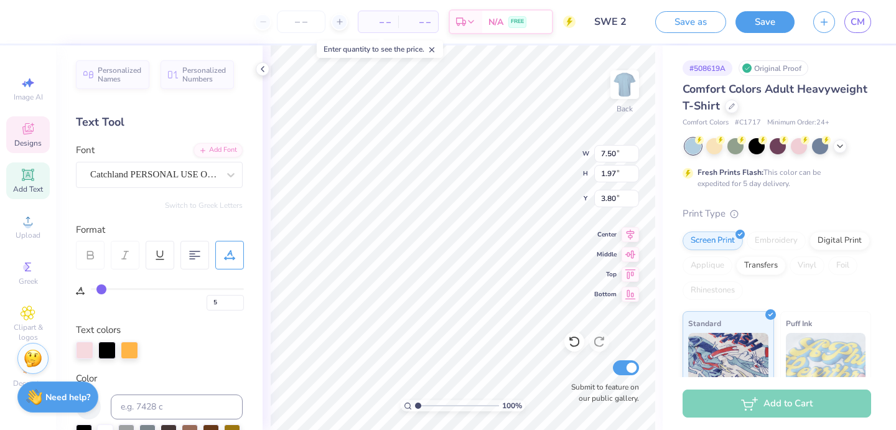
type input "4"
type input "3"
click at [100, 289] on input "range" at bounding box center [167, 289] width 153 height 2
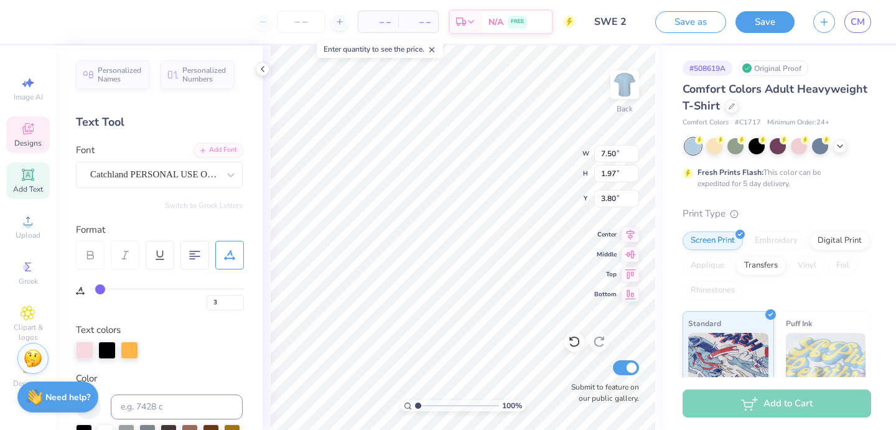
type input "7.19"
type input "4"
type input "3"
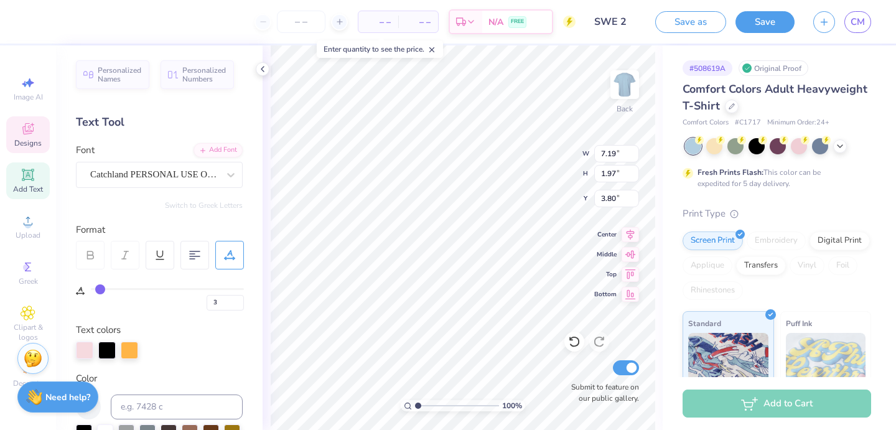
type input "2"
type input "1"
type input "0"
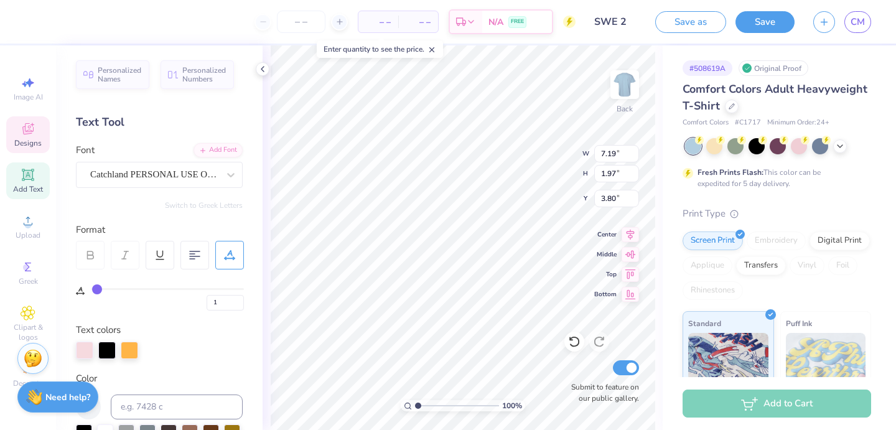
type input "0"
click at [96, 290] on input "range" at bounding box center [167, 289] width 153 height 2
type input "6.95"
type input "1"
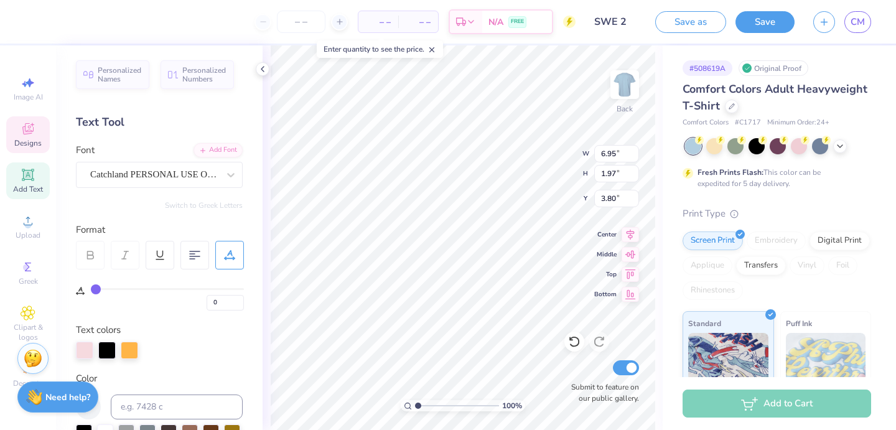
type input "1"
type input "2"
type input "1"
click at [97, 290] on input "range" at bounding box center [167, 289] width 153 height 2
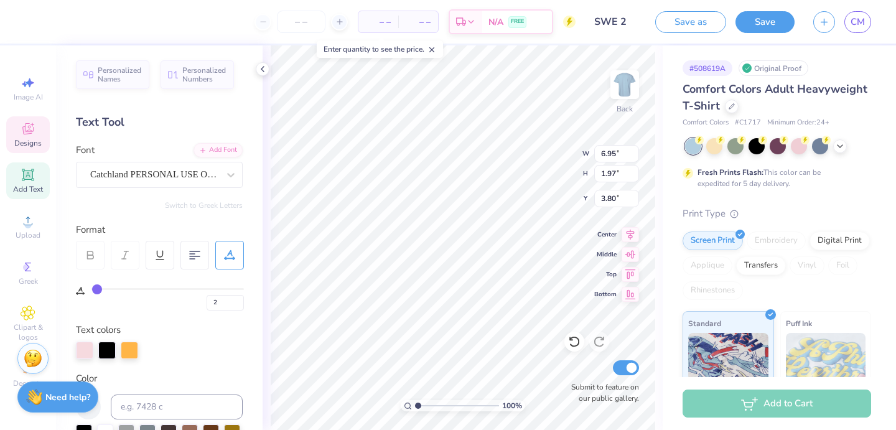
type input "1"
type input "7.11"
click at [243, 350] on div "Personalized Names Personalized Numbers Text Tool Add Font Font Catchland PERSO…" at bounding box center [159, 237] width 207 height 385
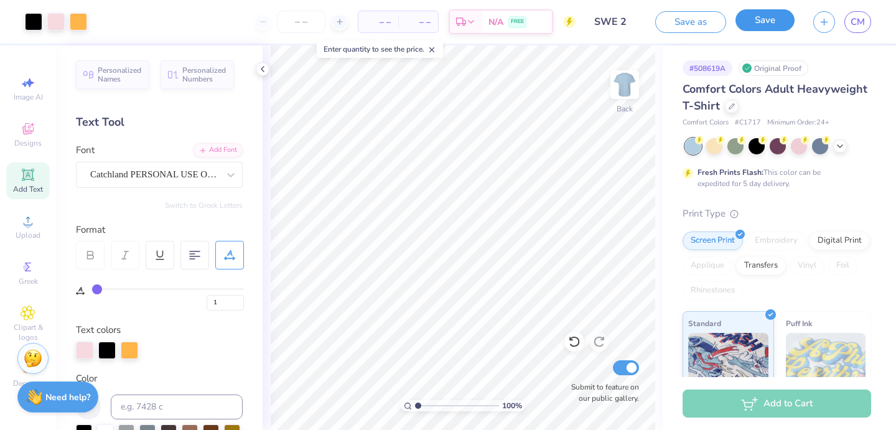
click at [752, 29] on button "Save" at bounding box center [765, 20] width 59 height 22
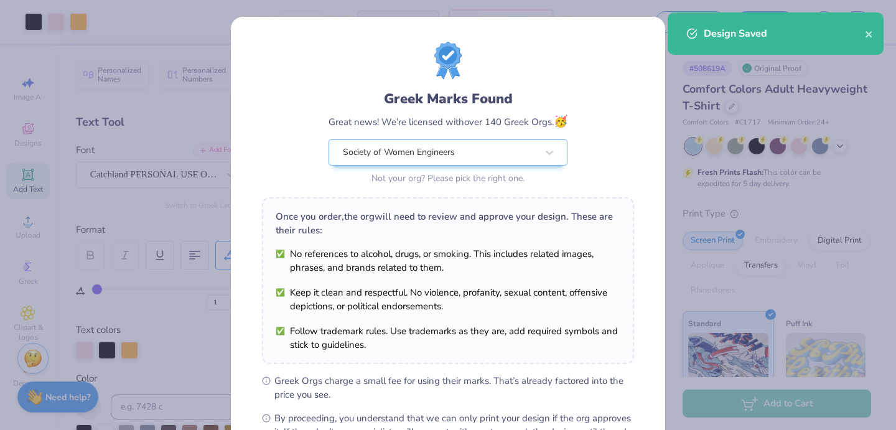
scroll to position [152, 0]
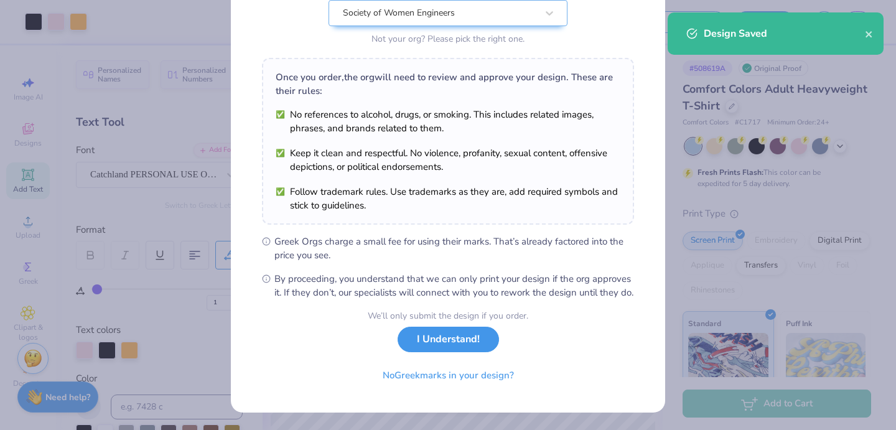
click at [467, 332] on button "I Understand!" at bounding box center [448, 340] width 101 height 26
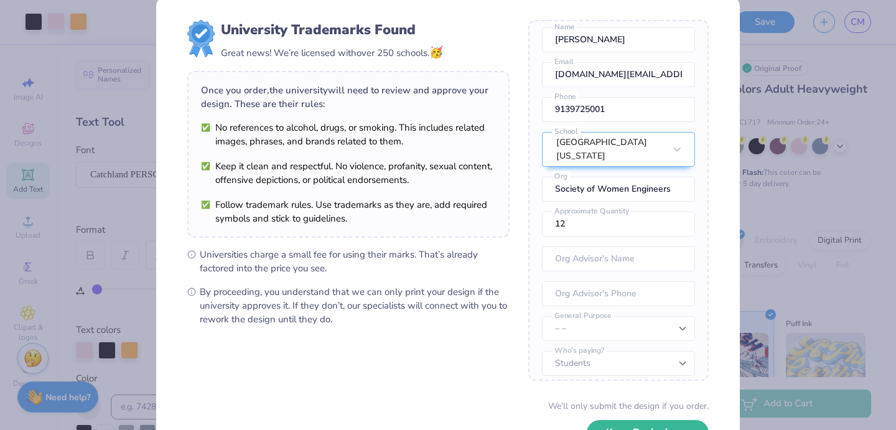
scroll to position [111, 0]
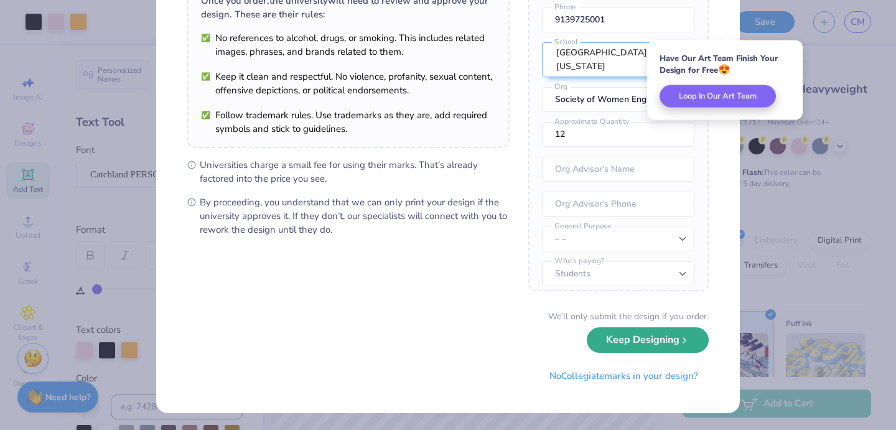
click at [633, 343] on button "Keep Designing" at bounding box center [648, 340] width 122 height 26
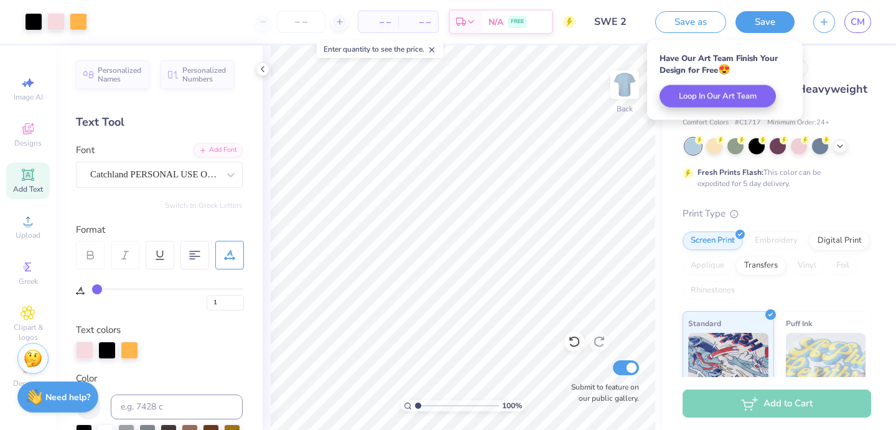
scroll to position [0, 0]
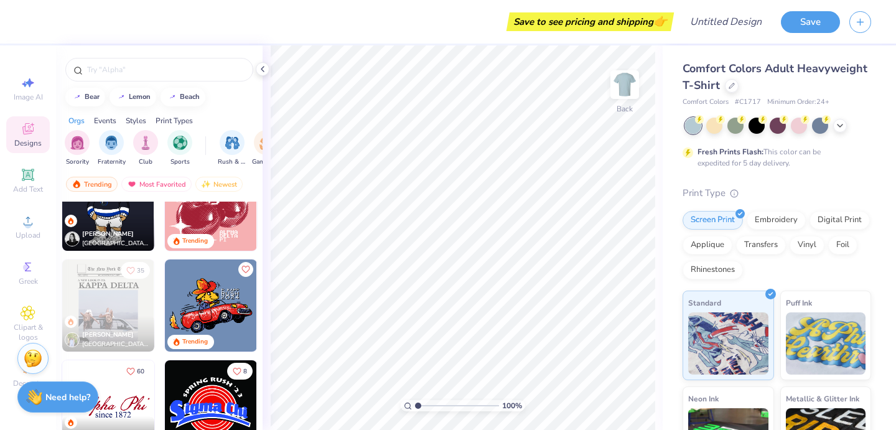
scroll to position [2018, 0]
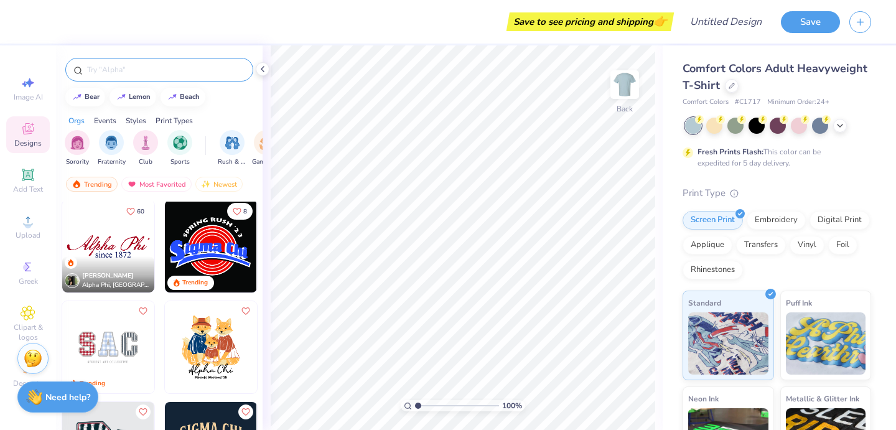
click at [126, 68] on input "text" at bounding box center [165, 69] width 159 height 12
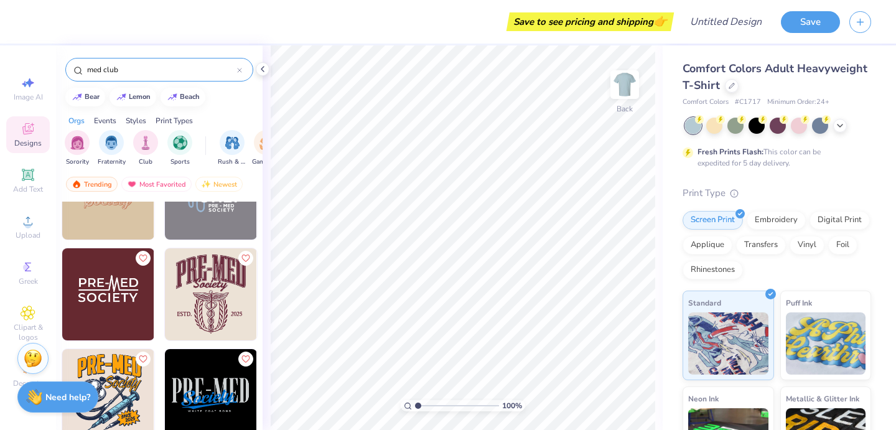
scroll to position [0, 0]
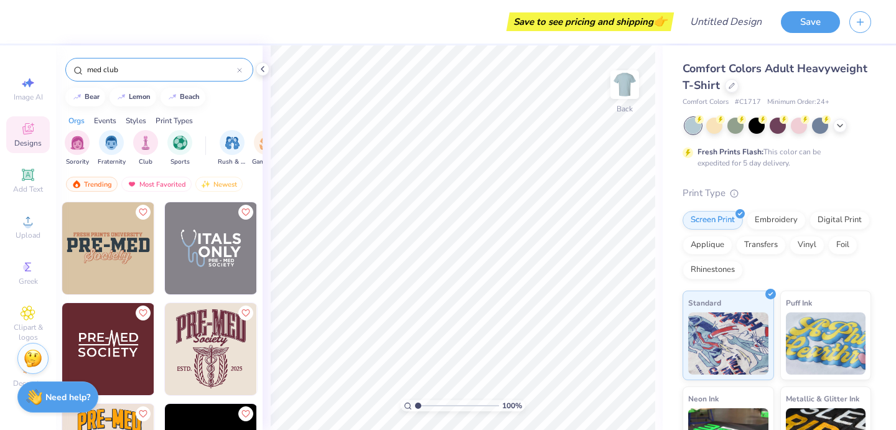
type input "med club"
click at [240, 68] on icon at bounding box center [239, 70] width 5 height 5
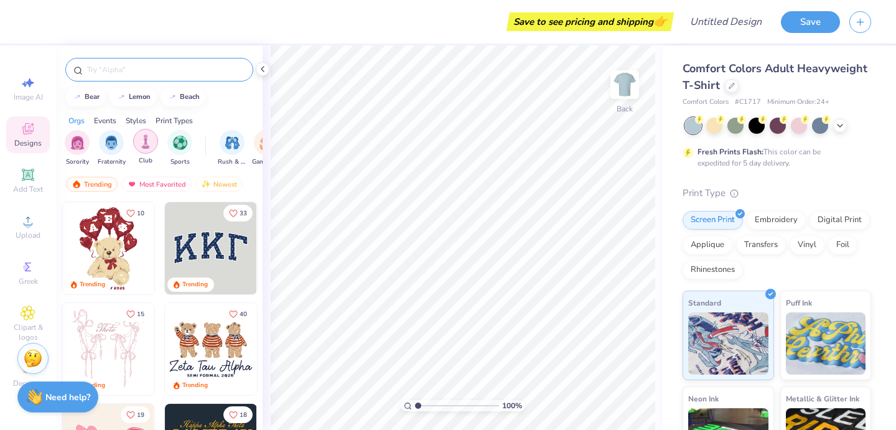
click at [144, 138] on img "filter for Club" at bounding box center [146, 141] width 14 height 14
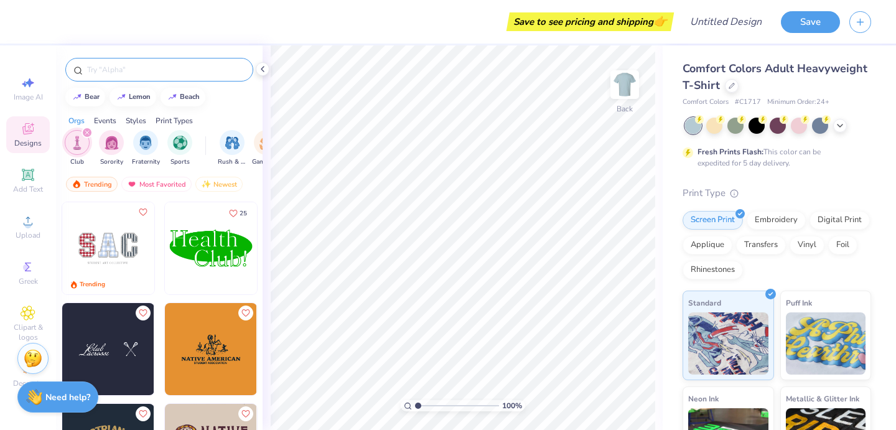
click at [112, 244] on img at bounding box center [108, 248] width 92 height 92
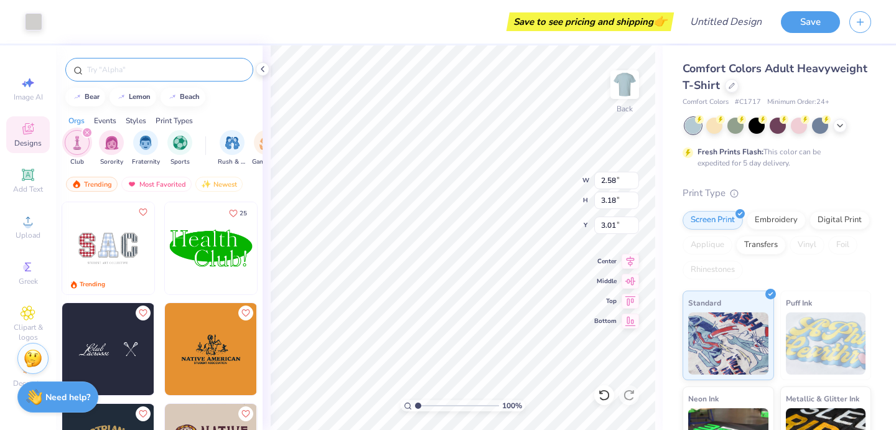
type input "2.58"
type input "3.18"
type input "3.01"
type input "2.33"
type input "2.91"
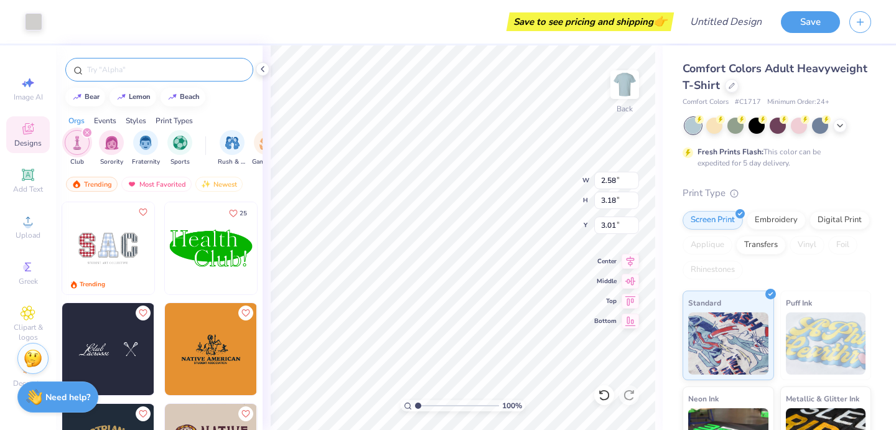
type input "3.14"
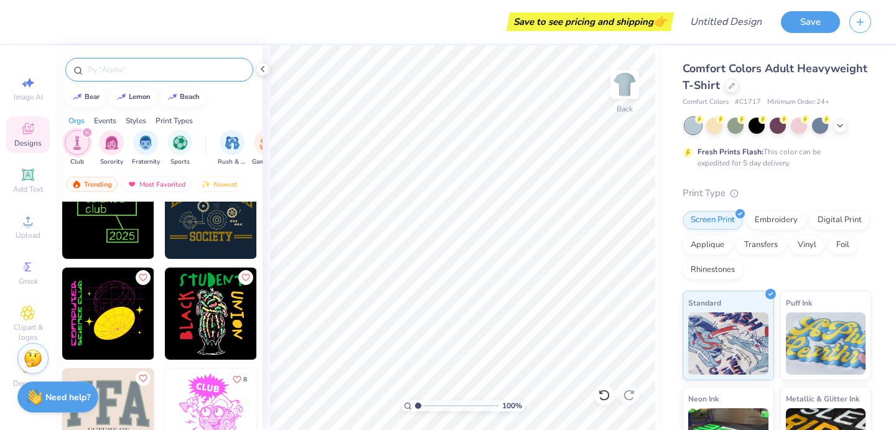
scroll to position [441, 0]
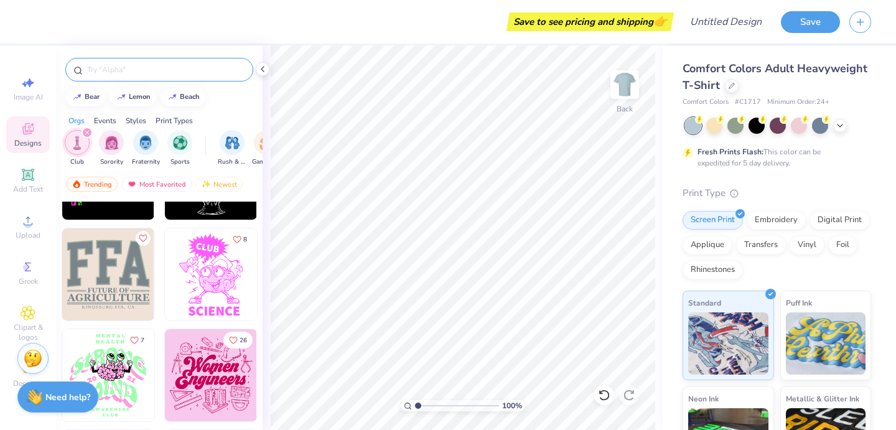
scroll to position [580, 0]
click at [135, 275] on img at bounding box center [108, 273] width 92 height 92
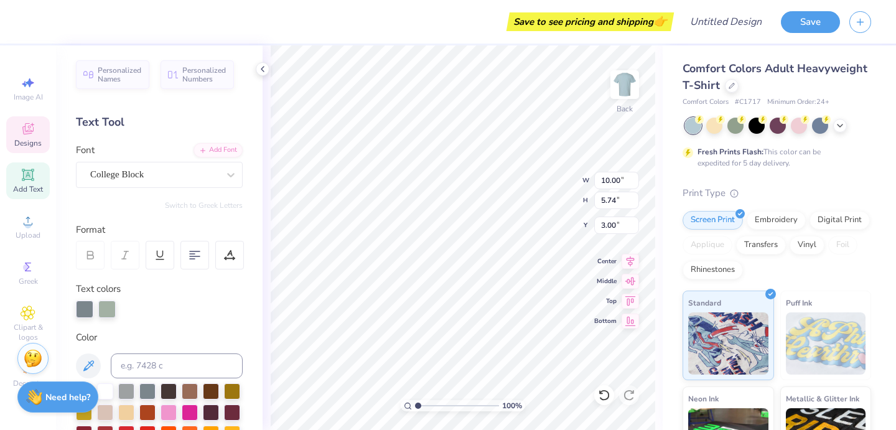
type textarea "F"
type textarea "SWE"
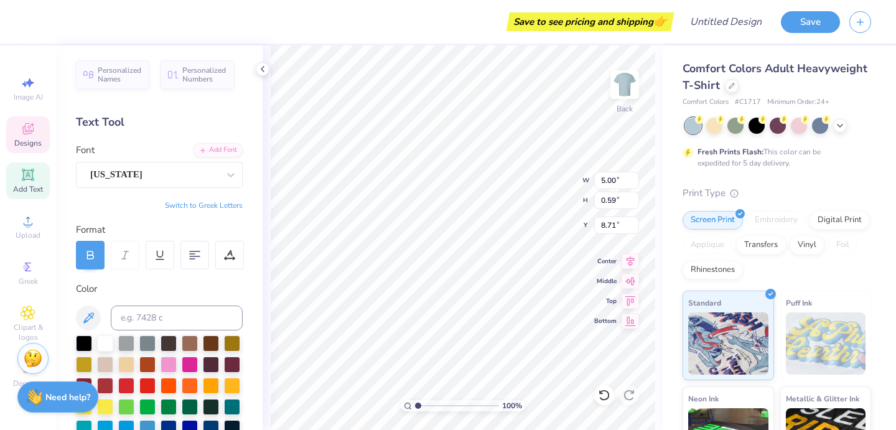
type input "5.00"
type input "0.59"
type input "8.71"
type textarea "SOCIETY OF"
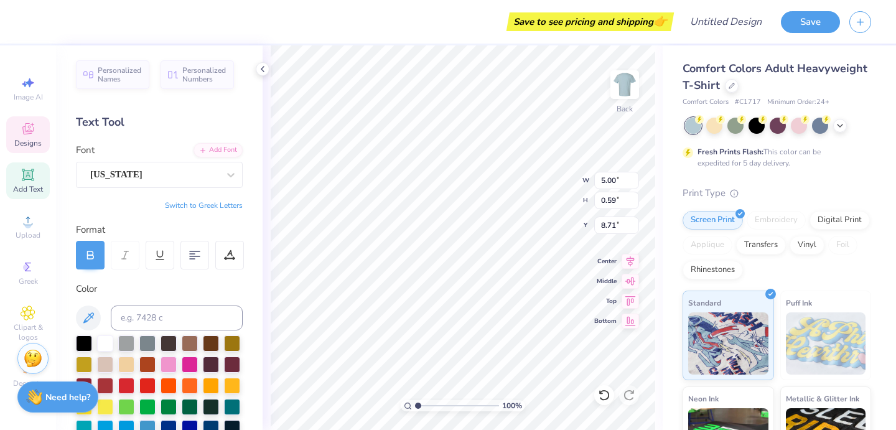
type input "9.94"
type input "0.90"
type input "9.44"
type textarea "A"
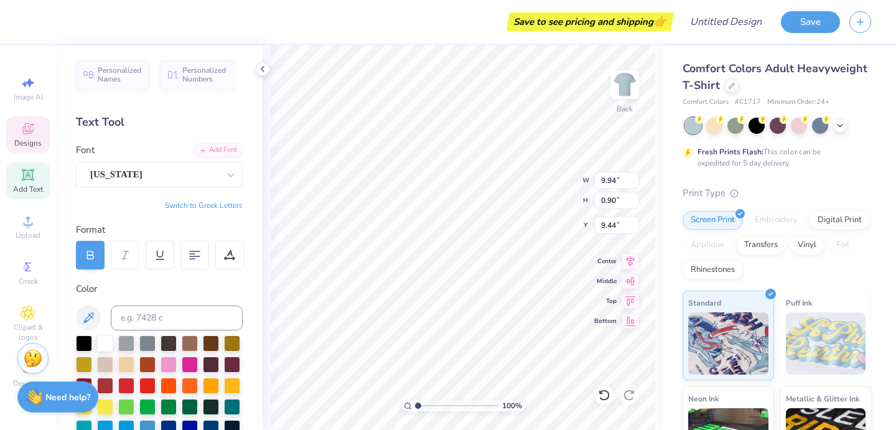
scroll to position [0, 4]
type textarea "WOMEN ENGINEERS"
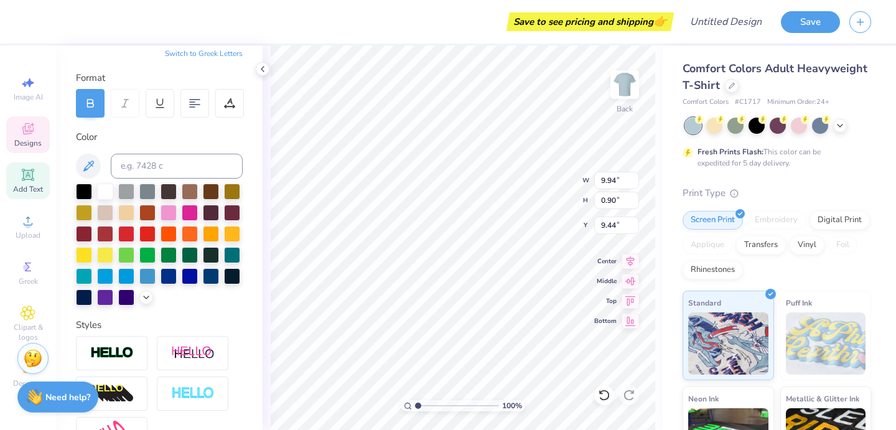
scroll to position [0, 0]
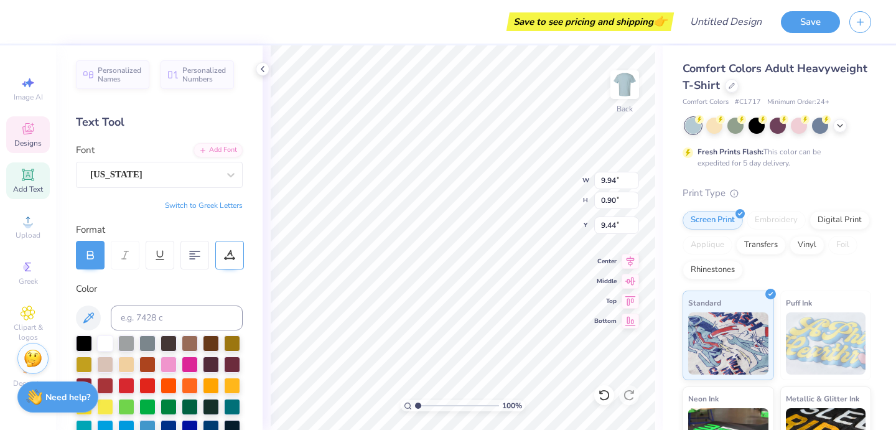
click at [234, 247] on div at bounding box center [229, 255] width 29 height 29
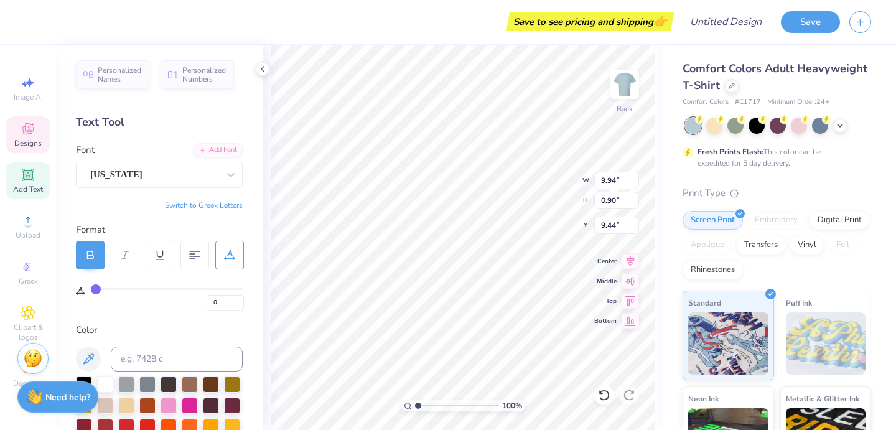
click at [234, 247] on div at bounding box center [229, 255] width 29 height 29
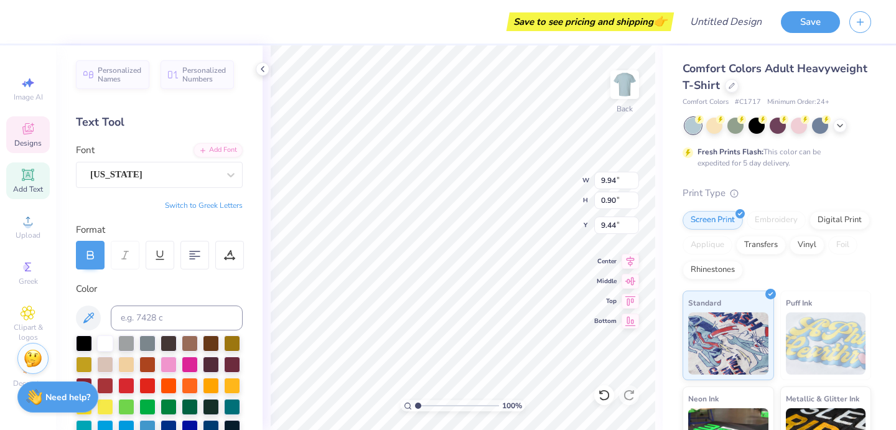
scroll to position [0, 1]
type input "12.68"
type input "0.82"
type input "9.52"
type input "12.47"
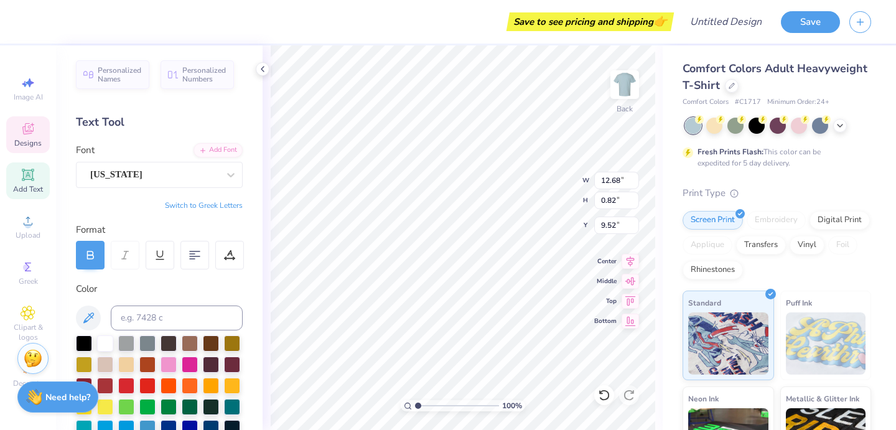
type input "0.81"
type input "9.66"
type input "12.17"
type input "0.79"
type input "9.29"
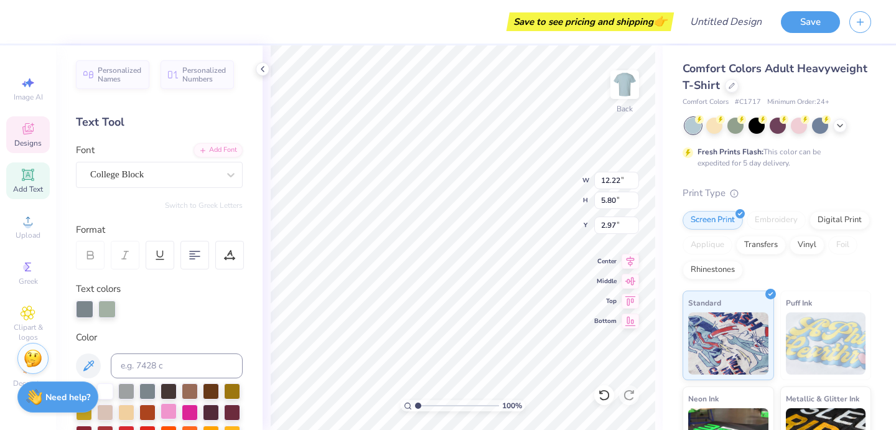
click at [168, 412] on div at bounding box center [169, 411] width 16 height 16
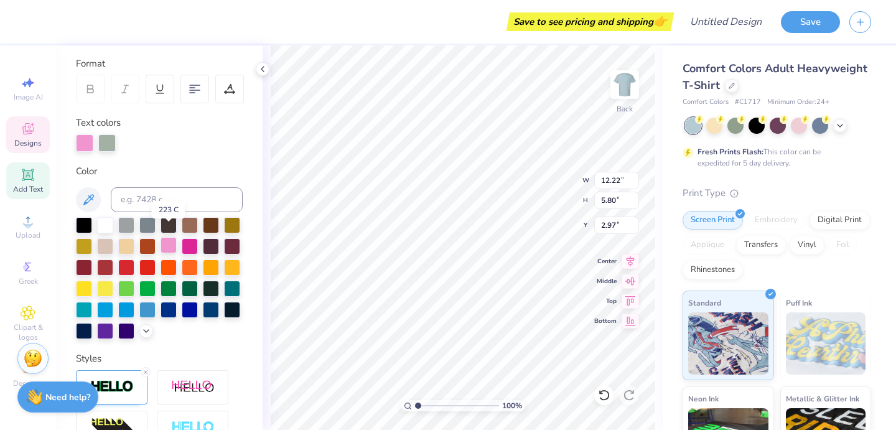
scroll to position [180, 0]
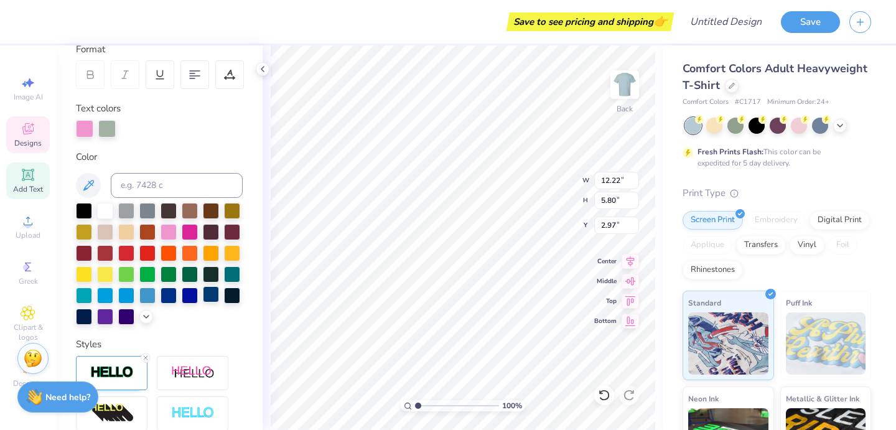
click at [211, 296] on div at bounding box center [211, 294] width 16 height 16
type input "10.00"
type input "0.23"
type input "10.47"
type input "6.35"
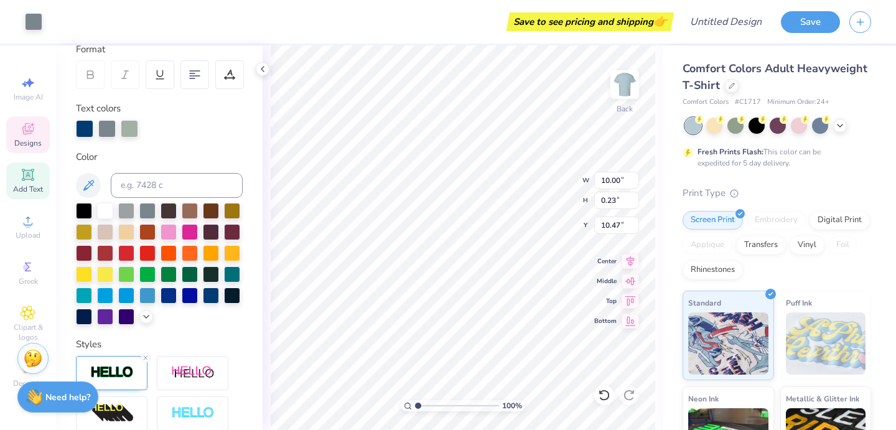
type input "0.42"
type input "10.84"
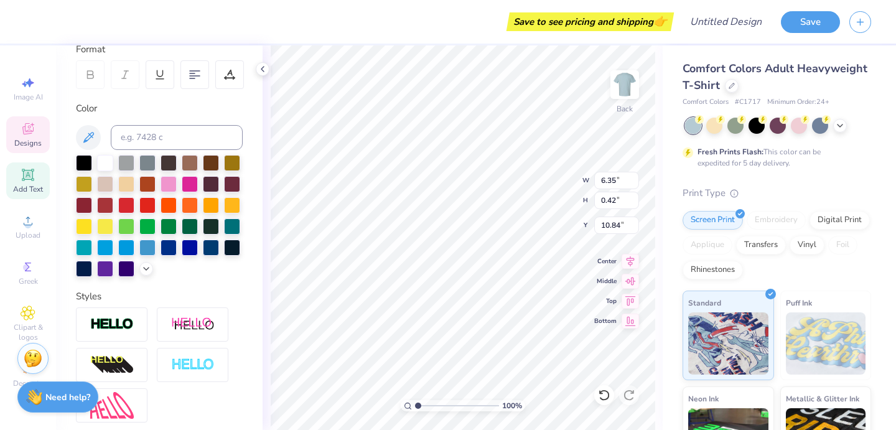
scroll to position [0, 0]
type textarea "F"
type textarea "UNIVERSITY OF KANSAS"
type input "10.00"
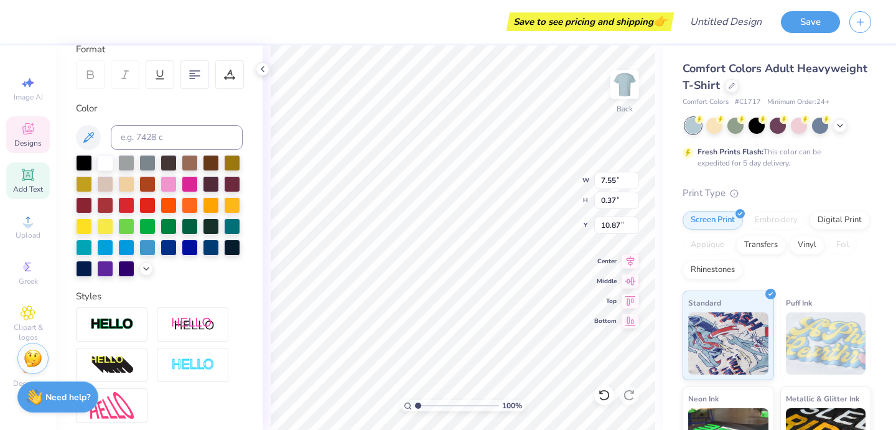
type input "0.77"
type input "10.85"
type input "12.17"
type input "0.79"
type input "9.68"
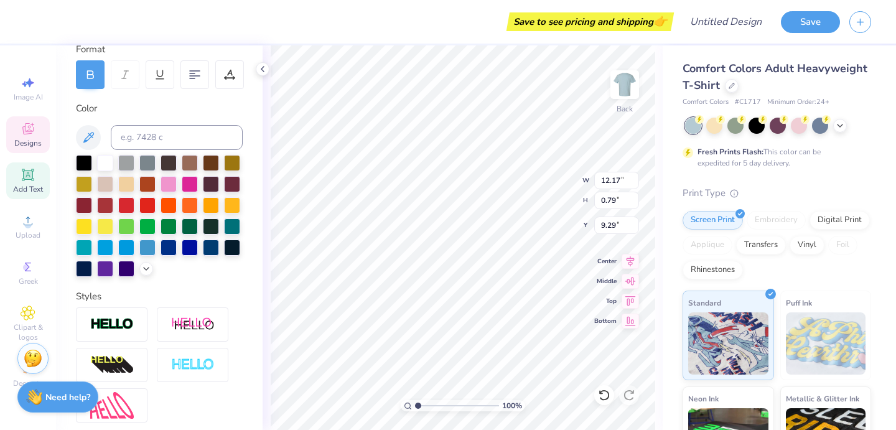
type input "9.57"
type input "7.55"
type input "0.37"
type input "11.08"
type input "10.00"
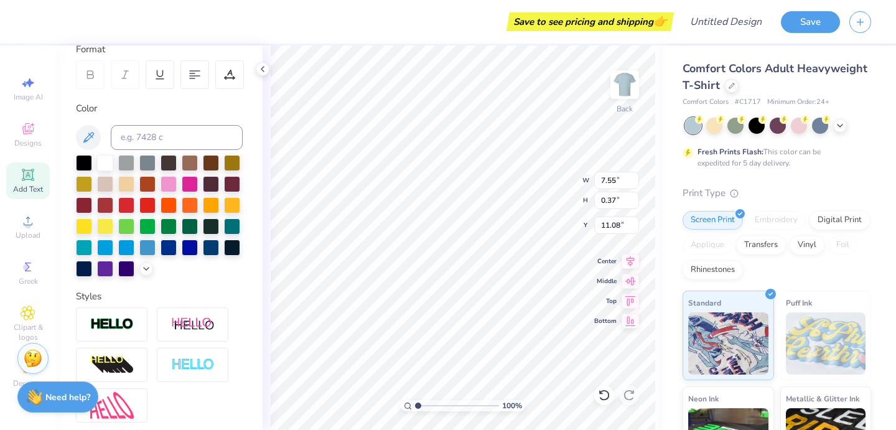
type input "0.59"
type input "10.66"
type input "11.13"
type input "9.58"
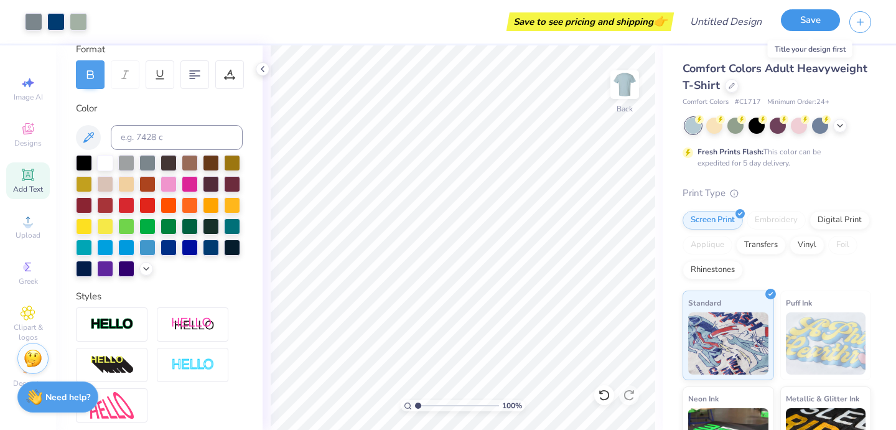
click at [803, 18] on button "Save" at bounding box center [810, 20] width 59 height 22
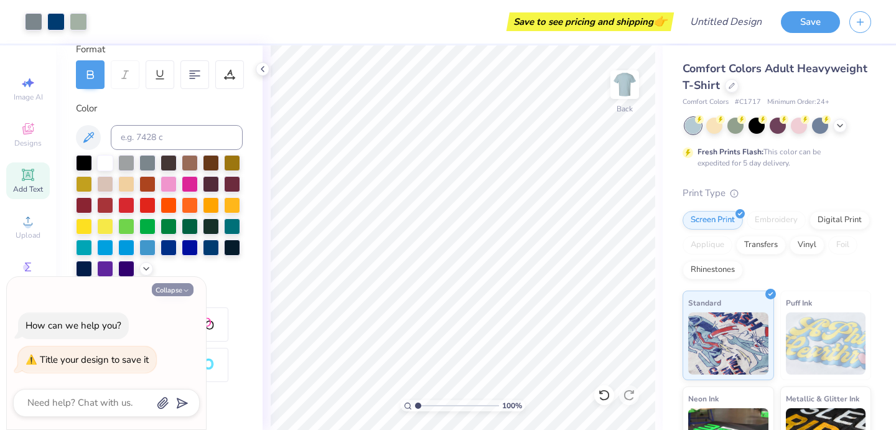
click at [181, 293] on button "Collapse" at bounding box center [173, 289] width 42 height 13
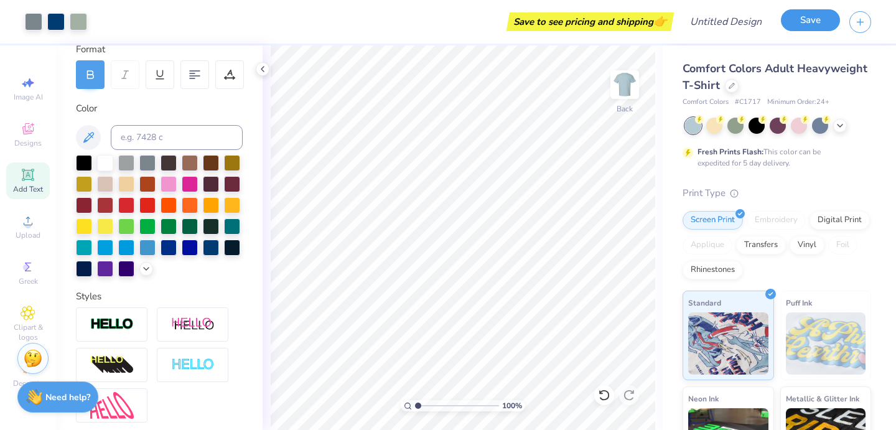
click at [797, 19] on button "Save" at bounding box center [810, 20] width 59 height 22
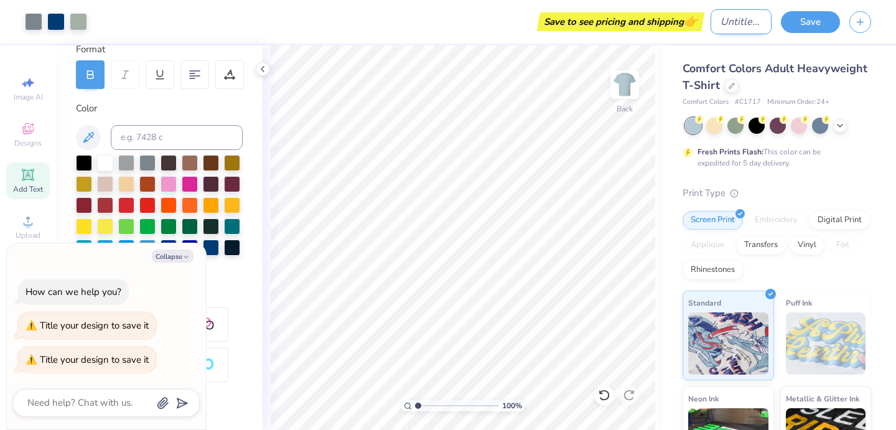
type textarea "x"
click at [726, 22] on input "Design Title" at bounding box center [741, 21] width 61 height 25
type input "S"
type textarea "x"
type input "SW"
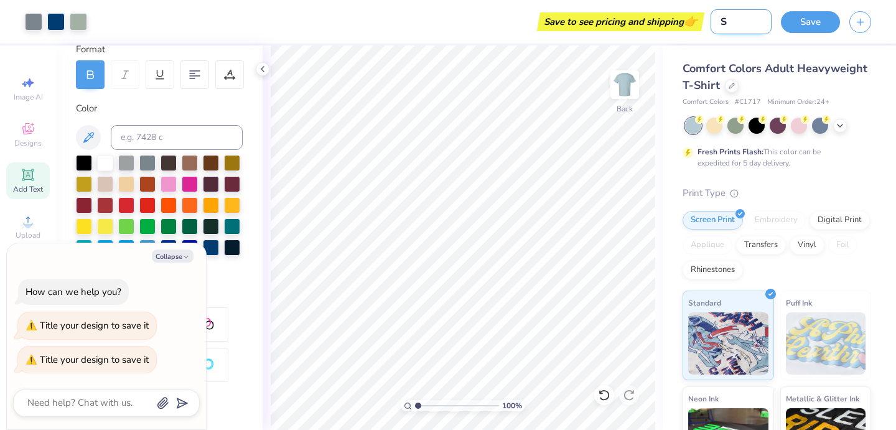
type textarea "x"
type input "SWE"
type textarea "x"
type input "SWE"
type textarea "x"
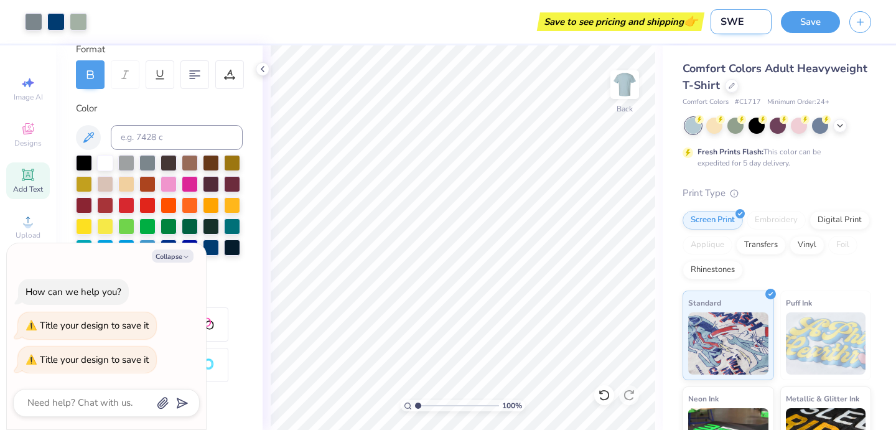
type input "SWE 1"
type textarea "x"
type input "SWE 1"
click at [823, 16] on button "Save" at bounding box center [810, 20] width 59 height 22
type textarea "x"
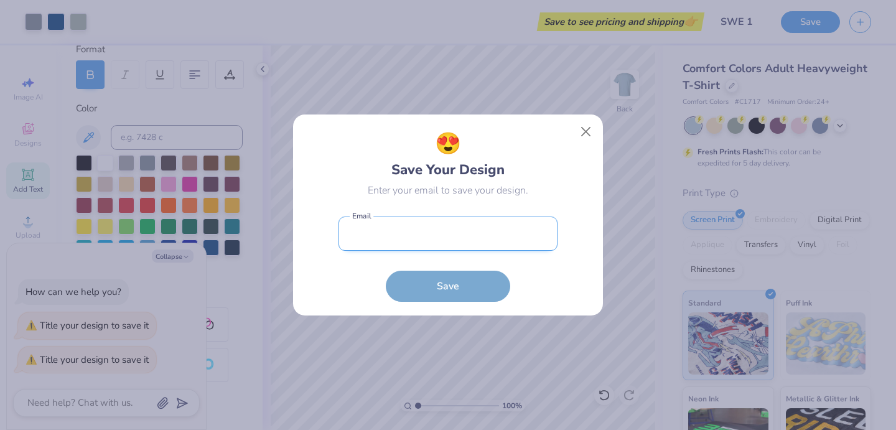
click at [425, 235] on input "email" at bounding box center [448, 234] width 219 height 34
type input "clmccray.cm@gmail.com"
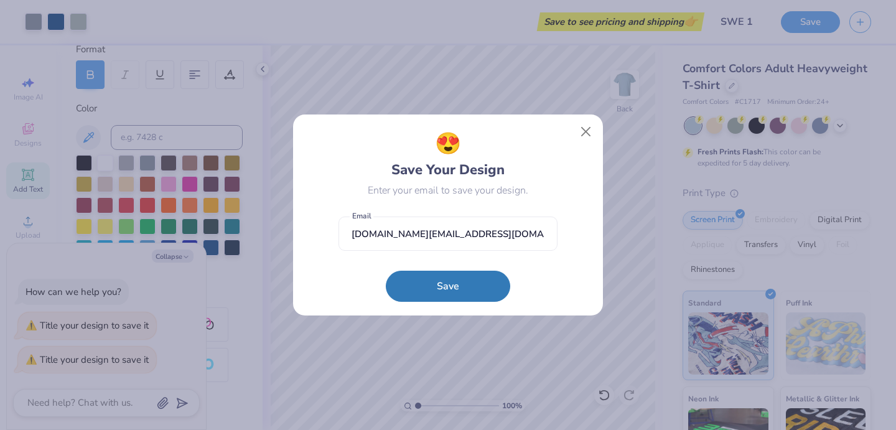
click at [437, 304] on div "😍 Save Your Design Enter your email to save your design. clmccray.cm@gmail.com …" at bounding box center [448, 215] width 310 height 202
click at [437, 284] on button "Save" at bounding box center [448, 283] width 124 height 31
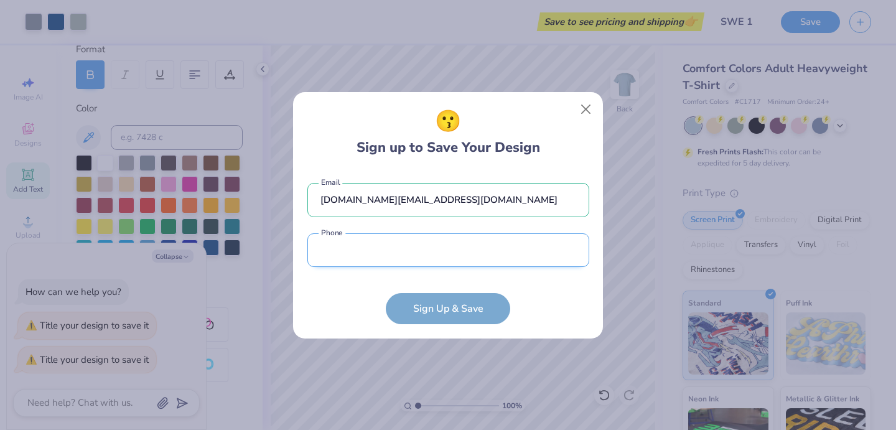
click at [411, 249] on input "tel" at bounding box center [448, 250] width 282 height 34
type input "(913) 972-5001"
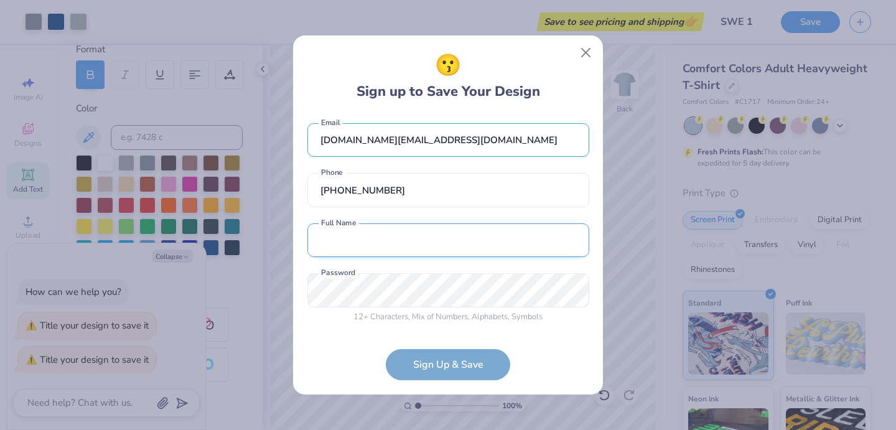
click at [414, 243] on input "text" at bounding box center [448, 240] width 282 height 34
type input "Courtney McCray"
drag, startPoint x: 401, startPoint y: 236, endPoint x: 360, endPoint y: 236, distance: 40.4
click at [360, 236] on input "Courtney McCray" at bounding box center [448, 240] width 282 height 34
click at [298, 288] on div "😗 Sign up to Save Your Design clmccray.cm@gmail.com Email (913) 972-5001 Phone …" at bounding box center [448, 214] width 310 height 359
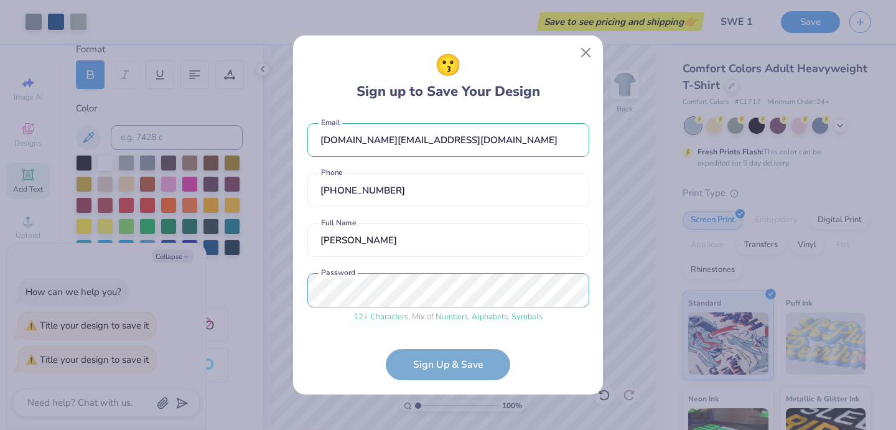
scroll to position [51, 0]
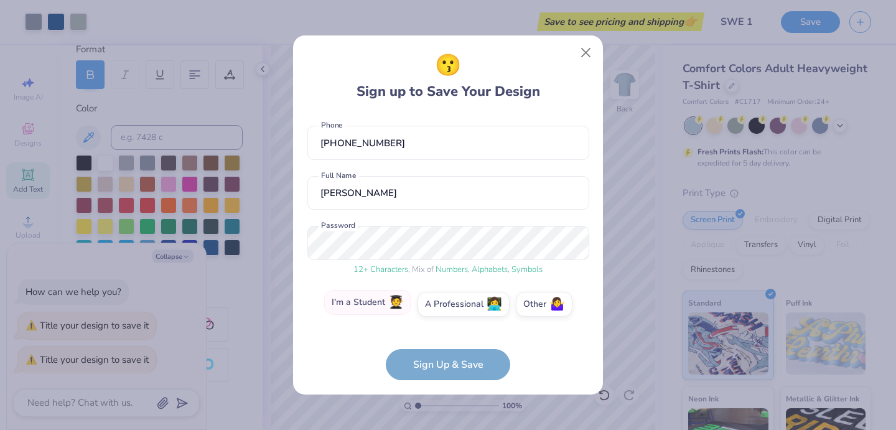
click at [382, 309] on label "I'm a Student 🧑‍🎓" at bounding box center [367, 302] width 87 height 25
click at [444, 355] on input "I'm a Student 🧑‍🎓" at bounding box center [448, 359] width 8 height 8
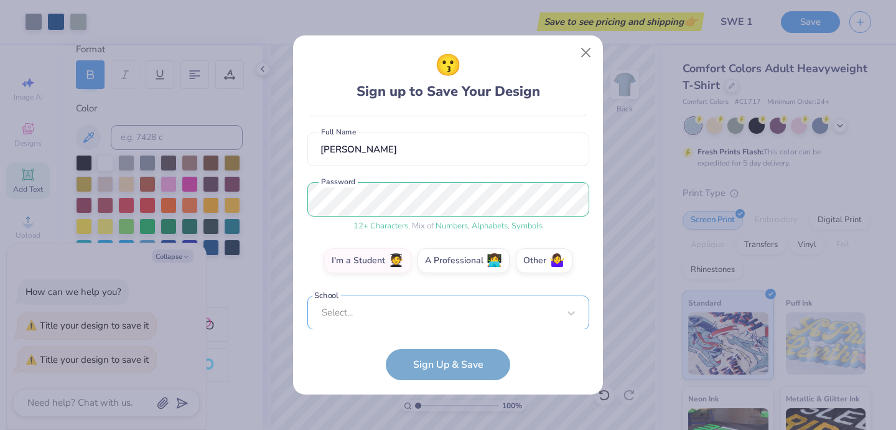
click at [420, 316] on div "Select..." at bounding box center [448, 313] width 282 height 34
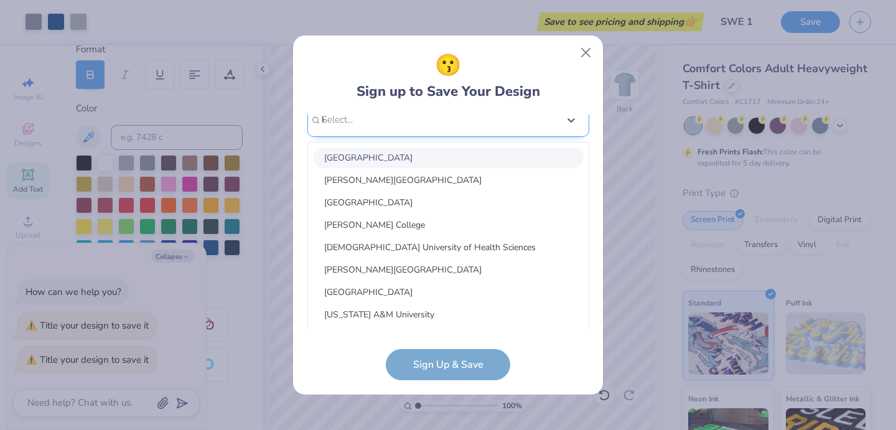
scroll to position [142, 0]
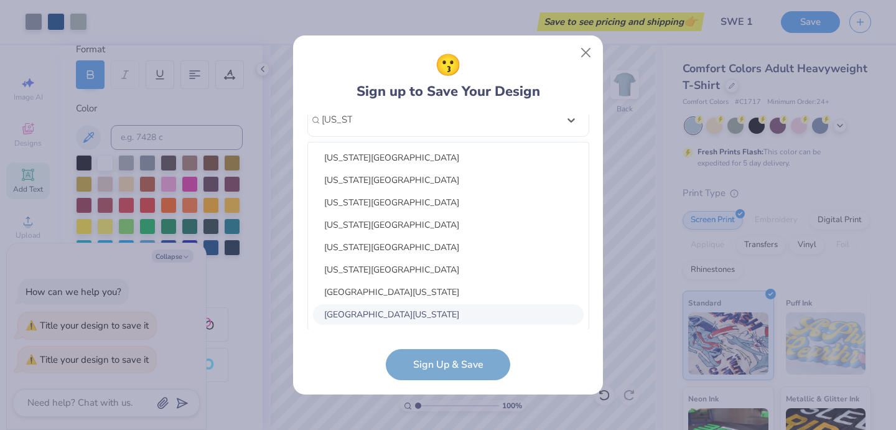
click at [403, 306] on div "University of Kansas" at bounding box center [448, 314] width 271 height 21
type input "kansas"
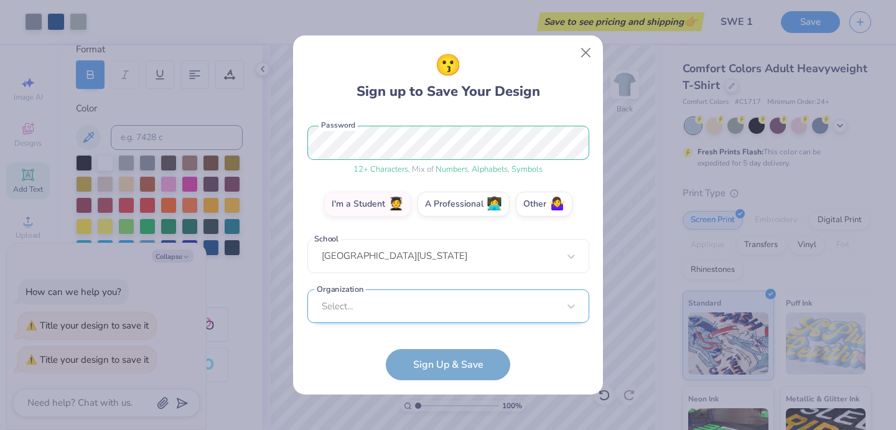
click at [380, 309] on div "Select..." at bounding box center [448, 306] width 282 height 34
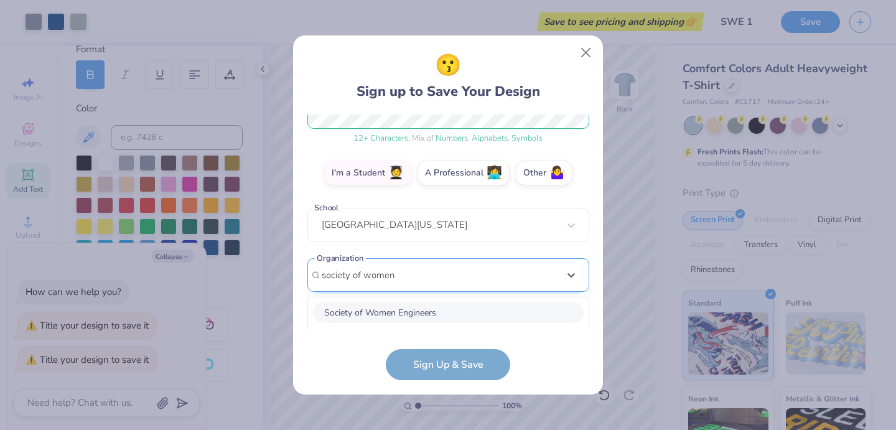
scroll to position [338, 0]
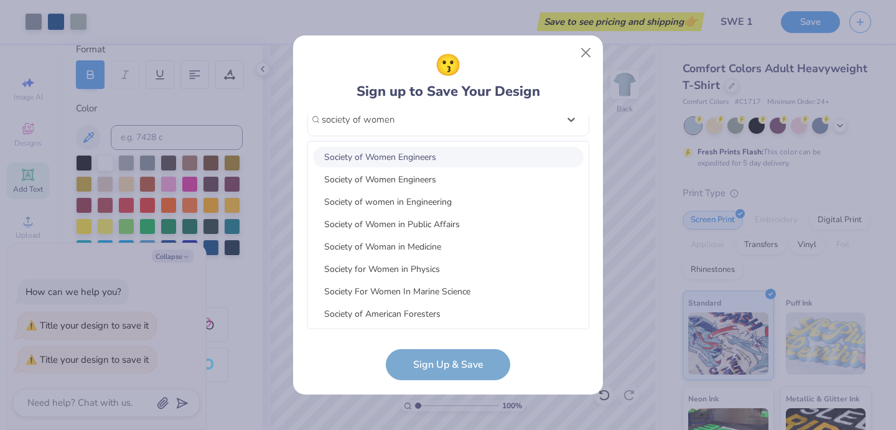
click at [448, 161] on div "Society of Women Engineers" at bounding box center [448, 157] width 271 height 21
type input "society of women"
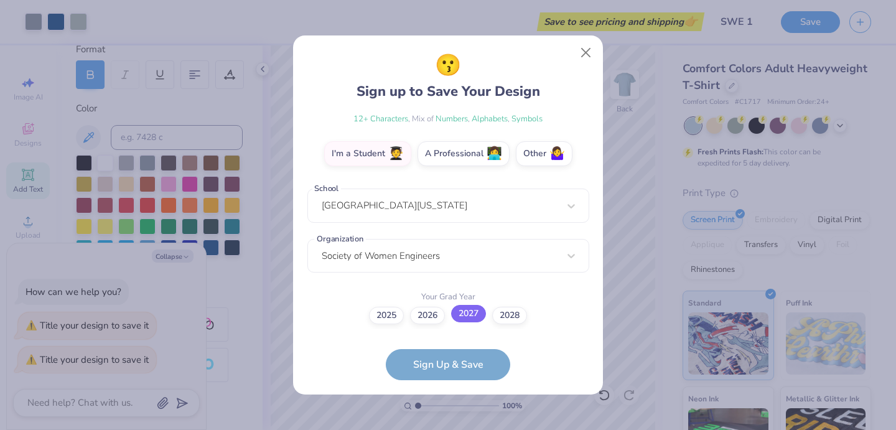
click at [460, 314] on label "2027" at bounding box center [468, 313] width 35 height 17
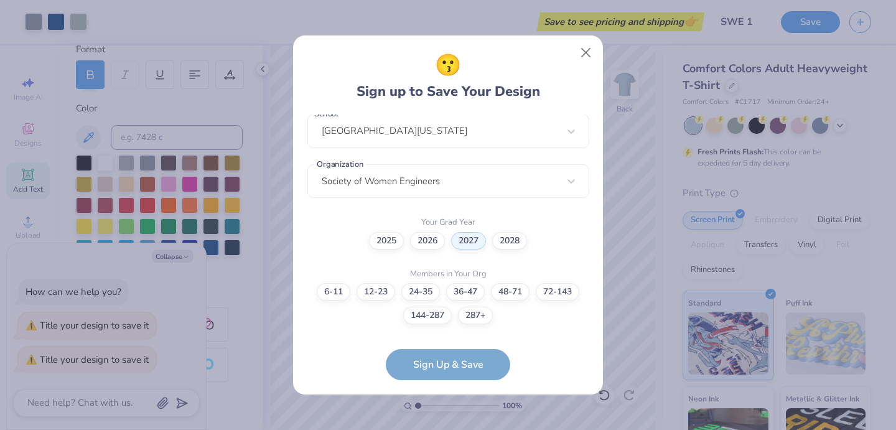
type textarea "x"
click at [452, 377] on form "clmccray.cm@gmail.com Email (913) 972-5001 Phone Courtney McCray Full Name 12 +…" at bounding box center [448, 247] width 282 height 266
click at [569, 294] on label "72-143" at bounding box center [558, 289] width 44 height 17
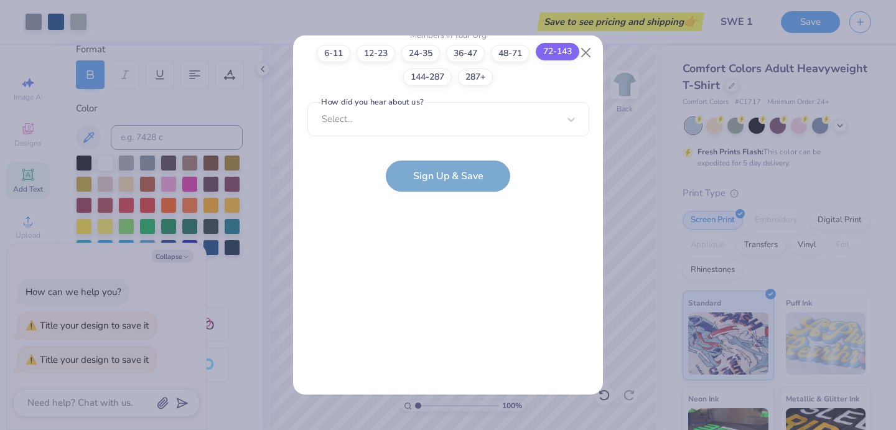
scroll to position [0, 0]
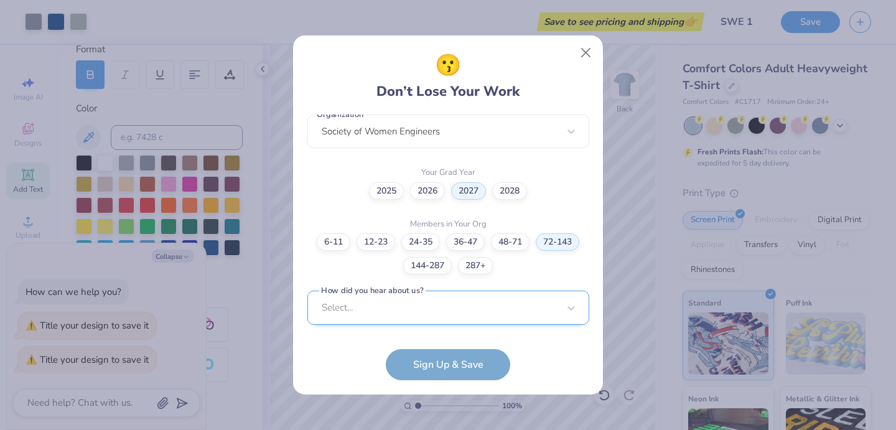
click at [409, 317] on div "Select..." at bounding box center [448, 308] width 282 height 34
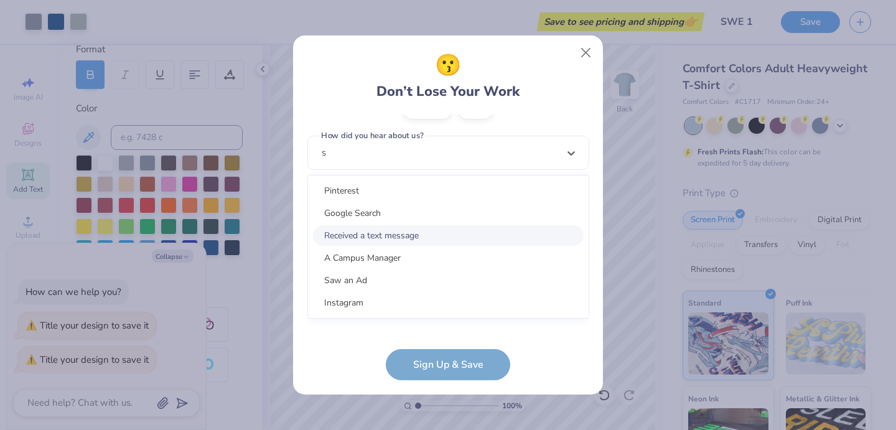
scroll to position [368, 0]
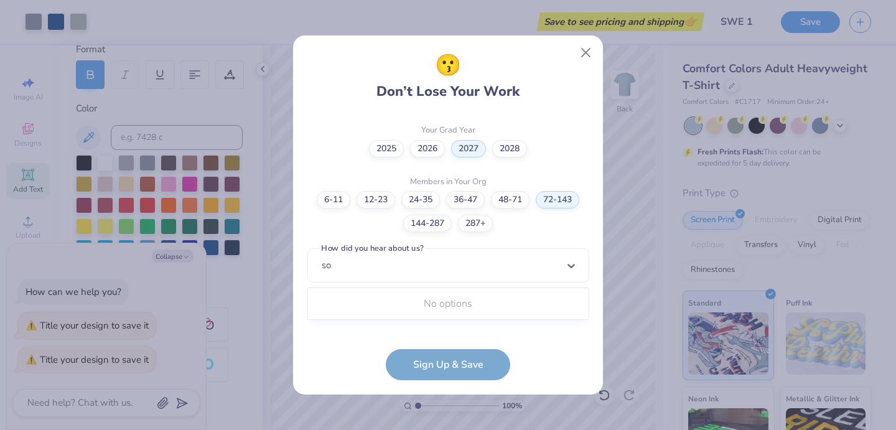
type input "s"
type input "g"
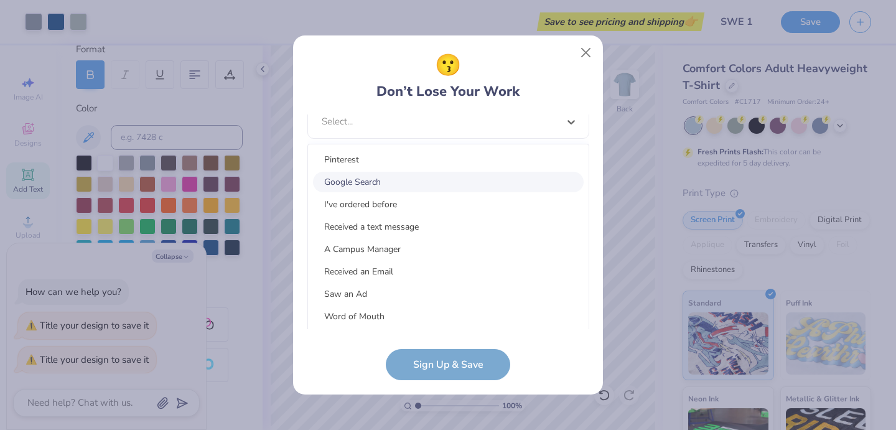
scroll to position [524, 0]
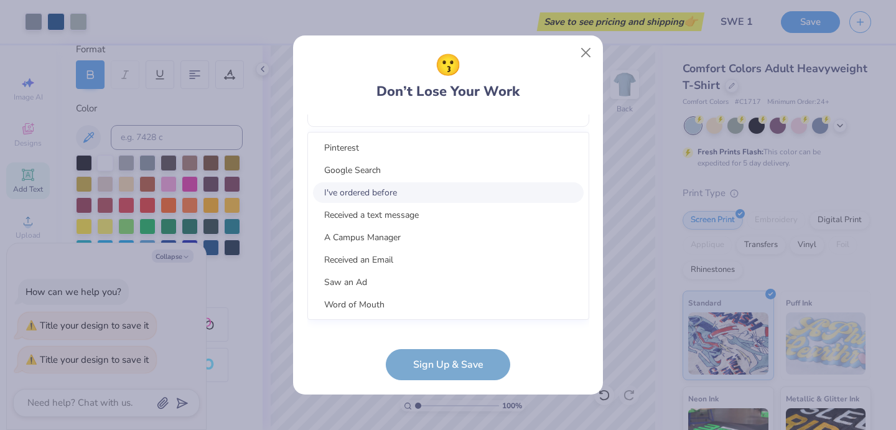
click at [370, 188] on div "I've ordered before" at bounding box center [448, 192] width 271 height 21
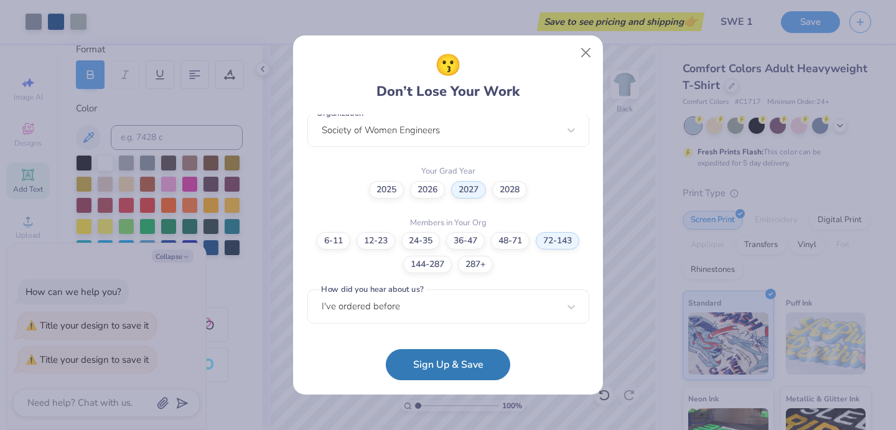
scroll to position [326, 0]
click at [426, 366] on button "Sign Up & Save" at bounding box center [448, 361] width 124 height 31
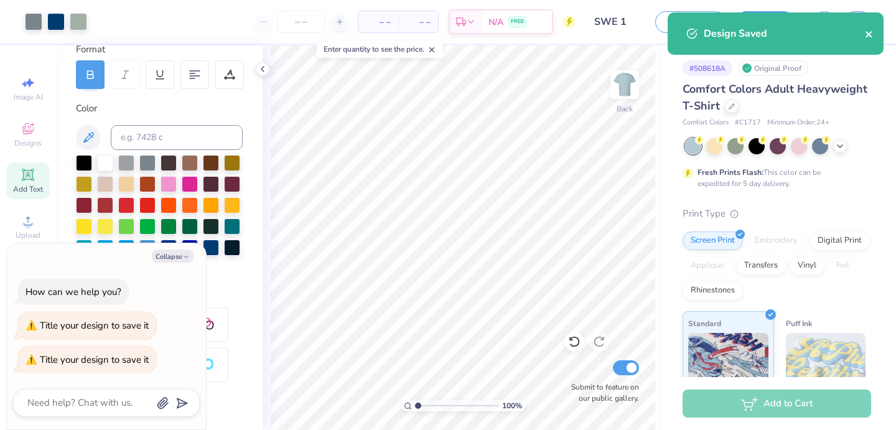
click at [871, 35] on icon "close" at bounding box center [869, 34] width 9 height 10
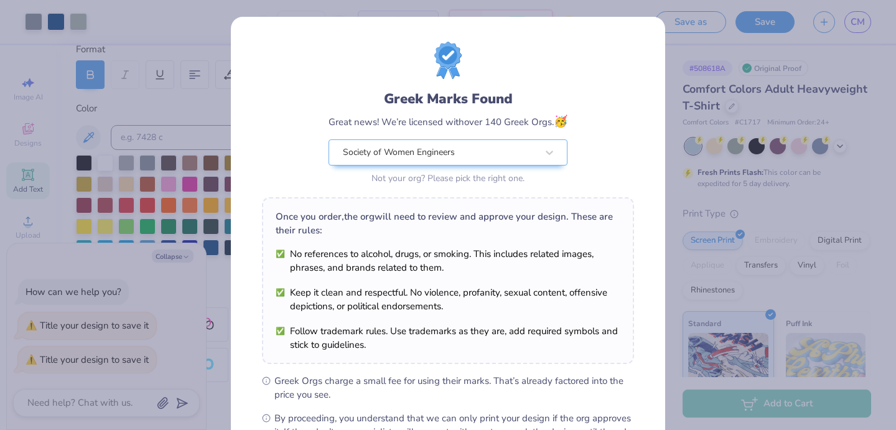
click at [697, 63] on div "Greek Marks Found Great news! We’re licensed with over 140 Greek Orgs. 🥳 Societ…" at bounding box center [448, 215] width 896 height 430
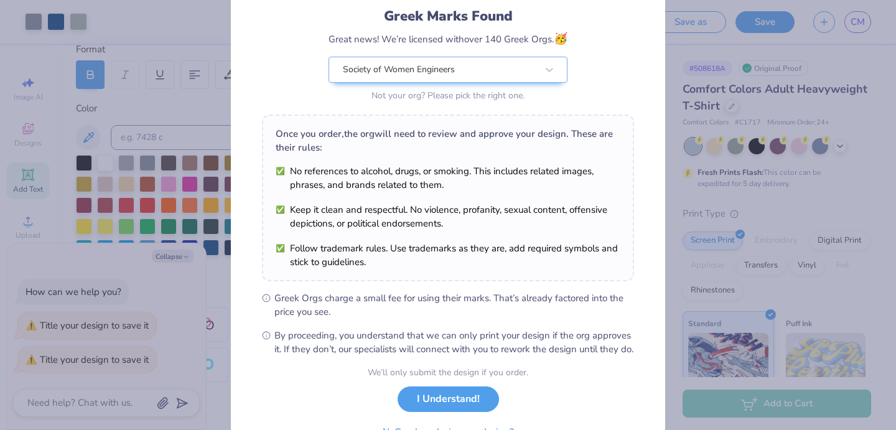
scroll to position [152, 0]
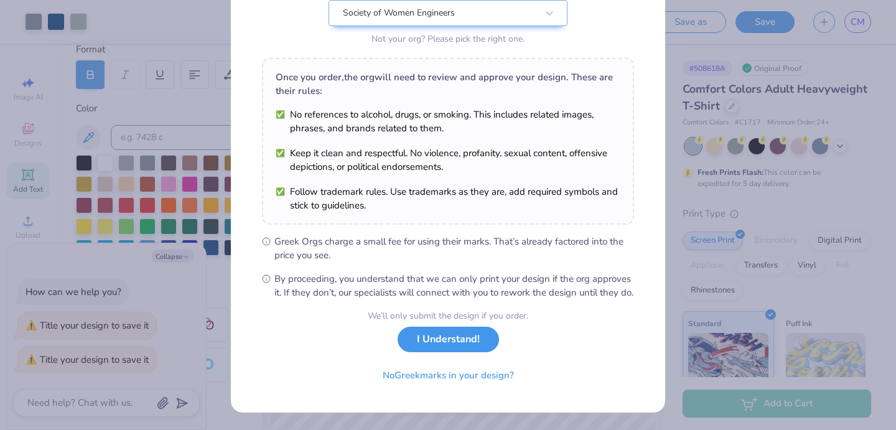
click at [460, 337] on button "I Understand!" at bounding box center [448, 340] width 101 height 26
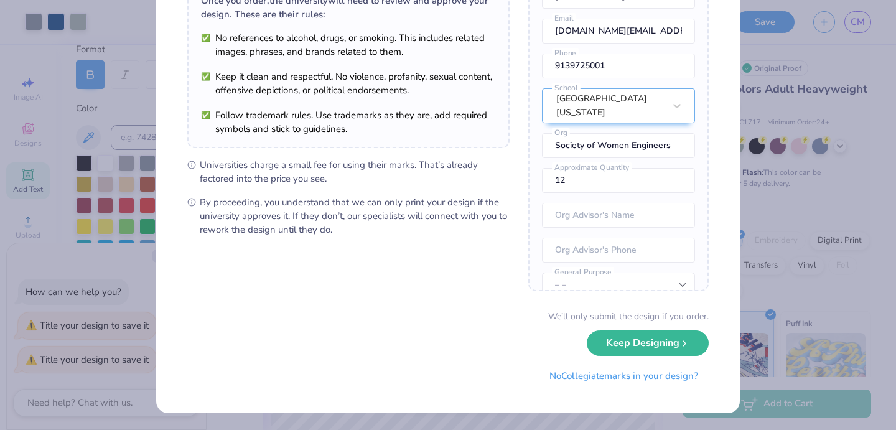
scroll to position [111, 0]
click at [659, 351] on button "Keep Designing" at bounding box center [648, 341] width 122 height 26
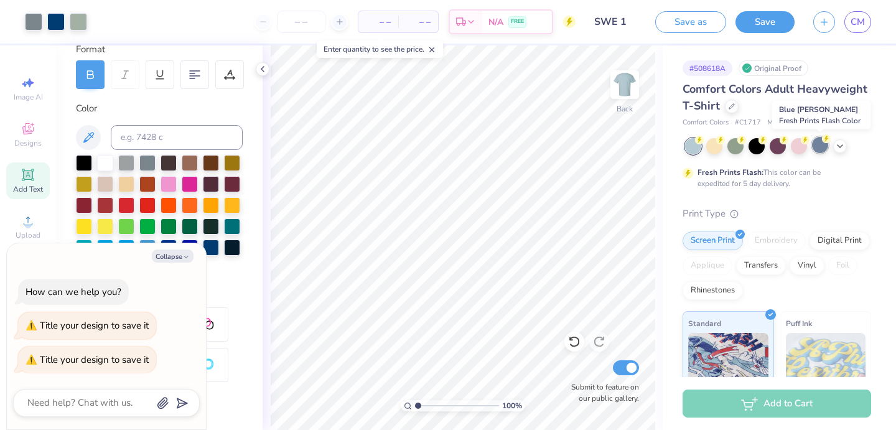
click at [820, 149] on div at bounding box center [820, 145] width 16 height 16
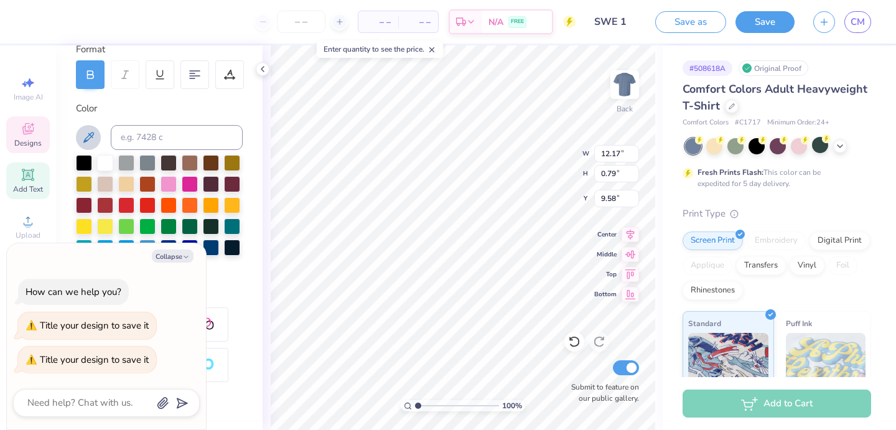
click at [89, 135] on icon at bounding box center [88, 137] width 11 height 11
type textarea "x"
type input "5.18"
type input "0.59"
type input "8.71"
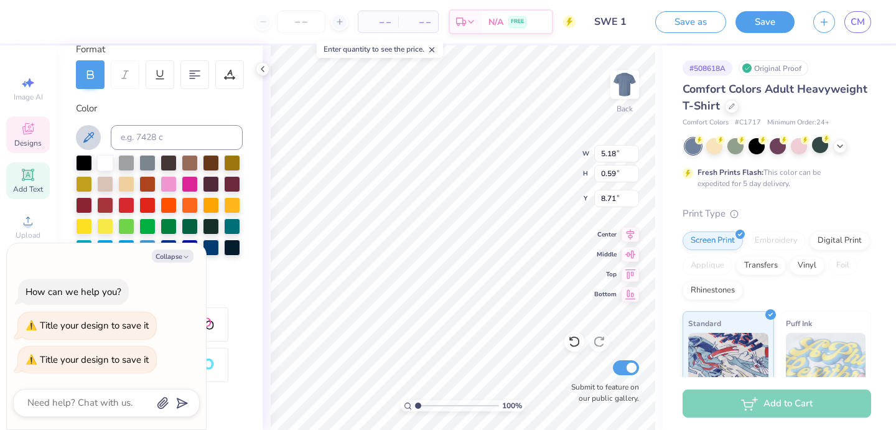
click at [93, 139] on icon at bounding box center [88, 137] width 15 height 15
type textarea "x"
type input "2.30"
type input "0.16"
type input "9.00"
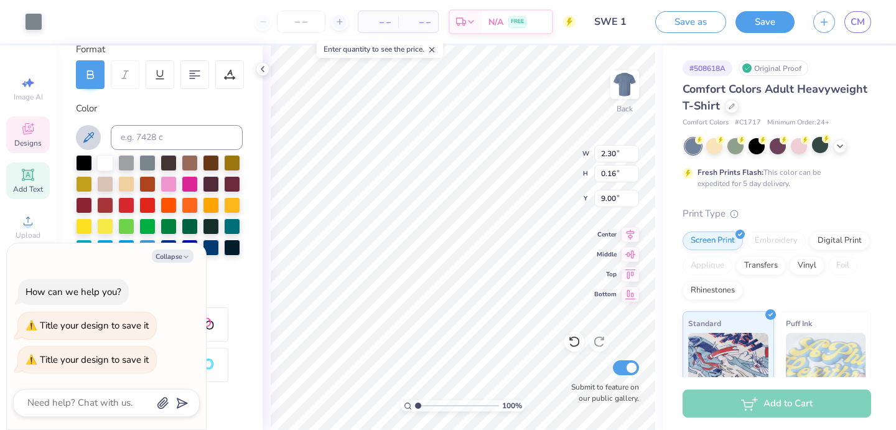
click at [87, 133] on icon at bounding box center [88, 137] width 15 height 15
type textarea "x"
type input "2.33"
click at [95, 141] on icon at bounding box center [88, 137] width 15 height 15
type textarea "x"
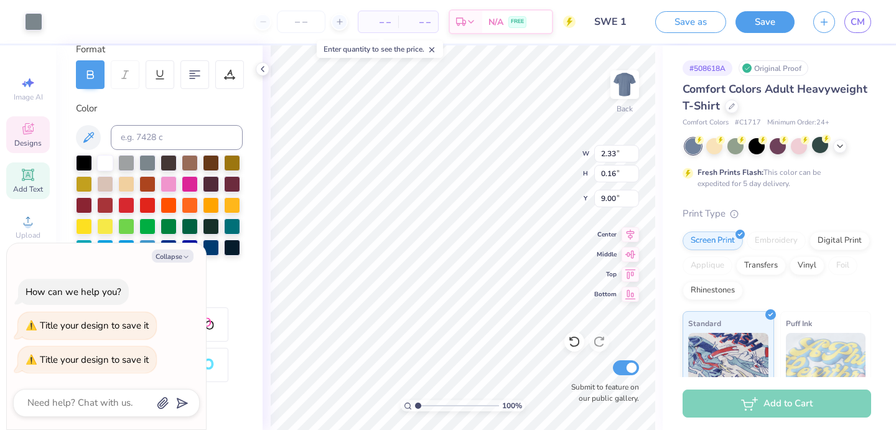
type input "2.30"
type textarea "x"
type input "8.77"
click at [87, 125] on button at bounding box center [88, 137] width 25 height 25
type textarea "x"
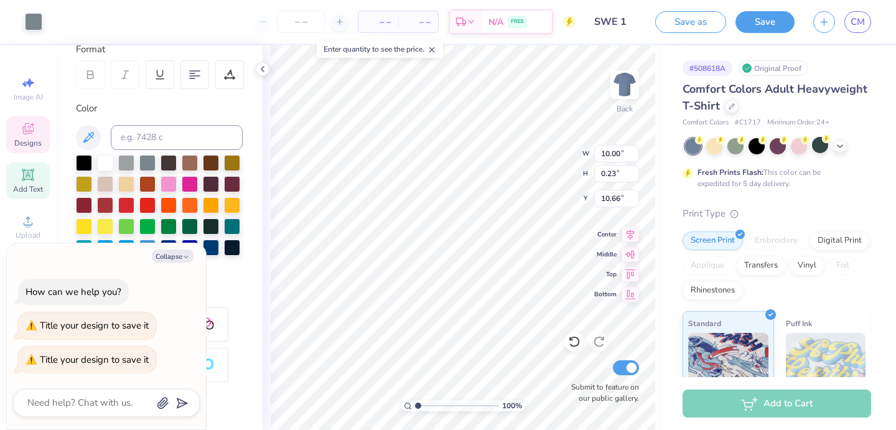
type input "10.65"
click at [78, 133] on button at bounding box center [88, 137] width 25 height 25
click at [86, 133] on icon at bounding box center [88, 137] width 15 height 15
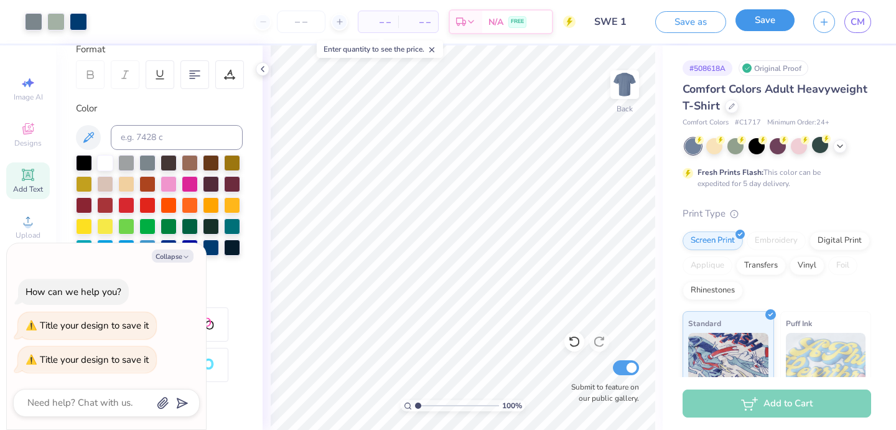
click at [754, 19] on button "Save" at bounding box center [765, 20] width 59 height 22
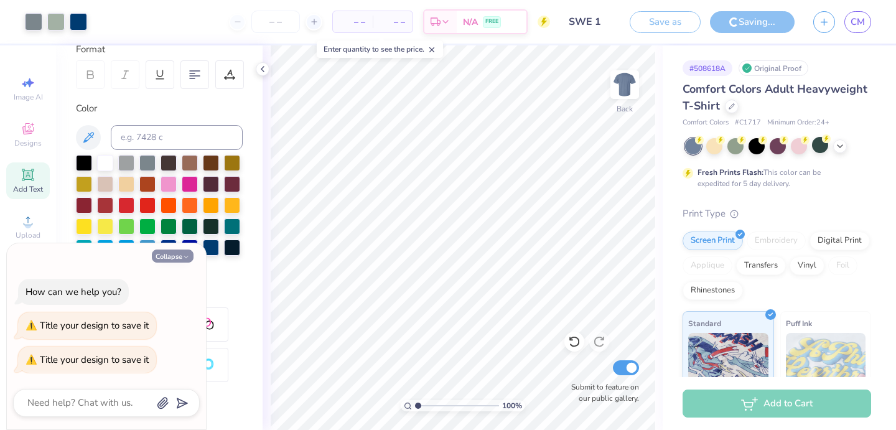
click at [174, 250] on button "Collapse" at bounding box center [173, 256] width 42 height 13
type textarea "x"
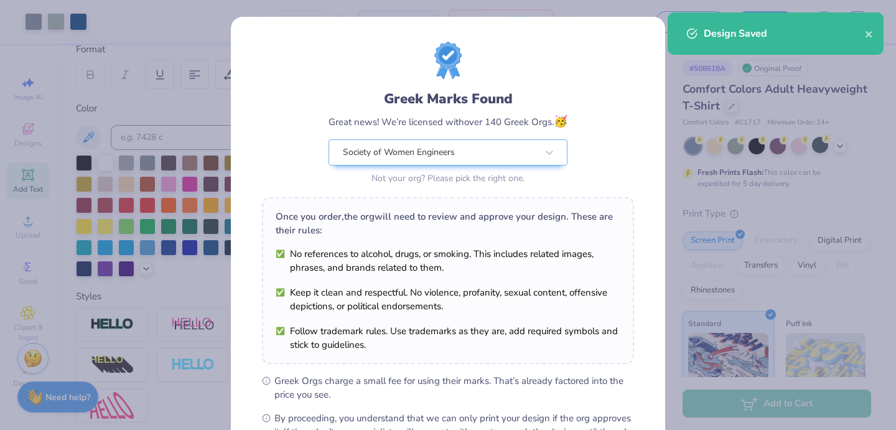
click at [724, 118] on div "Greek Marks Found Great news! We’re licensed with over 140 Greek Orgs. 🥳 Societ…" at bounding box center [448, 215] width 896 height 430
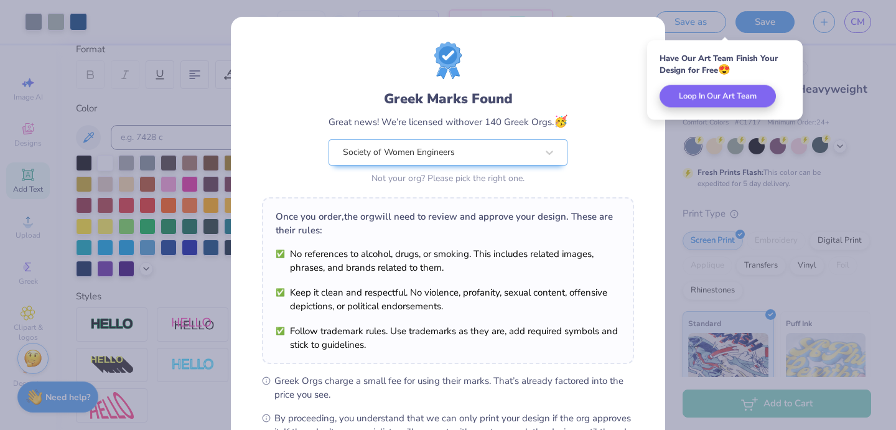
scroll to position [152, 0]
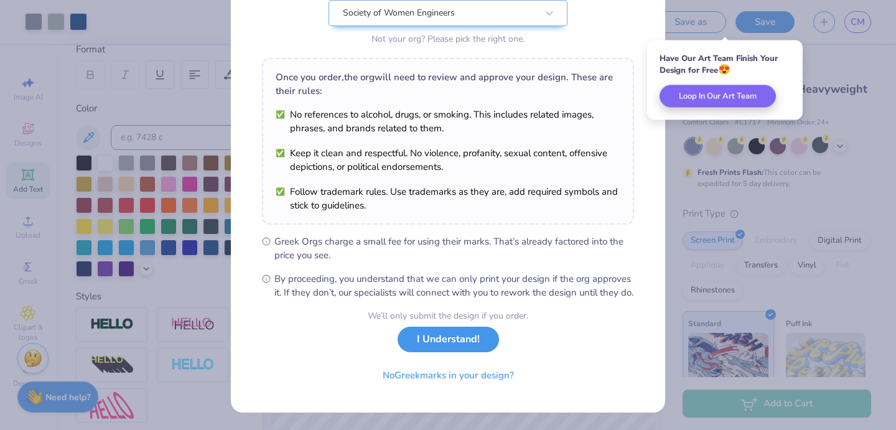
click at [442, 345] on button "I Understand!" at bounding box center [448, 340] width 101 height 26
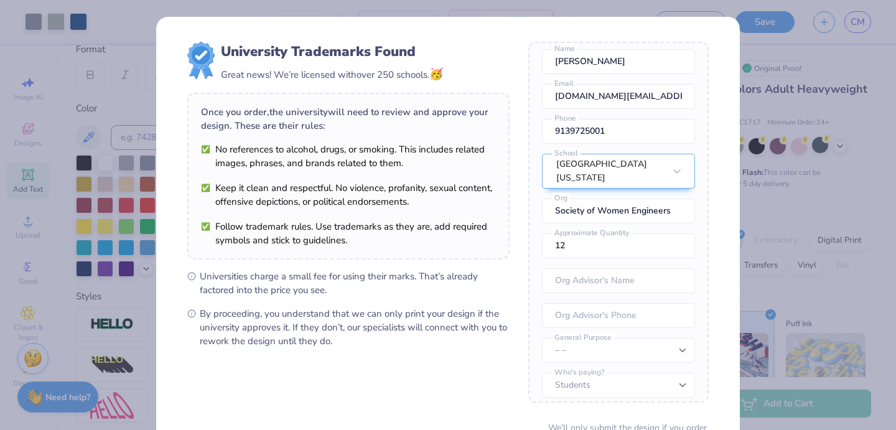
scroll to position [111, 0]
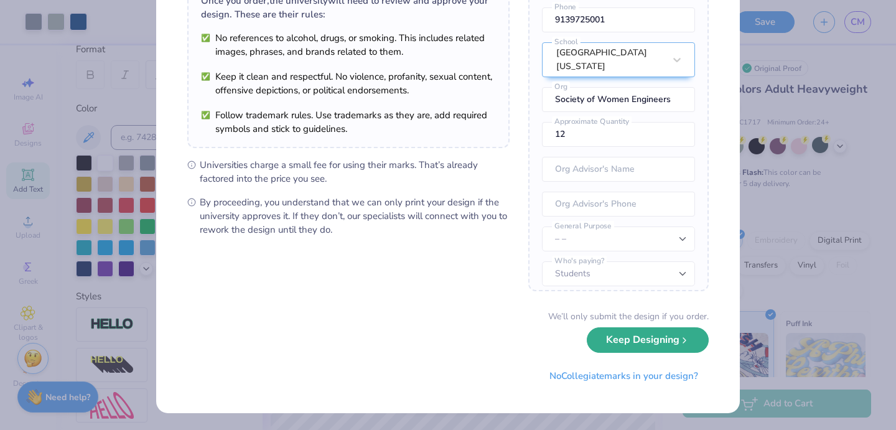
click at [666, 347] on button "Keep Designing" at bounding box center [648, 340] width 122 height 26
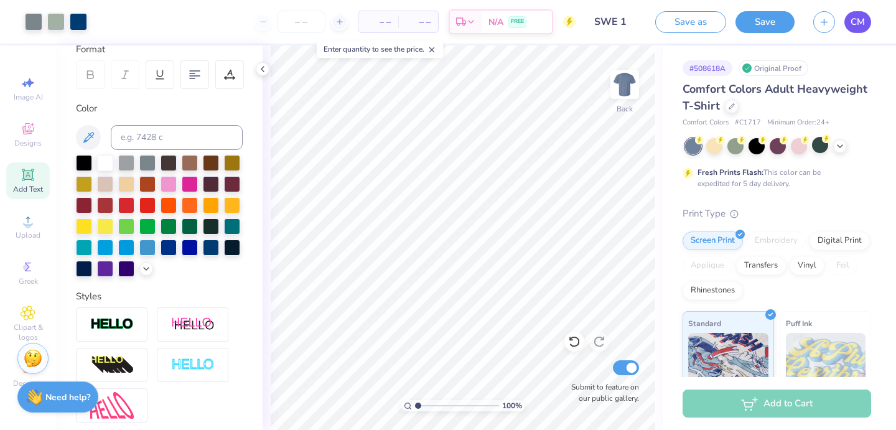
click at [861, 24] on span "CM" at bounding box center [858, 22] width 14 height 14
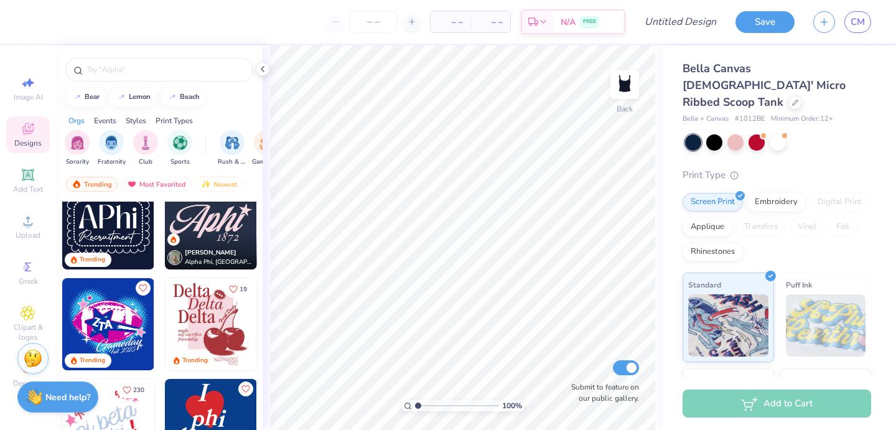
scroll to position [631, 0]
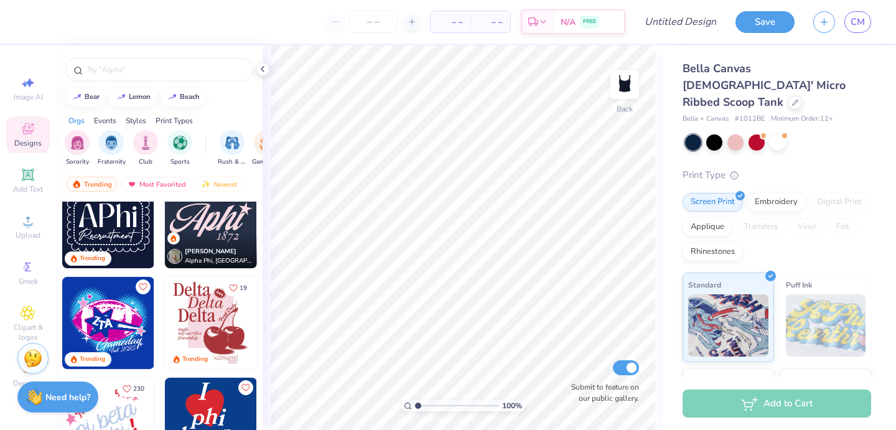
click at [212, 215] on img at bounding box center [211, 222] width 92 height 92
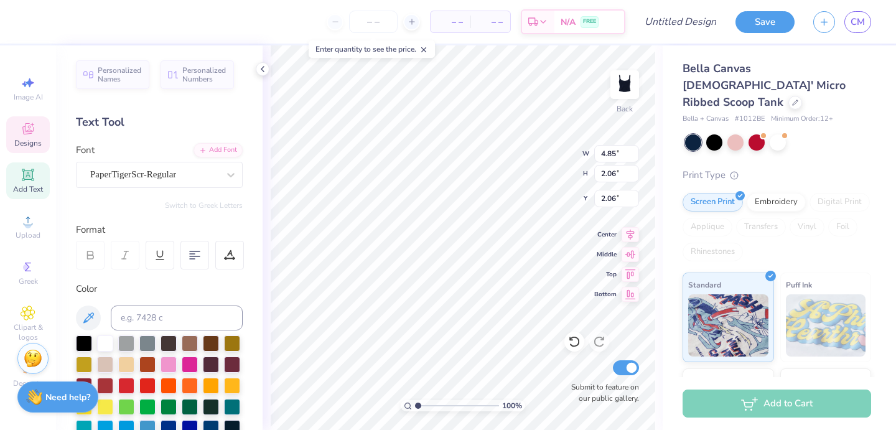
type input "2.00"
type textarea "SWE"
click at [657, 266] on div "100 % Back W 4.85 4.85 " H 2.06 2.06 " Y 2.00 2.00 " Center Middle Top Bottom S…" at bounding box center [463, 237] width 400 height 385
type input "1.60"
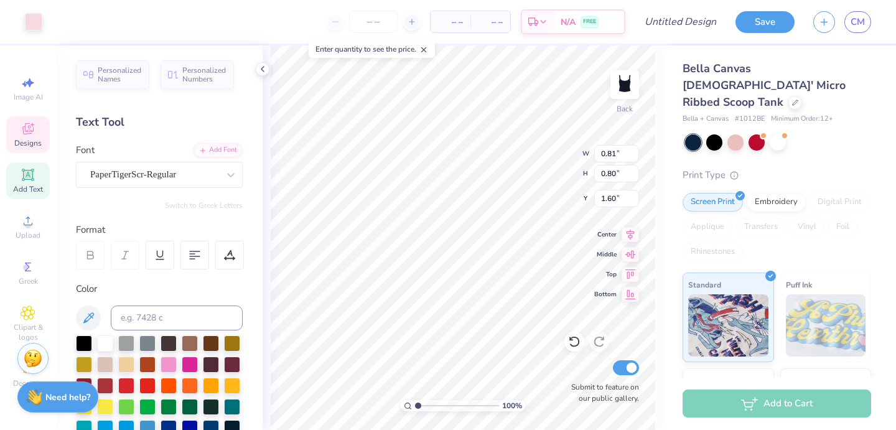
click at [663, 228] on div "Bella Canvas [DEMOGRAPHIC_DATA]' Micro Ribbed Scoop Tank Bella + Canvas # 1012B…" at bounding box center [779, 299] width 233 height 508
click at [666, 238] on div "Bella Canvas [DEMOGRAPHIC_DATA]' Micro Ribbed Scoop Tank Bella + Canvas # 1012B…" at bounding box center [779, 299] width 233 height 508
type input "1.39"
type input "0.72"
type input "3.93"
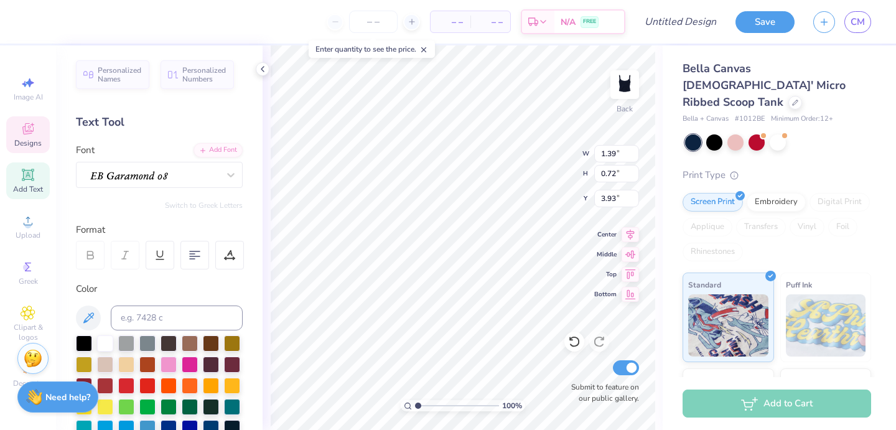
scroll to position [0, 1]
type textarea "EST. 1950"
type input "4.14"
type input "2.73"
type input "0.69"
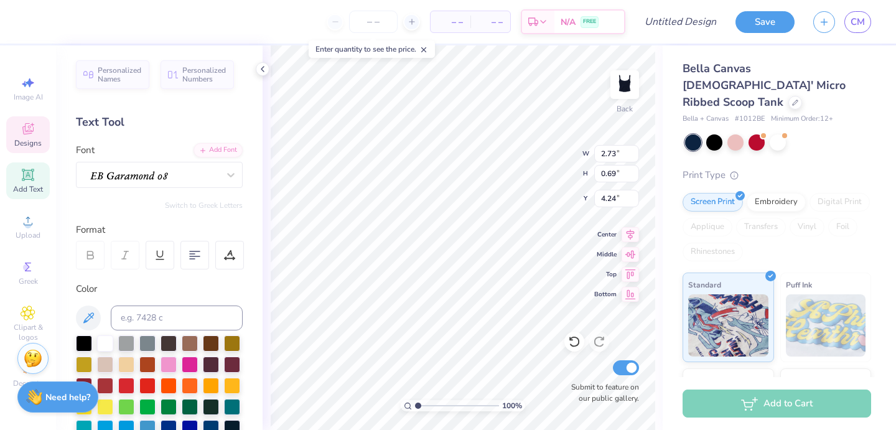
type input "4.17"
click at [194, 175] on div "PaperTigerScr-Regular" at bounding box center [154, 174] width 131 height 19
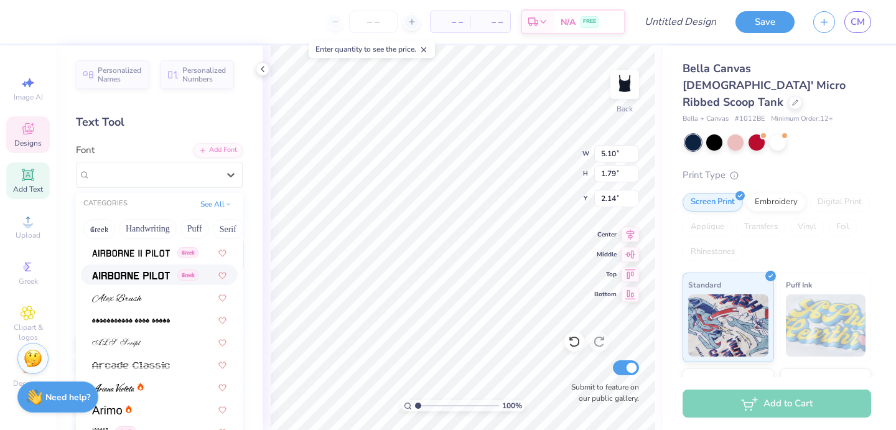
scroll to position [316, 0]
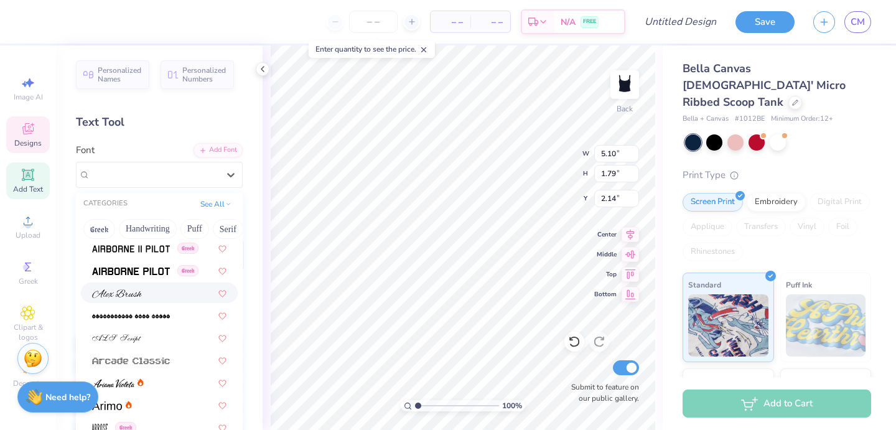
click at [139, 286] on span at bounding box center [117, 292] width 50 height 13
type input "7.35"
type input "2.13"
type input "1.97"
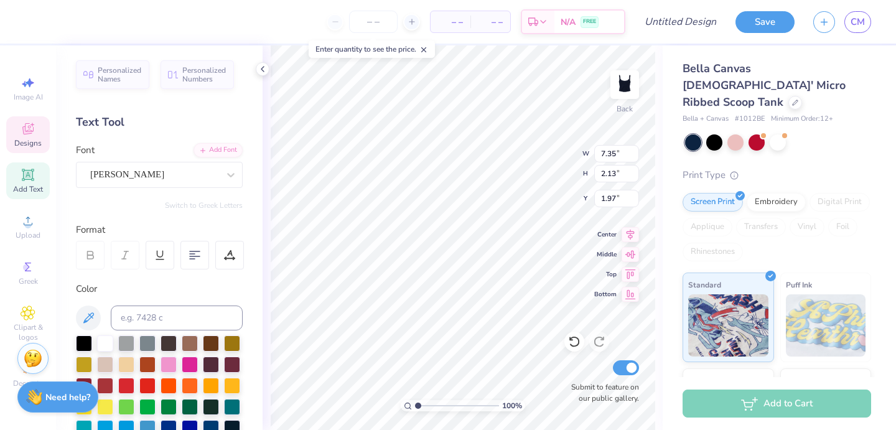
type input "5.84"
type input "1.69"
type input "2.40"
type input "0.81"
type input "0.80"
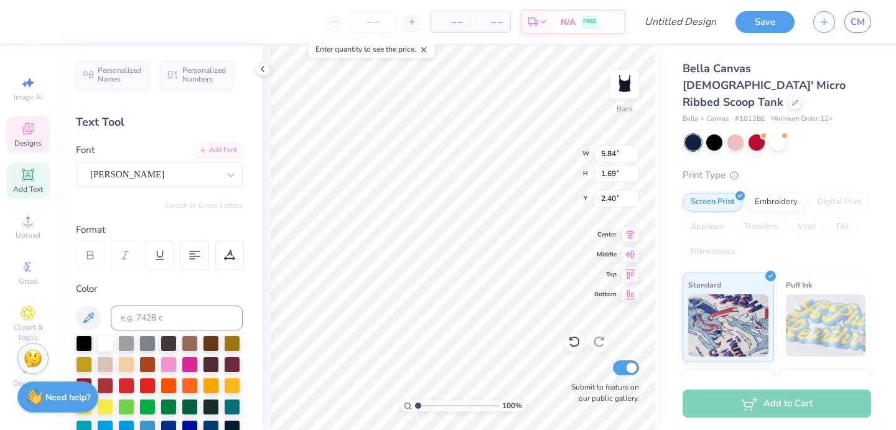
type input "1.60"
type input "5.01"
type input "1.45"
type input "2.40"
type input "0.81"
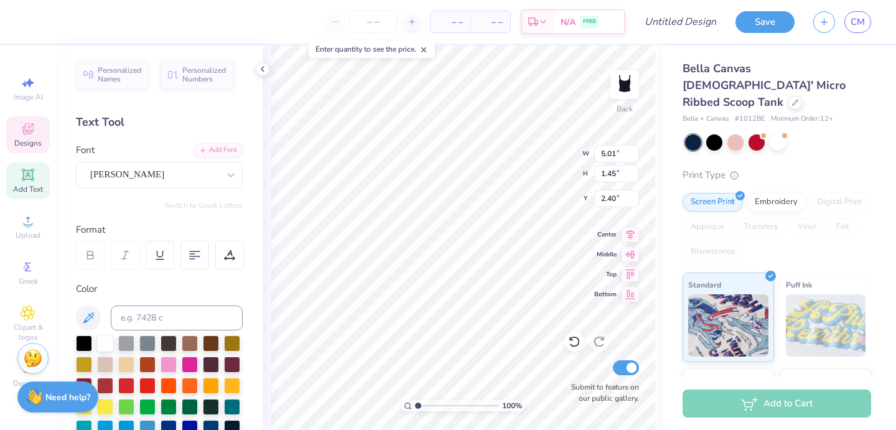
type input "0.80"
type input "2.00"
type input "3.85"
type input "4.06"
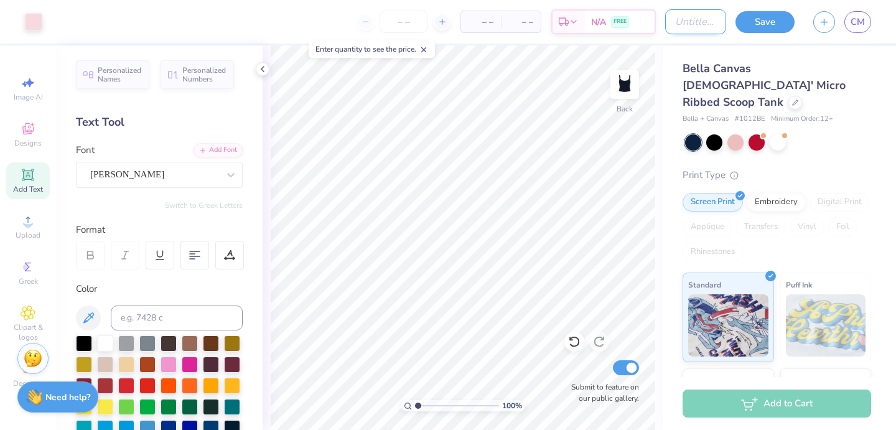
click at [683, 26] on input "Design Title" at bounding box center [695, 21] width 61 height 25
type input "SWE 3"
click at [768, 21] on button "Save" at bounding box center [765, 20] width 59 height 22
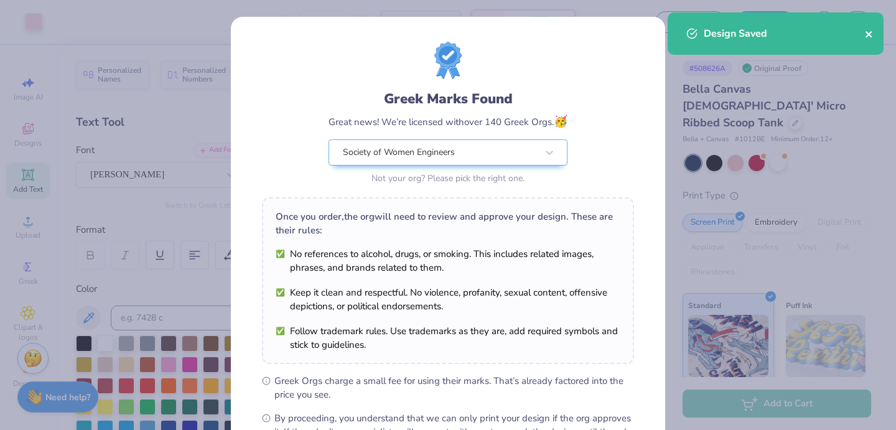
click at [871, 34] on icon "close" at bounding box center [869, 34] width 9 height 10
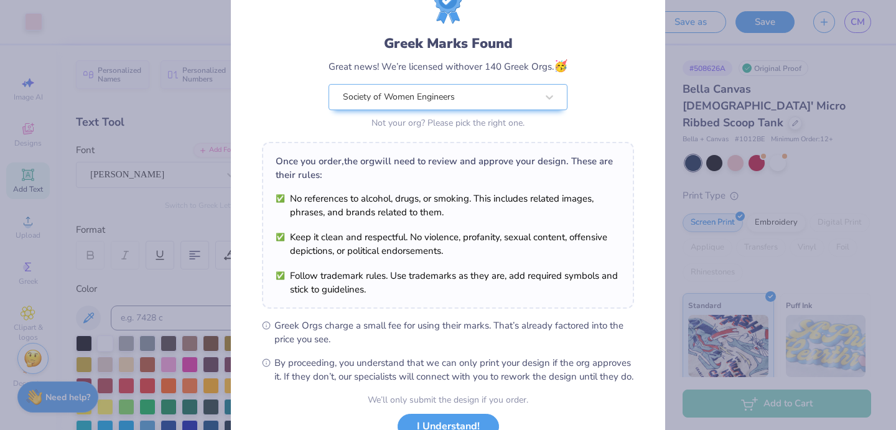
scroll to position [152, 0]
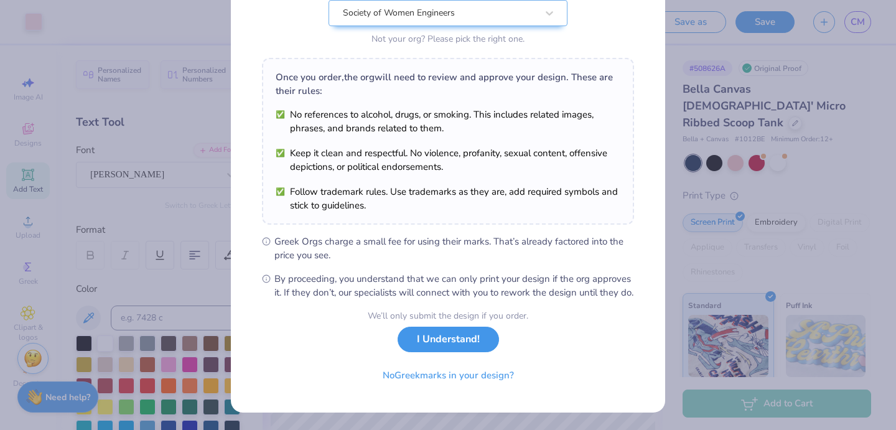
click at [452, 347] on button "I Understand!" at bounding box center [448, 340] width 101 height 26
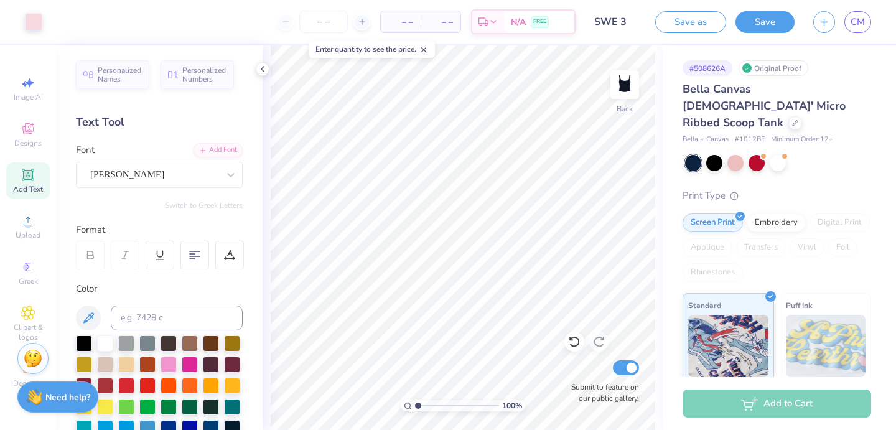
scroll to position [0, 0]
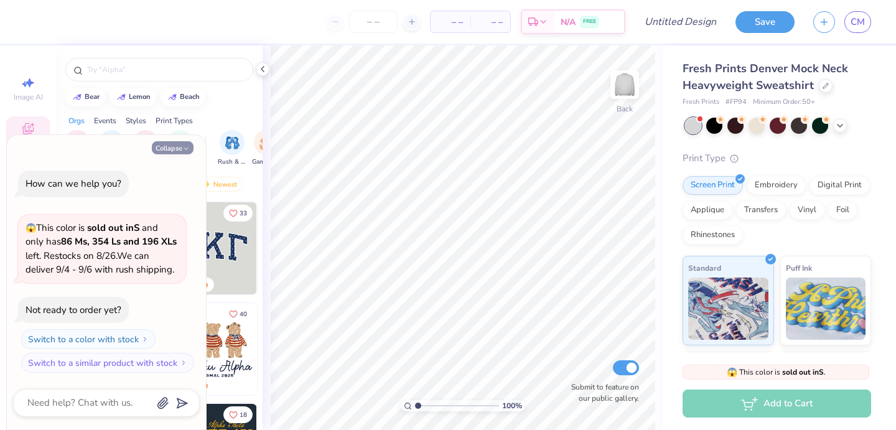
click at [182, 147] on button "Collapse" at bounding box center [173, 147] width 42 height 13
type textarea "x"
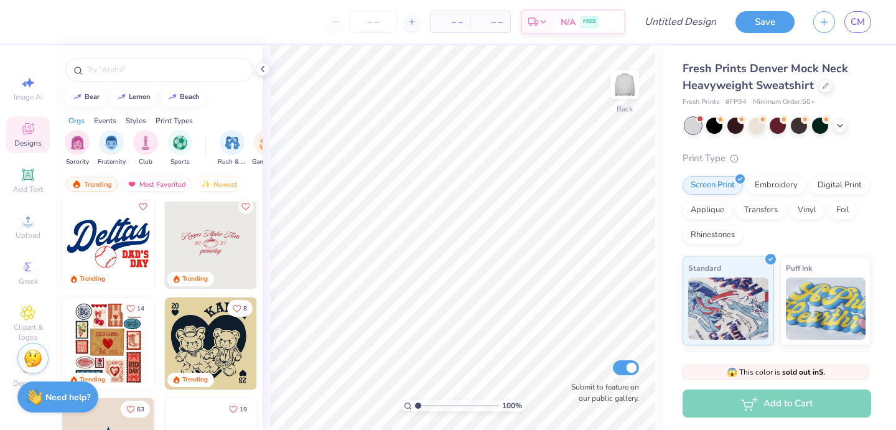
scroll to position [1024, 0]
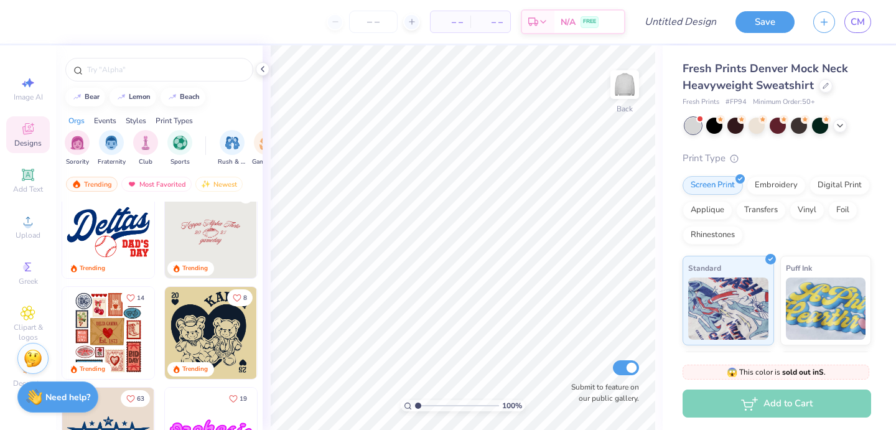
click at [226, 229] on img at bounding box center [211, 232] width 92 height 92
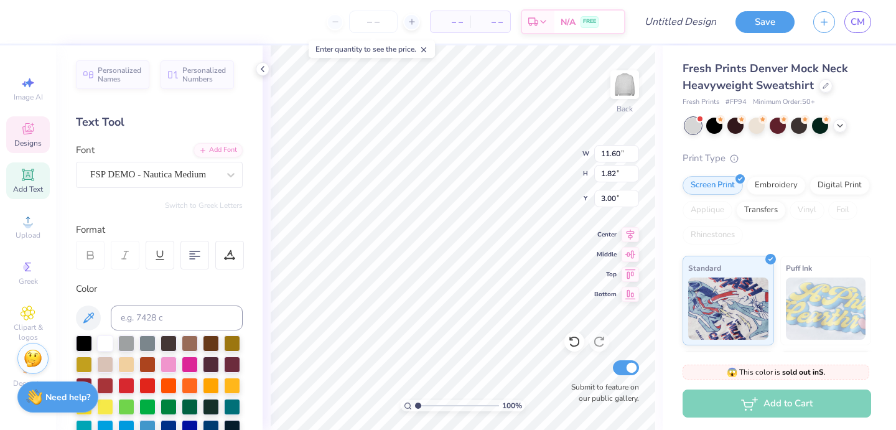
scroll to position [0, 0]
type textarea "K"
type textarea "Society of Women Engineers"
click at [676, 217] on div "Fresh Prints Denver Mock Neck Heavyweight Sweatshirt Fresh Prints # FP94 Minimu…" at bounding box center [779, 291] width 233 height 492
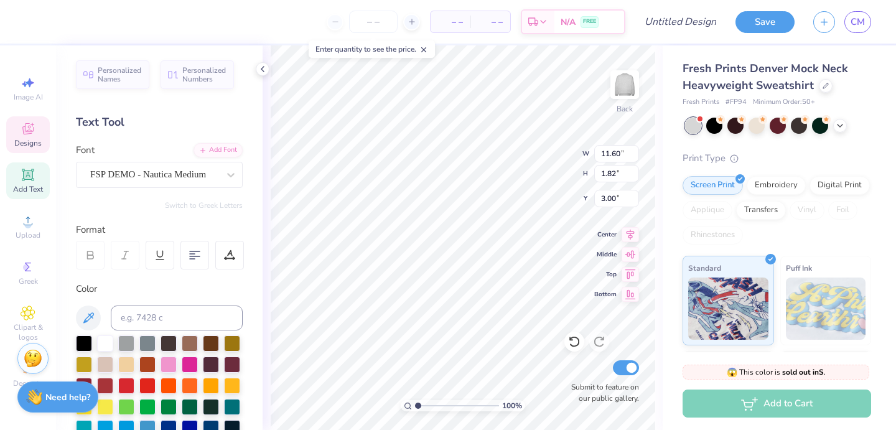
type input "14.44"
type input "2.05"
type input "2.89"
click at [657, 133] on div "100 % Back W 14.44 14.44 " H 2.05 2.05 " Y 2.89 2.89 " Center Middle Top Bottom…" at bounding box center [463, 237] width 400 height 385
type textarea "19"
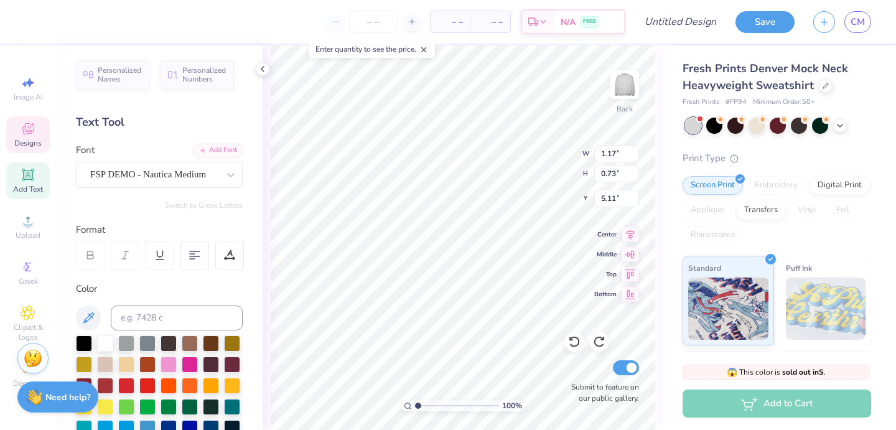
type input "1.10"
type input "0.72"
type textarea "50"
type input "4.05"
type input "1.30"
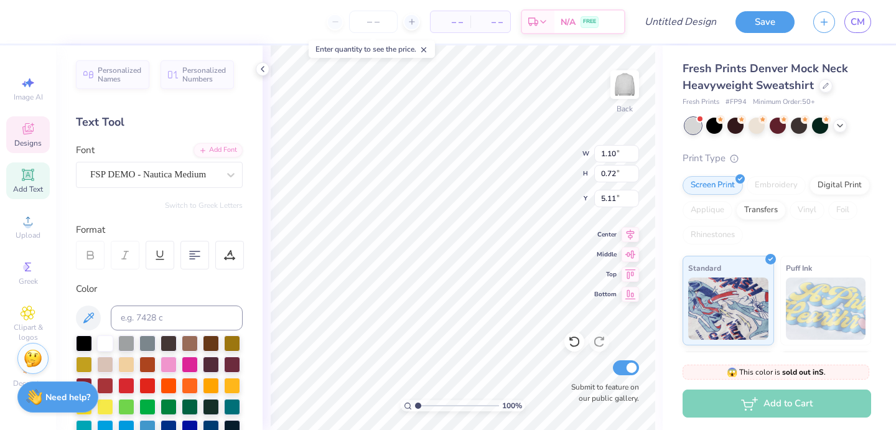
type input "6.43"
type textarea "[US_STATE]"
click at [669, 217] on div "Fresh Prints Denver Mock Neck Heavyweight Sweatshirt Fresh Prints # FP94 Minimu…" at bounding box center [779, 291] width 233 height 492
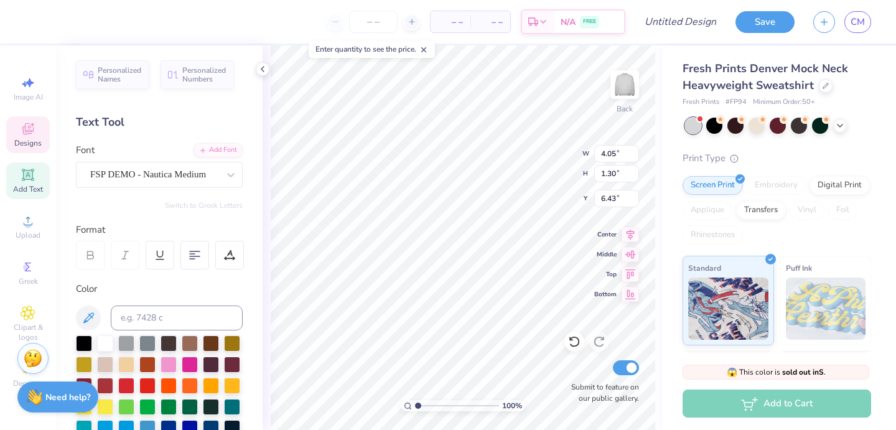
type input "4.26"
type input "1.49"
type input "6.21"
type input "3.15"
type input "1.87"
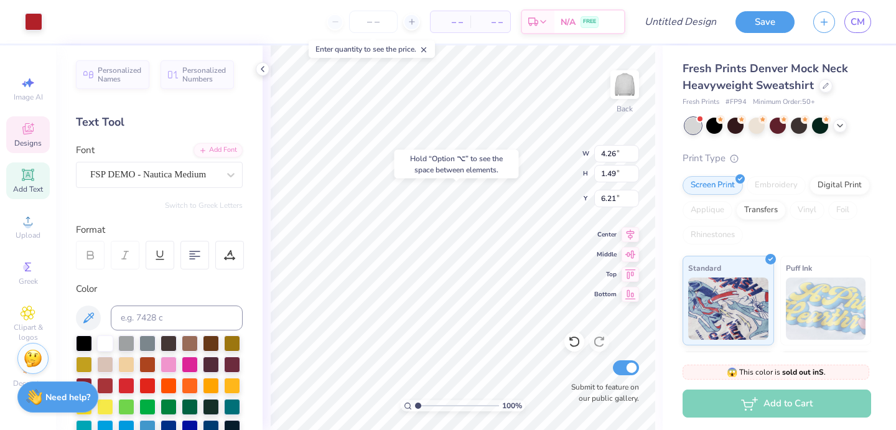
type input "4.61"
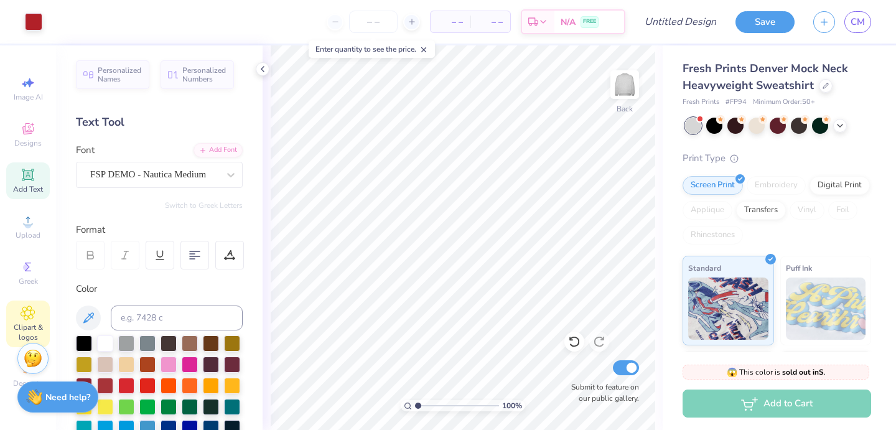
click at [43, 314] on div "Clipart & logos" at bounding box center [28, 324] width 44 height 47
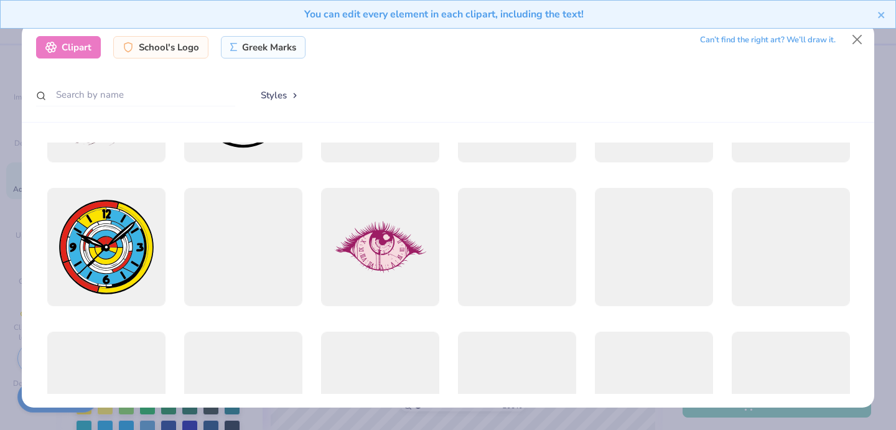
scroll to position [387, 0]
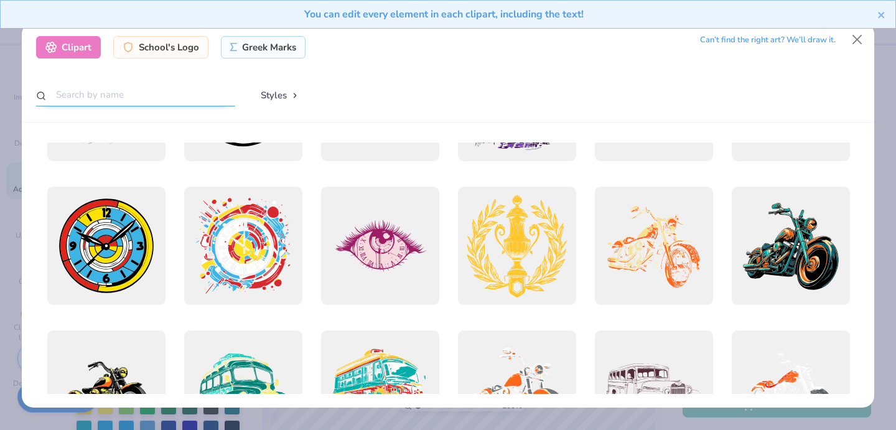
click at [136, 87] on input "text" at bounding box center [135, 94] width 199 height 23
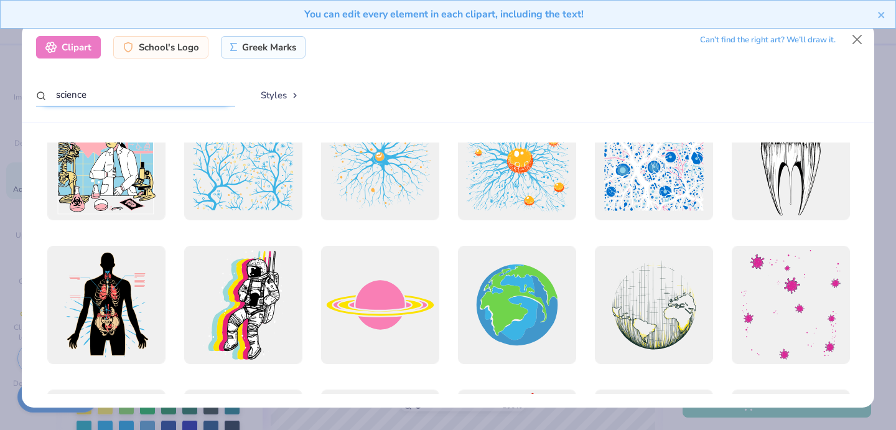
scroll to position [0, 0]
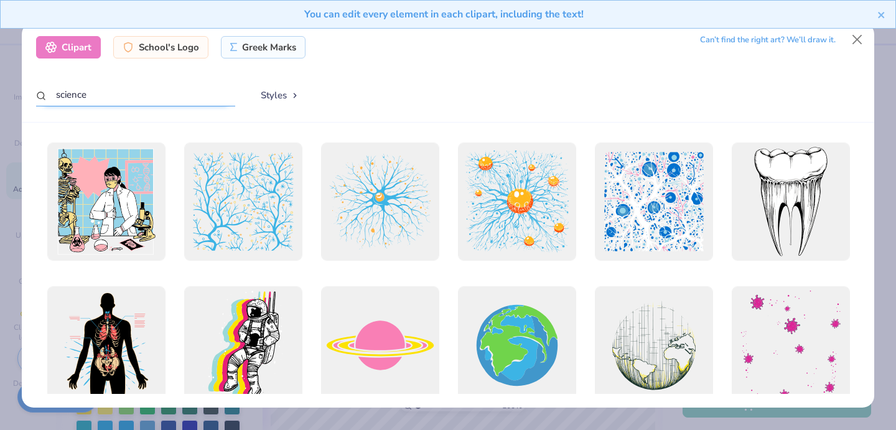
drag, startPoint x: 109, startPoint y: 96, endPoint x: 25, endPoint y: 95, distance: 84.0
click at [25, 95] on div "Clipart School's Logo Greek Marks Can’t find the right art? We’ll draw it. scie…" at bounding box center [448, 72] width 852 height 100
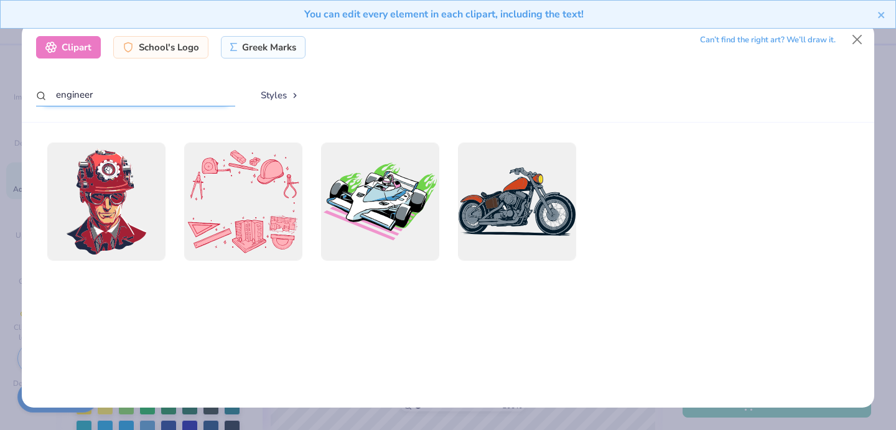
drag, startPoint x: 119, startPoint y: 98, endPoint x: 35, endPoint y: 96, distance: 83.4
click at [36, 96] on div "engineer" at bounding box center [135, 95] width 199 height 24
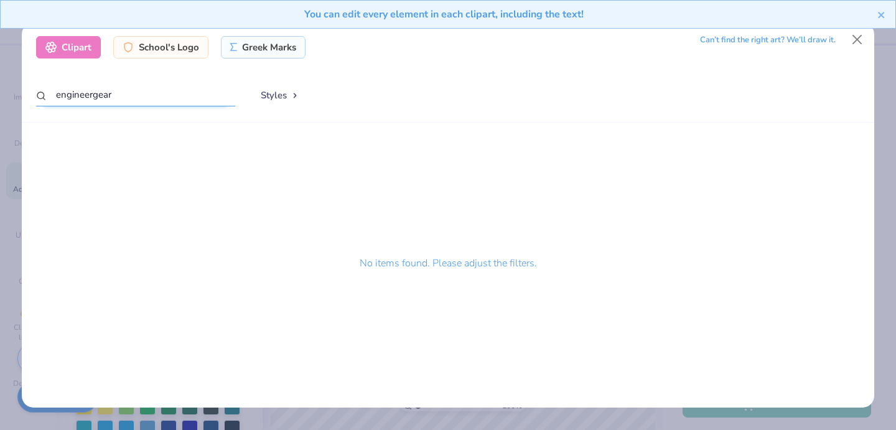
drag, startPoint x: 127, startPoint y: 96, endPoint x: 14, endPoint y: 96, distance: 112.6
click at [14, 96] on div "Clipart School's Logo Greek Marks Can’t find the right art? We’ll draw it. engi…" at bounding box center [448, 215] width 896 height 430
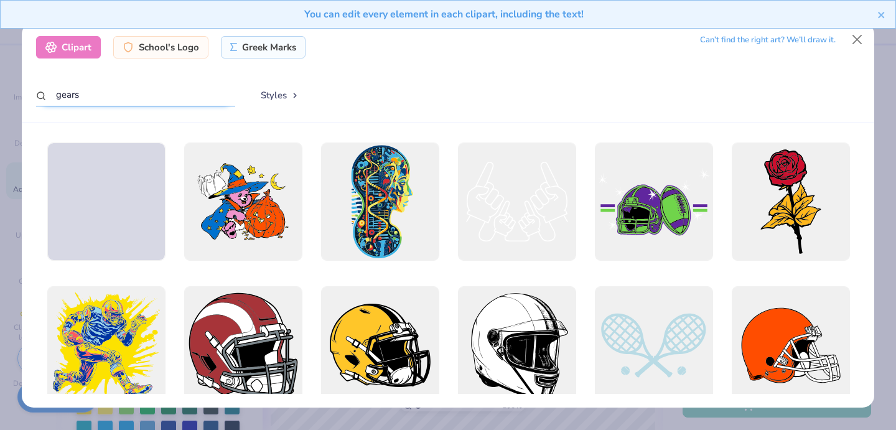
drag, startPoint x: 85, startPoint y: 97, endPoint x: 40, endPoint y: 96, distance: 44.2
click at [40, 96] on div "gears" at bounding box center [135, 95] width 199 height 24
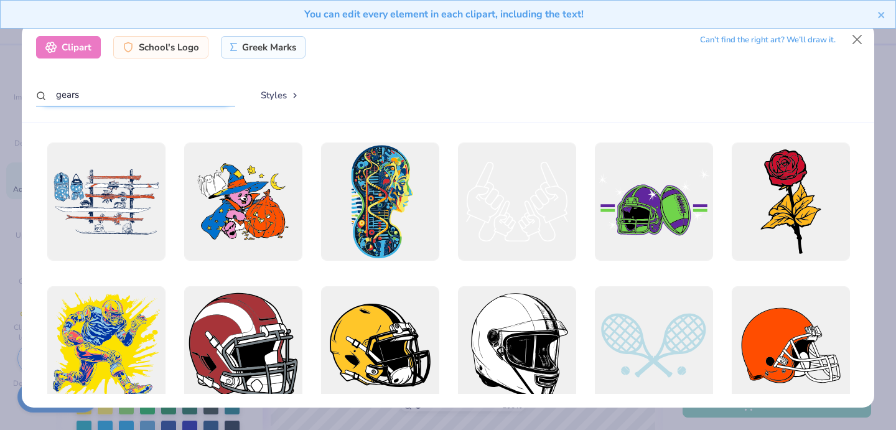
drag, startPoint x: 81, startPoint y: 96, endPoint x: 55, endPoint y: 96, distance: 25.5
click at [55, 96] on input "gears" at bounding box center [135, 94] width 199 height 23
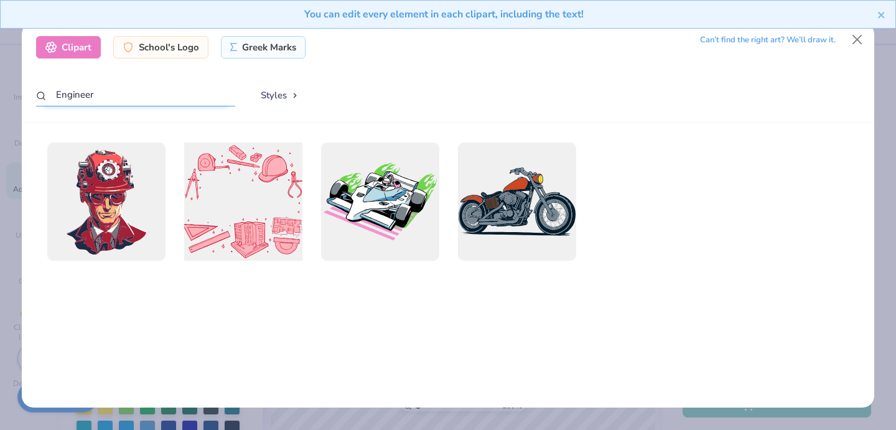
type input "Engineer"
click at [274, 171] on div at bounding box center [243, 202] width 130 height 130
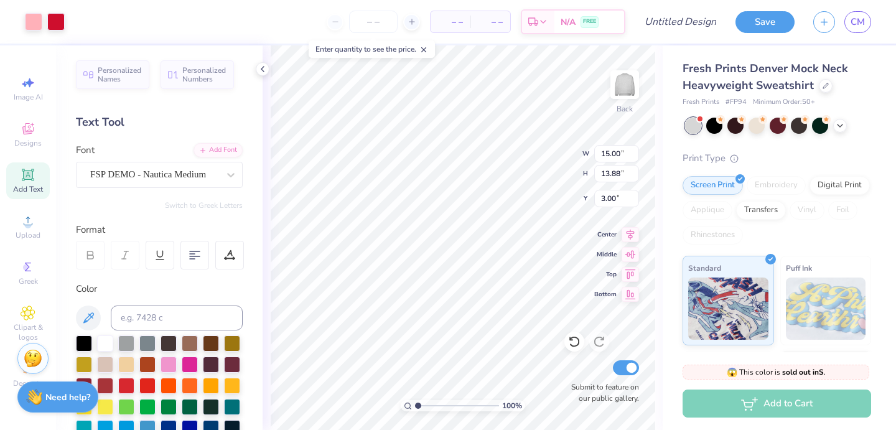
type input "8.14"
type input "7.53"
type input "10.87"
type input "4.06"
type input "1.38"
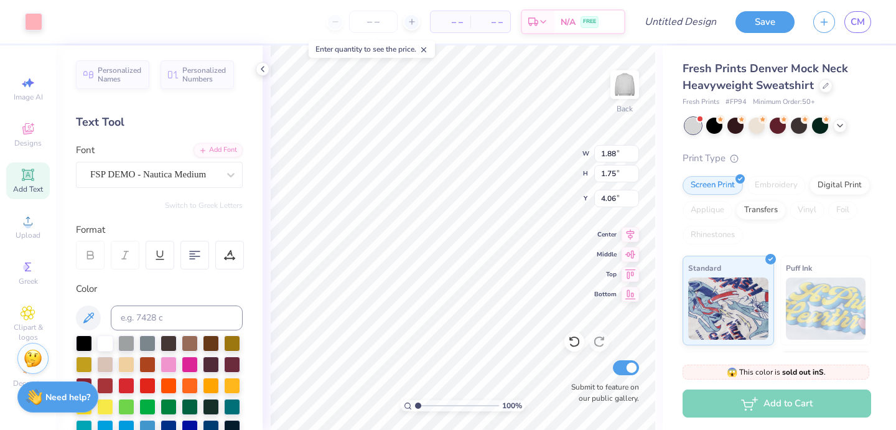
type input "1.28"
type input "4.93"
type input "1.68"
type input "1.57"
type input "4.41"
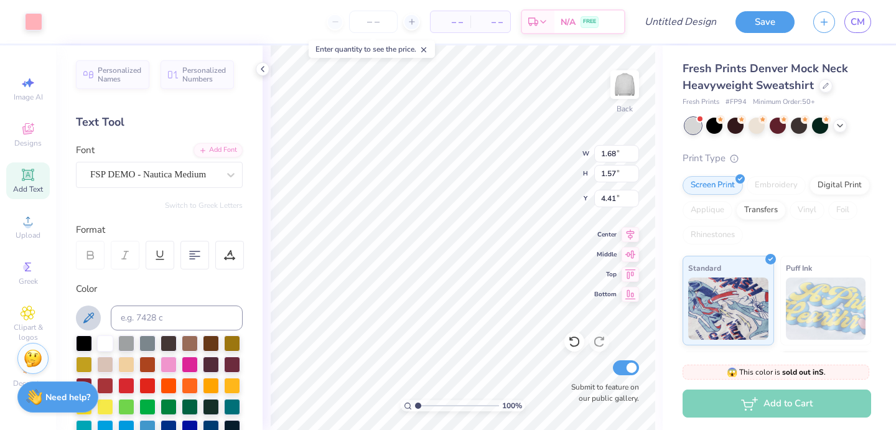
click at [94, 315] on icon at bounding box center [88, 318] width 15 height 15
click at [88, 320] on icon at bounding box center [88, 318] width 15 height 15
type input "10.60"
type input "10.89"
type input "10.84"
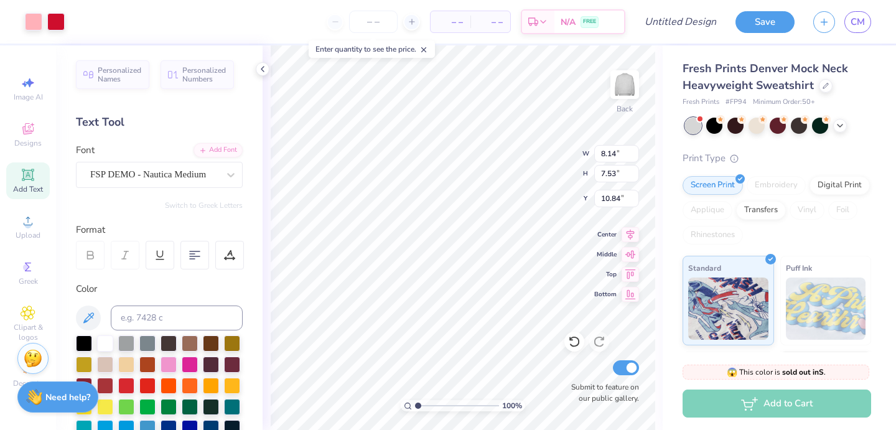
type input "1.68"
type input "1.57"
type input "4.41"
click at [190, 362] on div at bounding box center [190, 363] width 16 height 16
type input "8.14"
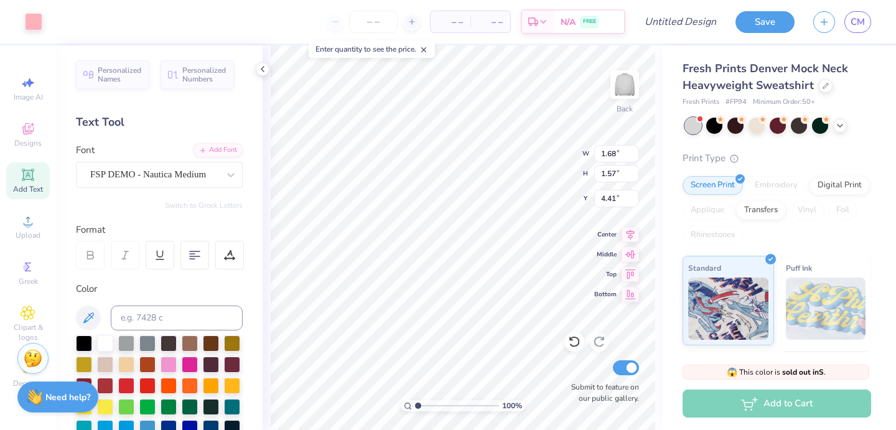
type input "7.53"
type input "10.84"
type input "4.26"
type input "1.49"
type input "6.21"
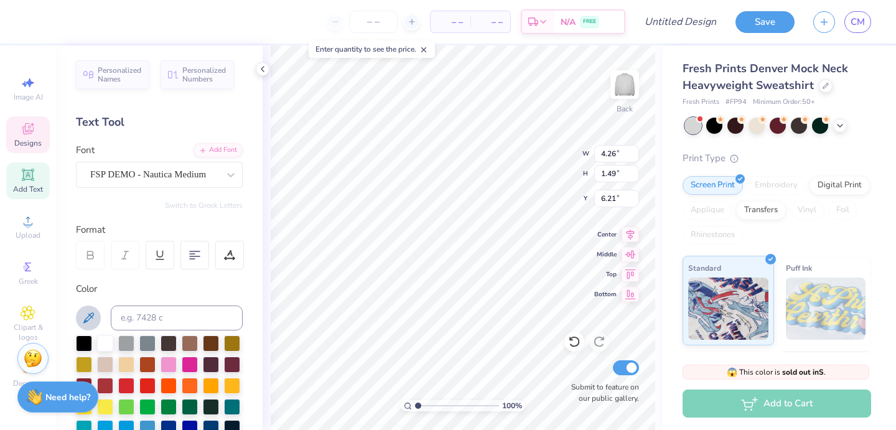
click at [92, 314] on icon at bounding box center [88, 318] width 15 height 15
type input "1.68"
type input "1.57"
type input "4.41"
click at [232, 360] on div at bounding box center [232, 363] width 16 height 16
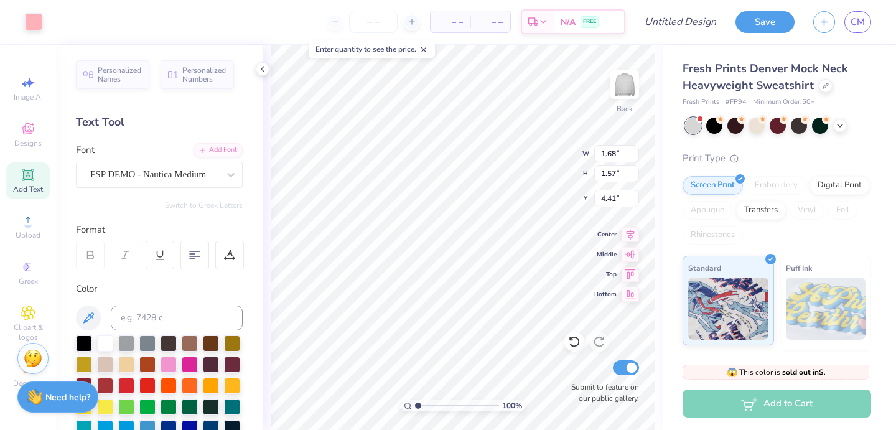
type input "4.26"
type input "1.49"
type input "5.98"
type input "1.68"
type input "1.57"
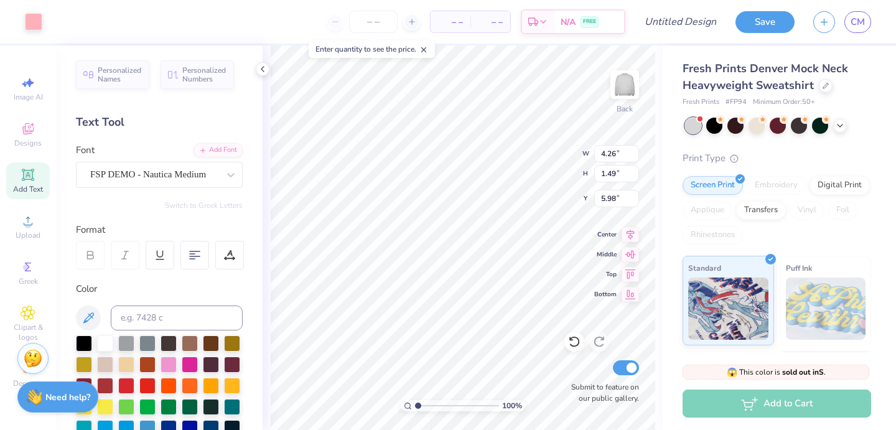
type input "4.41"
type input "4.26"
type input "1.49"
type input "5.98"
click at [89, 317] on icon at bounding box center [88, 318] width 15 height 15
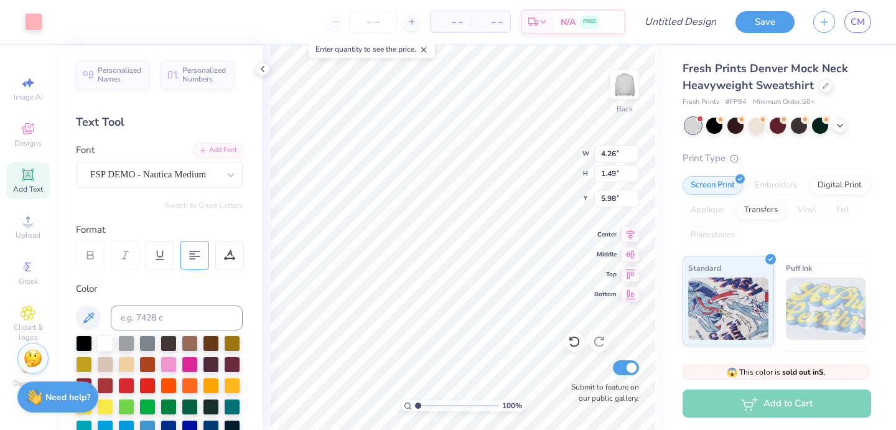
type input "1.68"
type input "1.57"
type input "4.41"
type input "8.14"
type input "7.53"
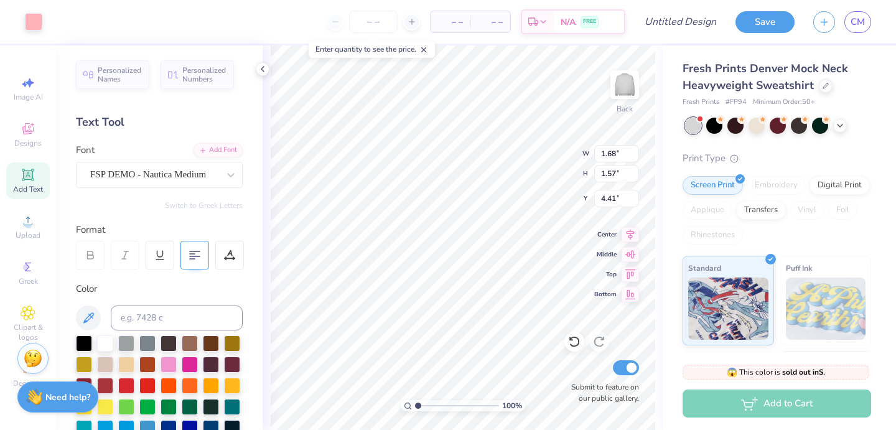
type input "10.84"
click at [660, 210] on div "100 % Back W 1.68 1.68 " H 1.57 1.57 " Y 4.41 4.41 " Center Middle Top Bottom S…" at bounding box center [463, 237] width 400 height 385
type input "6.33"
click at [661, 202] on div "100 % Back W 4.26 4.26 " H 1.49 1.49 " Y 6.33 6.33 " Center Middle Top Bottom S…" at bounding box center [463, 237] width 400 height 385
click at [29, 131] on icon at bounding box center [27, 128] width 11 height 11
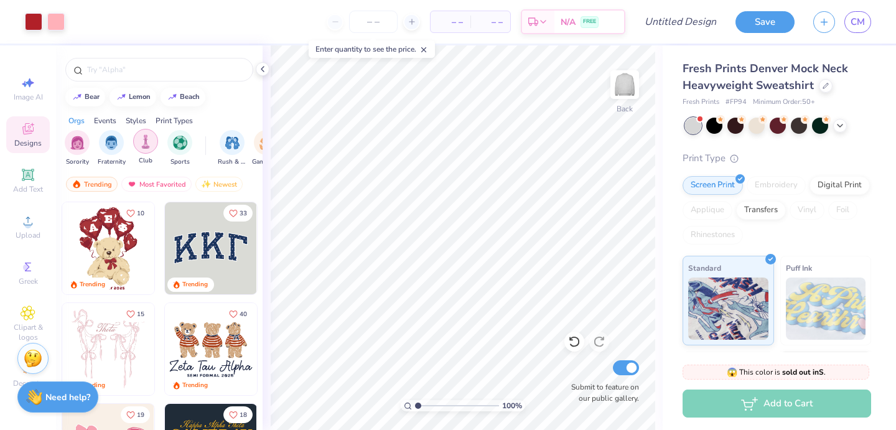
click at [156, 138] on div "filter for Club" at bounding box center [145, 141] width 25 height 25
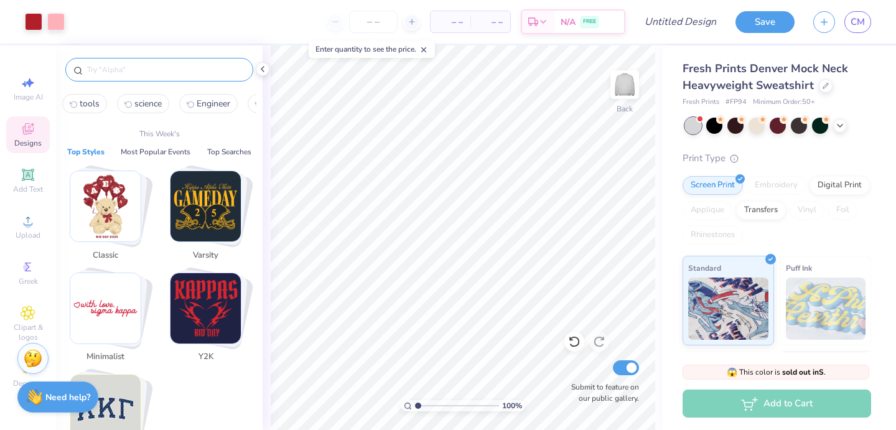
click at [129, 65] on input "text" at bounding box center [165, 69] width 159 height 12
click at [30, 304] on div "Clipart & logos" at bounding box center [28, 324] width 44 height 47
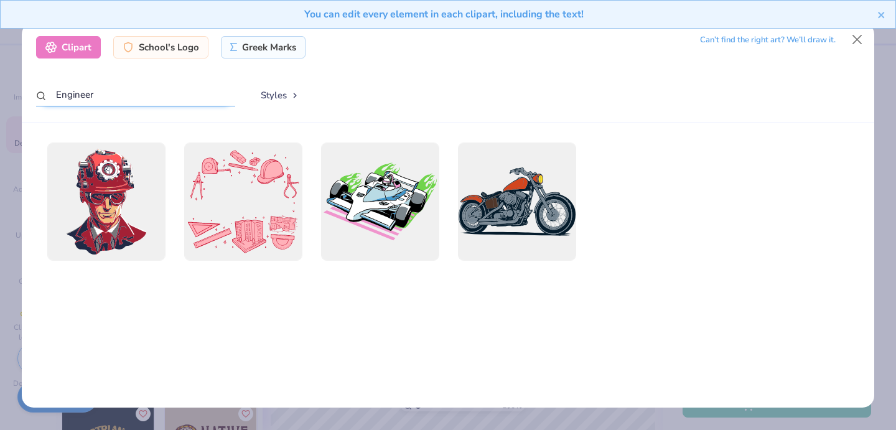
drag, startPoint x: 136, startPoint y: 99, endPoint x: 0, endPoint y: 93, distance: 136.4
click at [0, 93] on div "Clipart School's Logo Greek Marks Can’t find the right art? We’ll draw it. Engi…" at bounding box center [448, 215] width 896 height 430
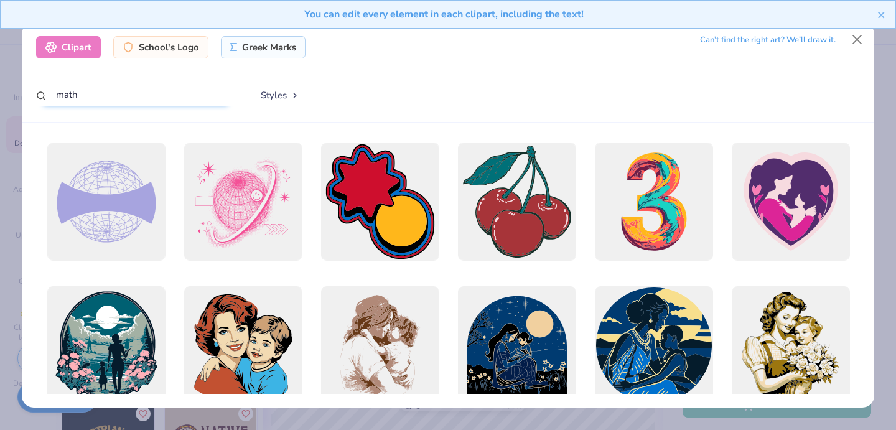
drag, startPoint x: 100, startPoint y: 103, endPoint x: 25, endPoint y: 100, distance: 74.8
click at [25, 100] on div "Clipart School's Logo Greek Marks Can’t find the right art? We’ll draw it. math…" at bounding box center [448, 72] width 852 height 100
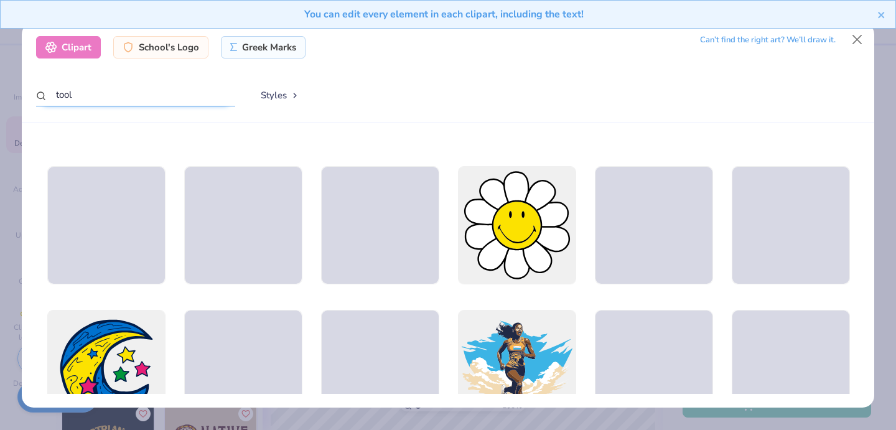
scroll to position [1558, 0]
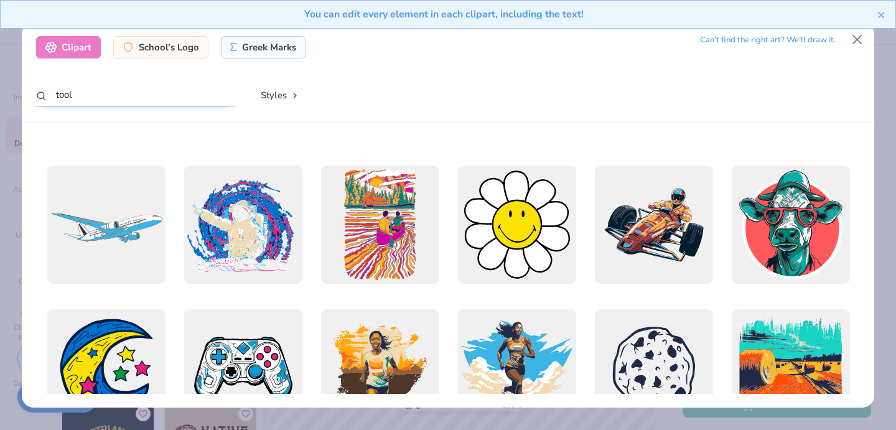
drag, startPoint x: 94, startPoint y: 90, endPoint x: 29, endPoint y: 91, distance: 64.7
click at [29, 91] on div "Clipart School's Logo Greek Marks Can’t find the right art? We’ll draw it. tool…" at bounding box center [448, 72] width 852 height 100
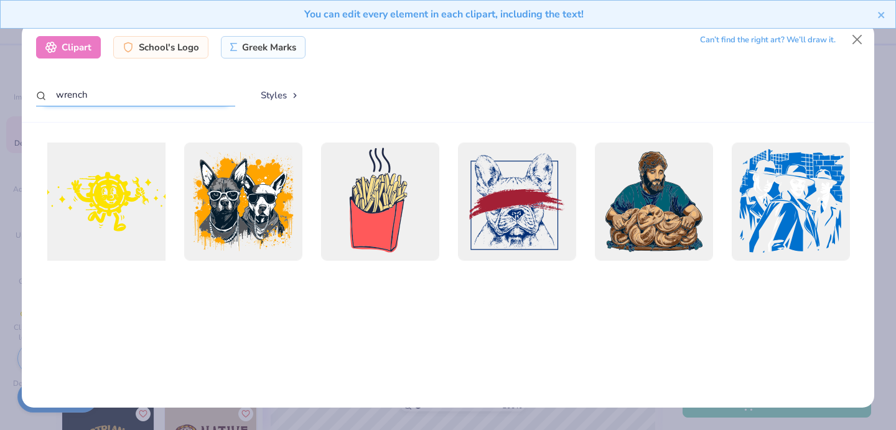
type input "wrench"
click at [107, 190] on div at bounding box center [106, 202] width 130 height 130
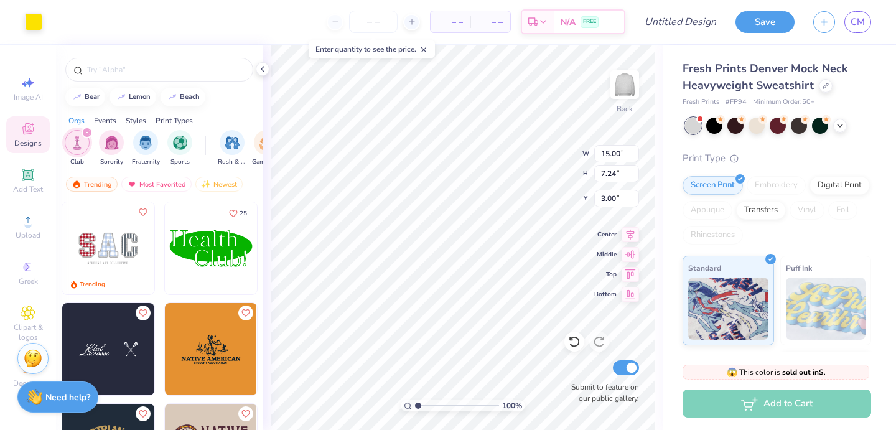
type input "5.12"
type input "2.47"
type input "7.77"
type input "1.68"
type input "1.57"
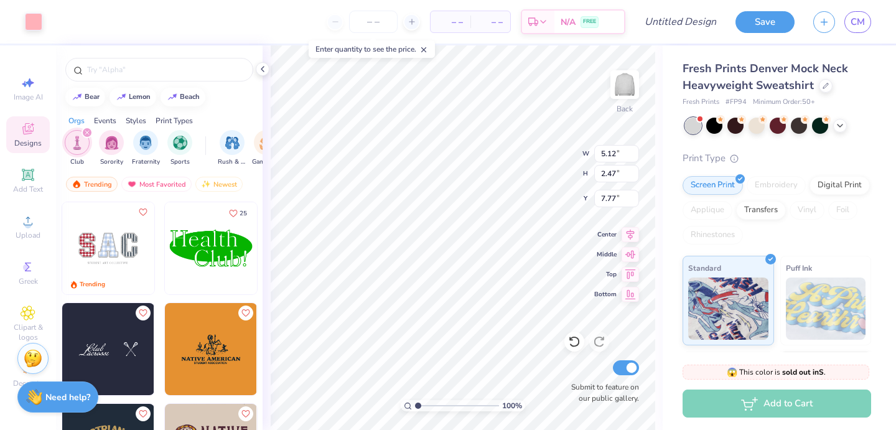
type input "4.41"
type input "7.81"
type input "3.53"
type input "1.70"
type input "4.34"
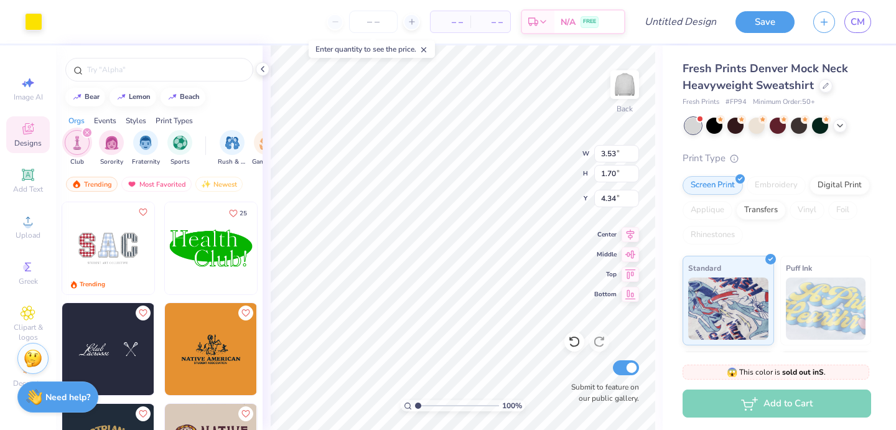
click at [656, 236] on div "100 % Back W 3.53 3.53 " H 1.70 1.70 " Y 4.34 4.34 " Center Middle Top Bottom S…" at bounding box center [463, 237] width 400 height 385
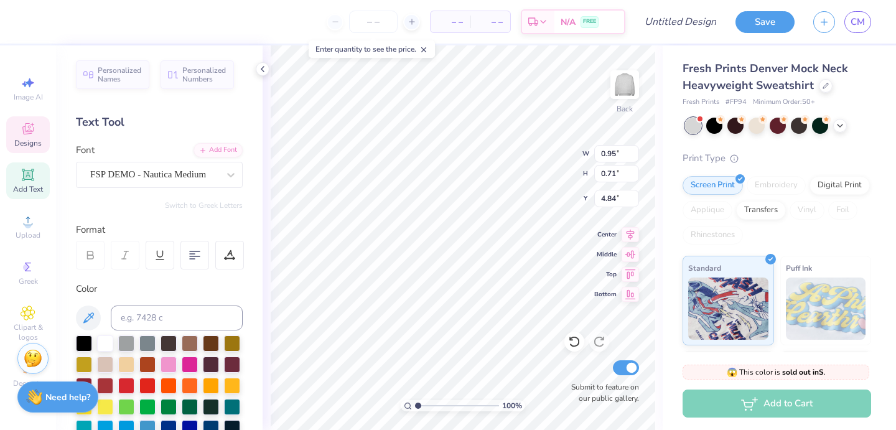
type input "4.84"
type input "1.17"
type input "0.70"
type input "4.84"
click at [658, 202] on div "100 % Back W 1.17 1.17 " H 0.70 0.70 " Y 4.84 4.84 " Center Middle Top Bottom S…" at bounding box center [463, 237] width 400 height 385
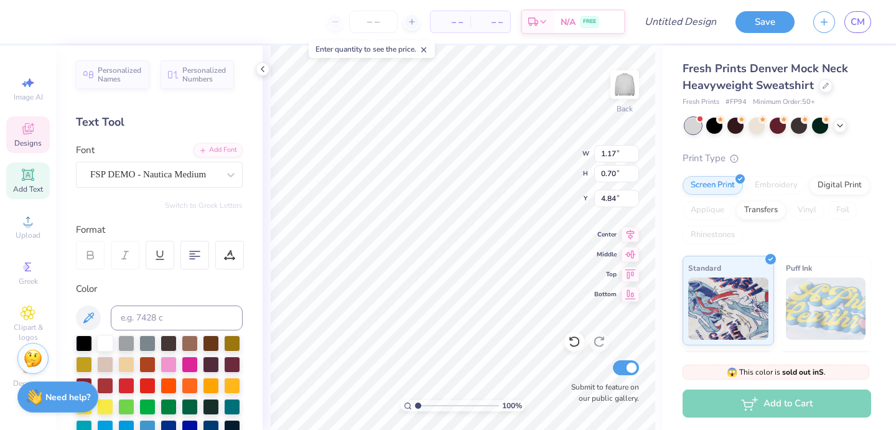
click at [663, 192] on div "Fresh Prints Denver Mock Neck Heavyweight Sweatshirt Fresh Prints # FP94 Minimu…" at bounding box center [779, 291] width 233 height 492
click at [666, 197] on div "Fresh Prints Denver Mock Neck Heavyweight Sweatshirt Fresh Prints # FP94 Minimu…" at bounding box center [779, 291] width 233 height 492
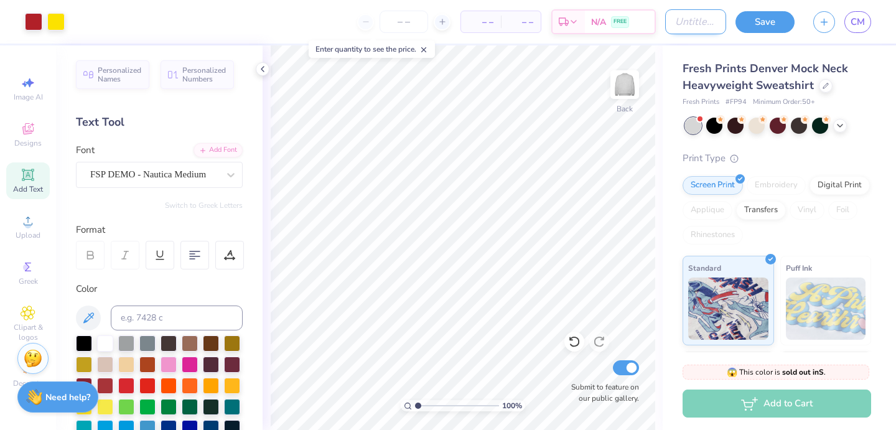
click at [698, 20] on input "Design Title" at bounding box center [695, 21] width 61 height 25
type input "SWE4"
click at [771, 16] on button "Save" at bounding box center [765, 20] width 59 height 22
